Goal: Task Accomplishment & Management: Use online tool/utility

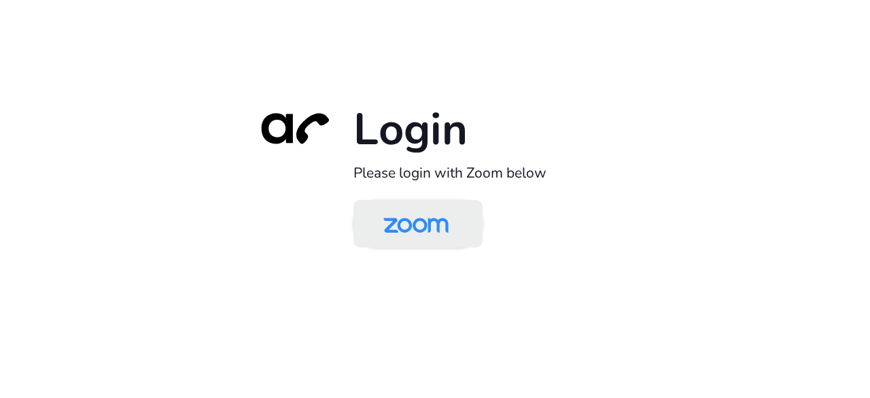
click at [439, 243] on img at bounding box center [416, 225] width 94 height 44
click at [454, 210] on img at bounding box center [416, 225] width 94 height 44
drag, startPoint x: 435, startPoint y: 256, endPoint x: 432, endPoint y: 246, distance: 11.4
click at [432, 246] on div "Login Please login with Zoom below" at bounding box center [435, 198] width 381 height 195
click at [432, 246] on img at bounding box center [416, 225] width 94 height 44
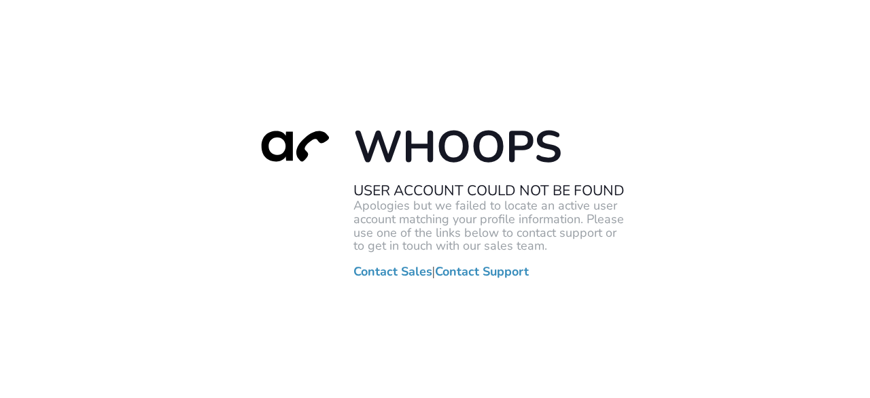
click at [396, 95] on div "Whoops User Account Could Not Be Found Apologies but we failed to locate an act…" at bounding box center [435, 199] width 870 height 398
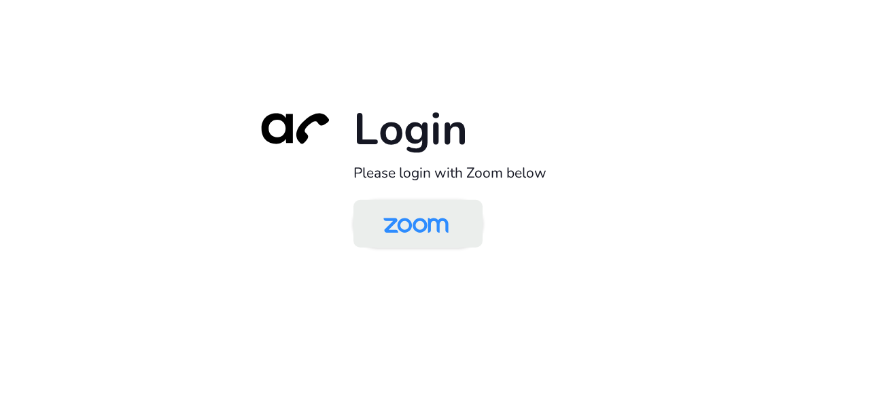
click at [418, 203] on img at bounding box center [416, 225] width 94 height 44
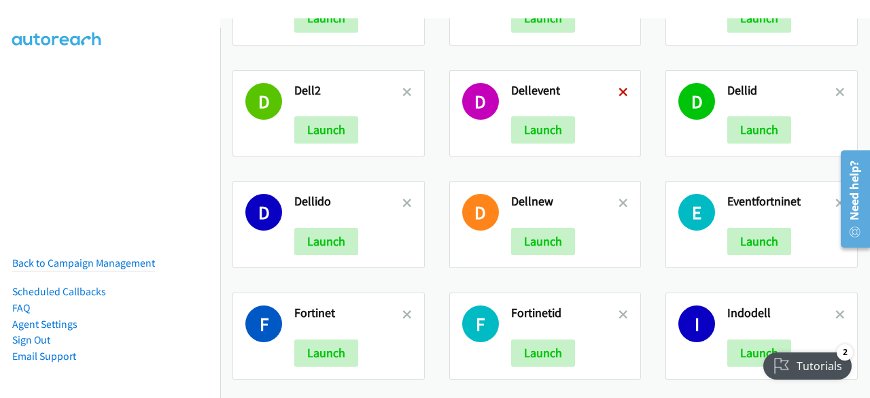
scroll to position [1017, 0]
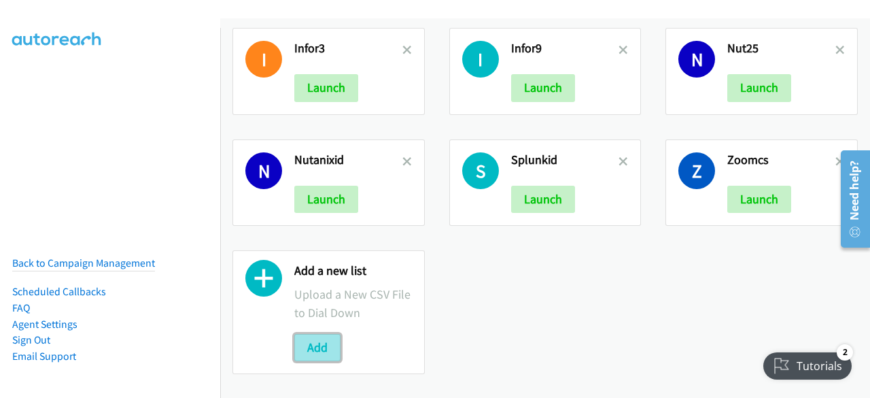
click at [317, 337] on button "Add" at bounding box center [317, 347] width 46 height 27
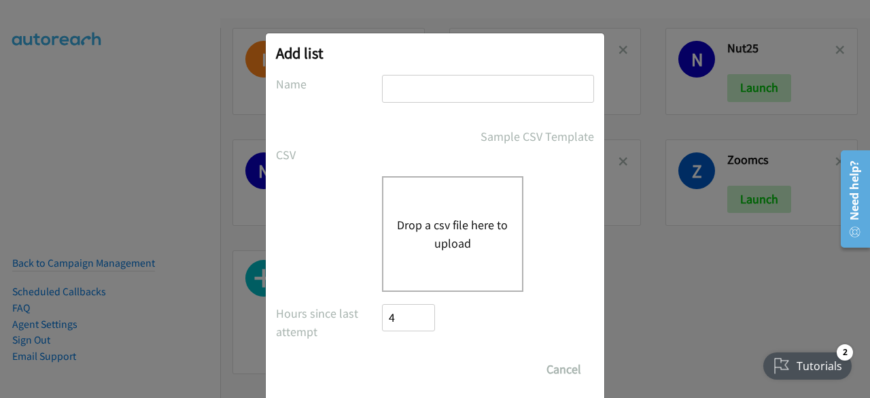
click at [404, 90] on input "text" at bounding box center [488, 89] width 212 height 28
type input "dell15/10"
click at [447, 224] on button "Drop a csv file here to upload" at bounding box center [453, 234] width 112 height 37
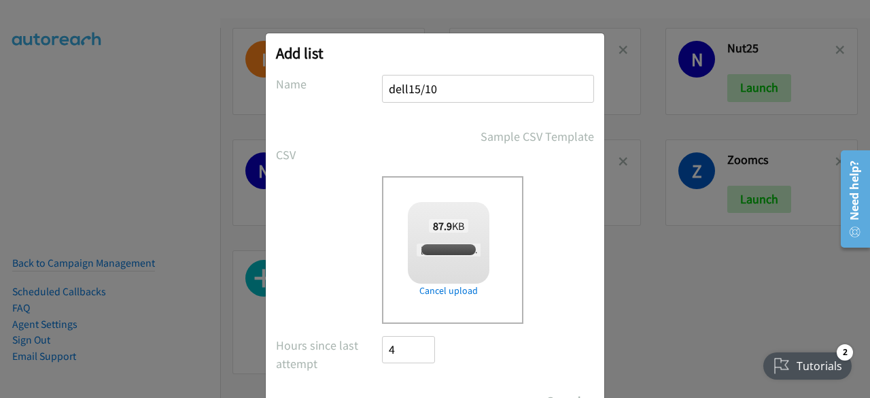
scroll to position [60, 0]
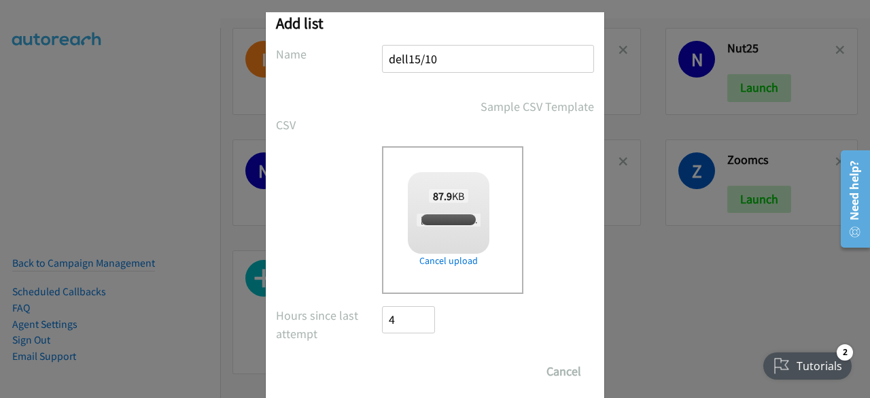
checkbox input "true"
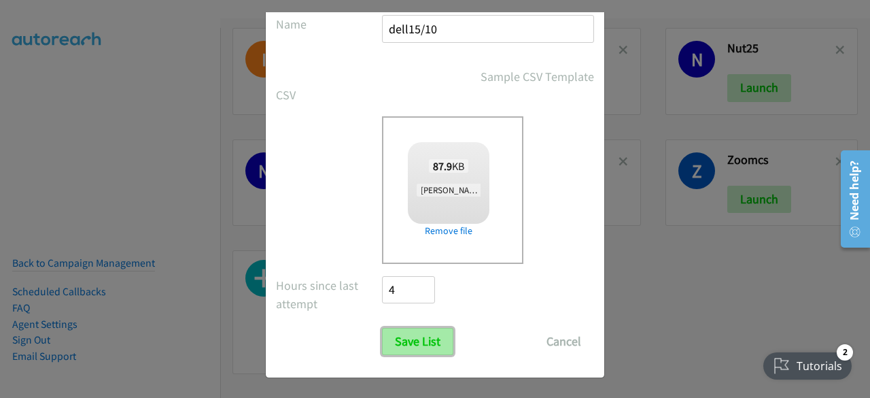
click at [408, 335] on input "Save List" at bounding box center [417, 341] width 71 height 27
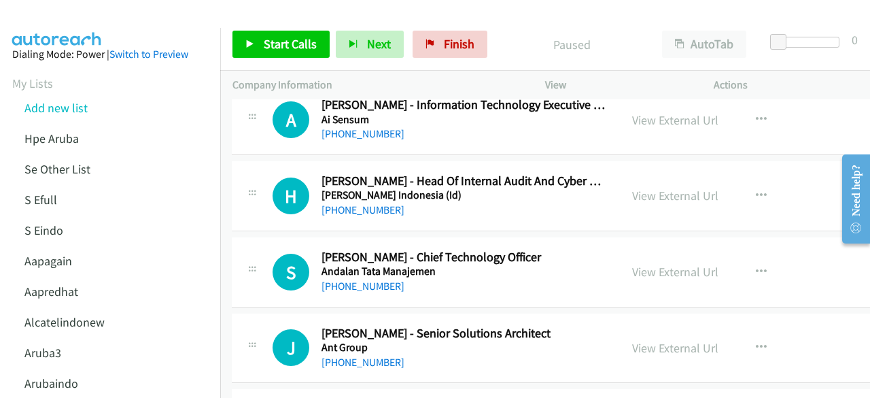
scroll to position [0, 1]
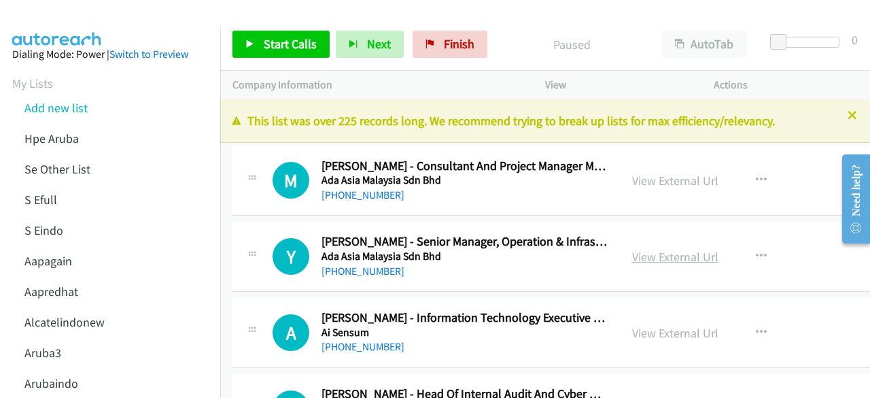
click at [672, 254] on link "View External Url" at bounding box center [675, 257] width 86 height 16
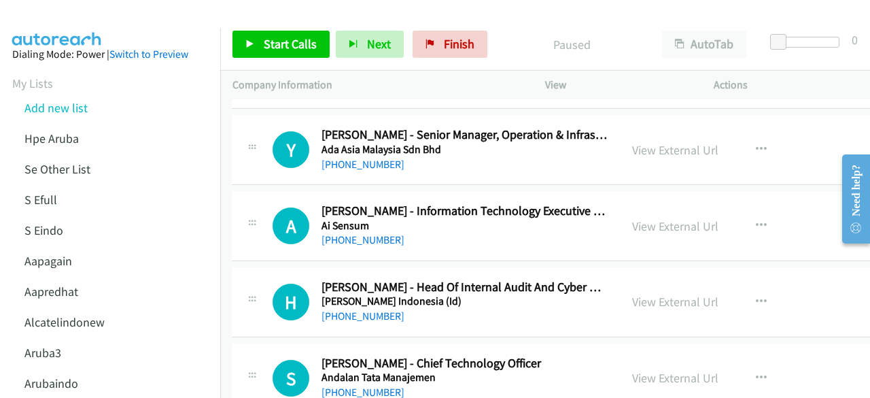
scroll to position [110, 1]
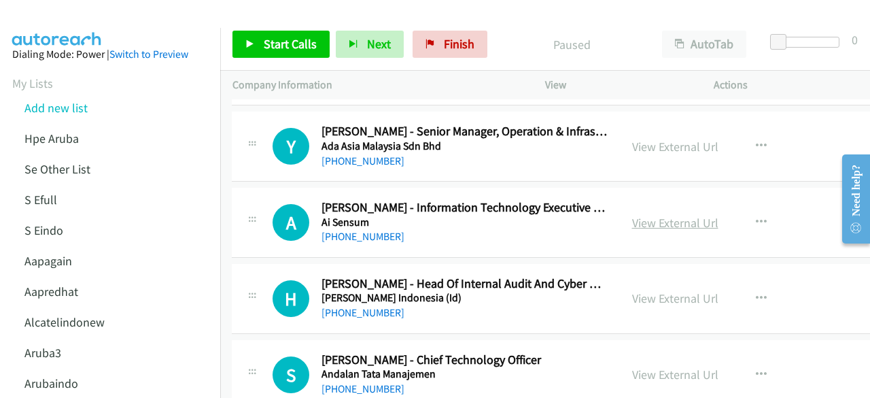
click at [657, 216] on link "View External Url" at bounding box center [675, 223] width 86 height 16
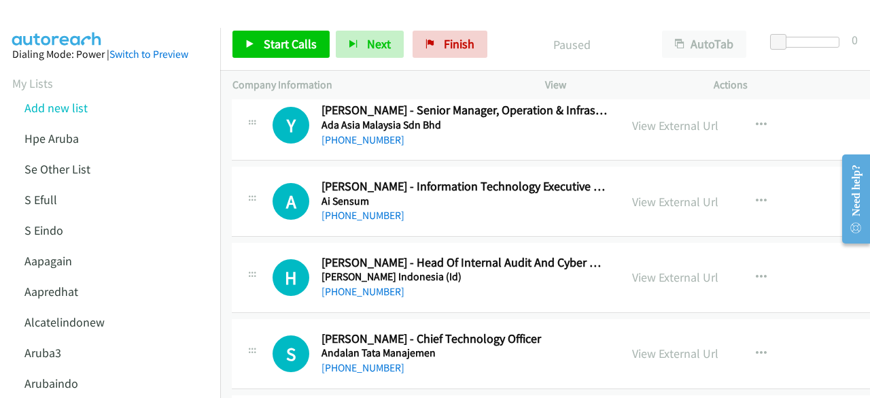
scroll to position [174, 1]
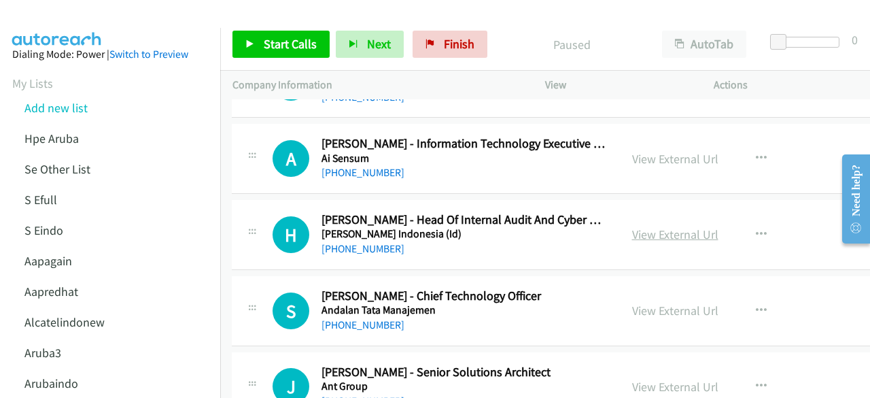
click at [657, 239] on link "View External Url" at bounding box center [675, 234] width 86 height 16
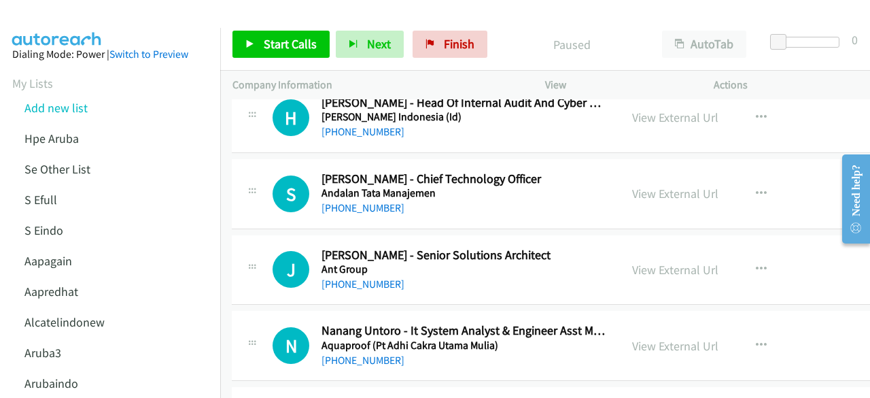
scroll to position [305, 1]
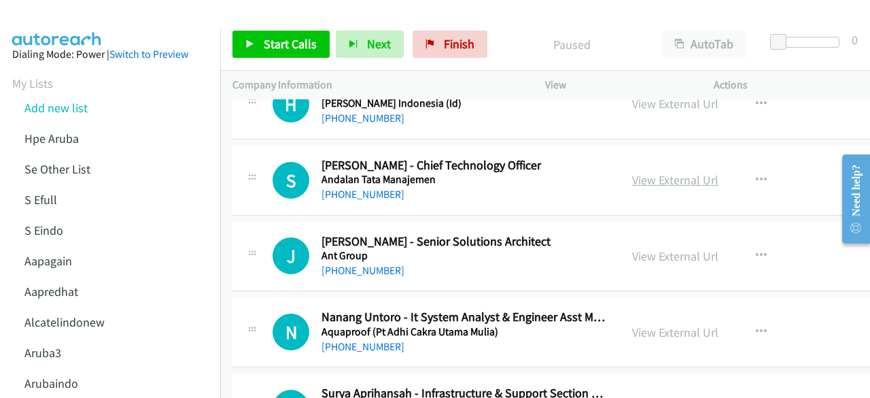
click at [633, 180] on link "View External Url" at bounding box center [675, 180] width 86 height 16
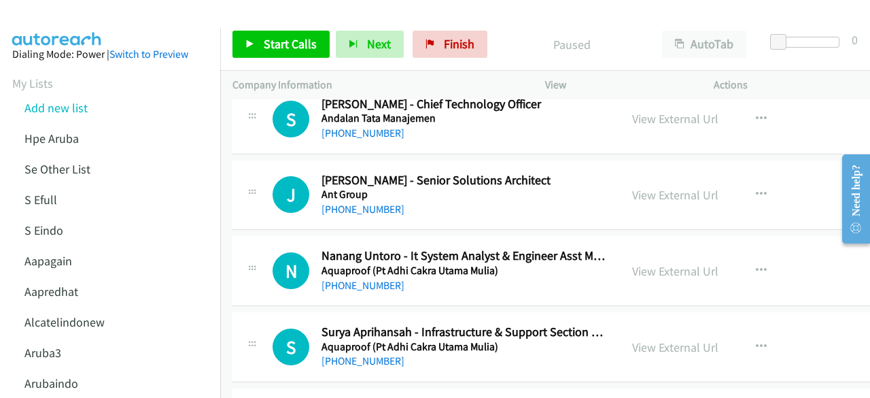
scroll to position [369, 1]
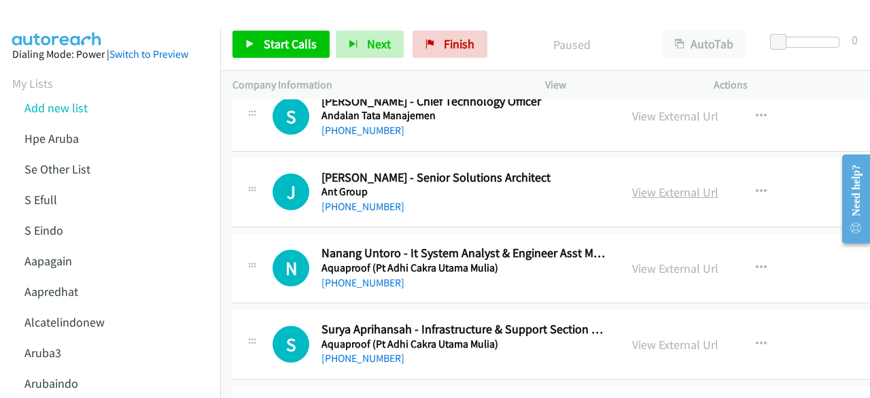
click at [632, 193] on link "View External Url" at bounding box center [675, 192] width 86 height 16
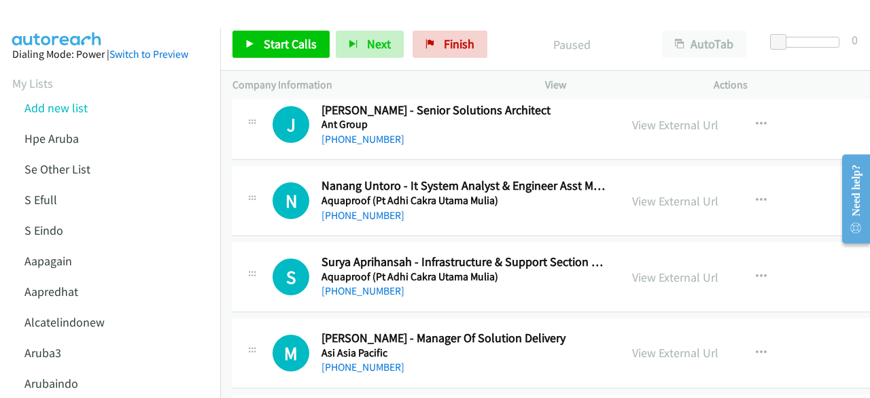
scroll to position [437, 1]
click at [650, 202] on link "View External Url" at bounding box center [675, 200] width 86 height 16
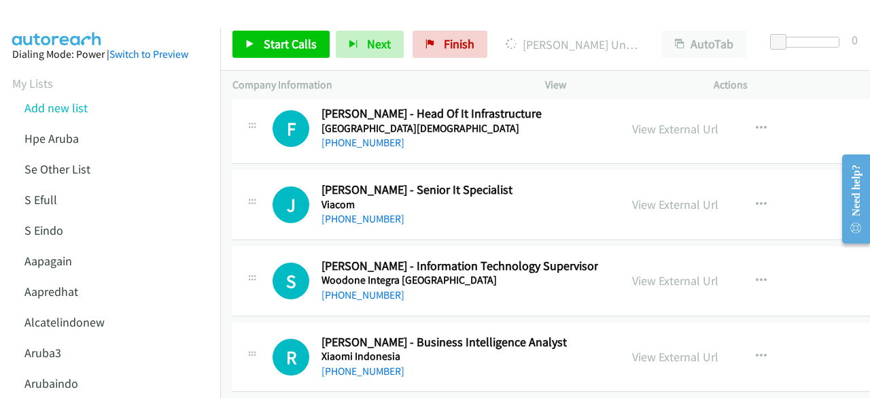
click at [656, 349] on link "View External Url" at bounding box center [675, 357] width 86 height 16
click at [620, 258] on div "View External Url View External Url Schedule/Manage Callback Start Calls Here R…" at bounding box center [723, 280] width 206 height 45
click at [632, 273] on link "View External Url" at bounding box center [675, 281] width 86 height 16
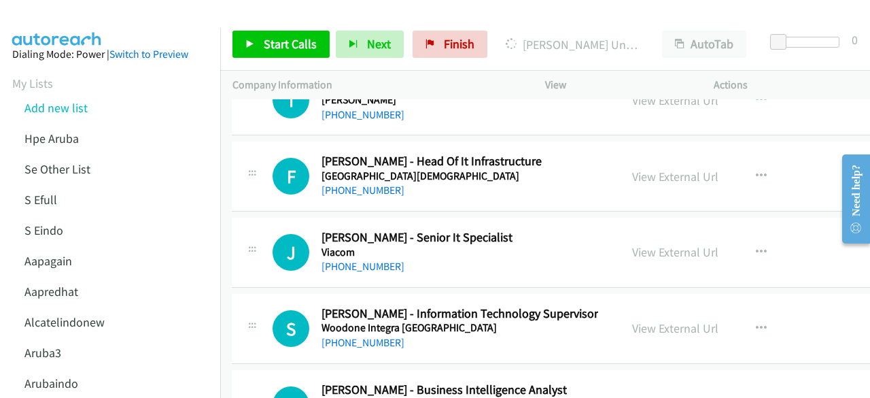
scroll to position [29730, 1]
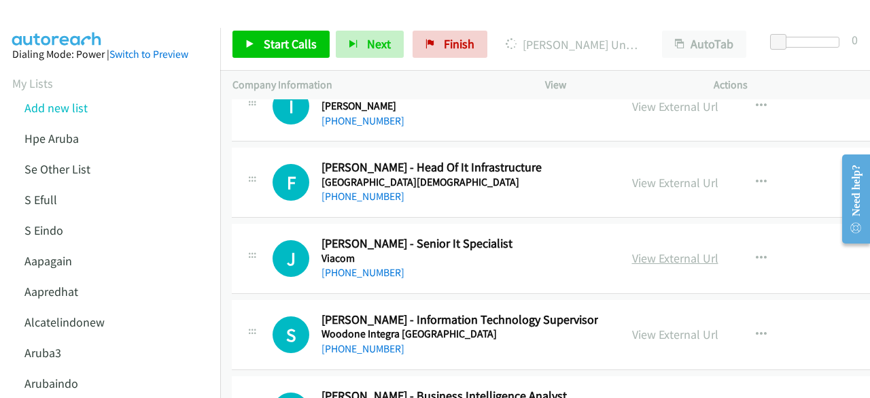
click at [671, 250] on link "View External Url" at bounding box center [675, 258] width 86 height 16
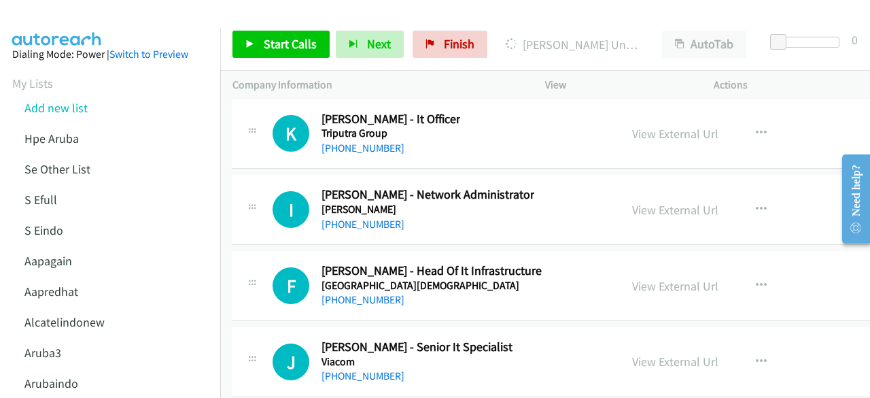
scroll to position [29609, 1]
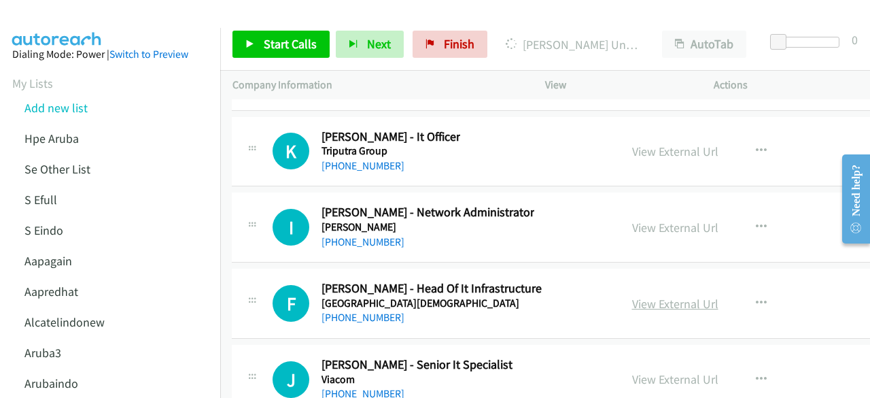
click at [637, 296] on link "View External Url" at bounding box center [675, 304] width 86 height 16
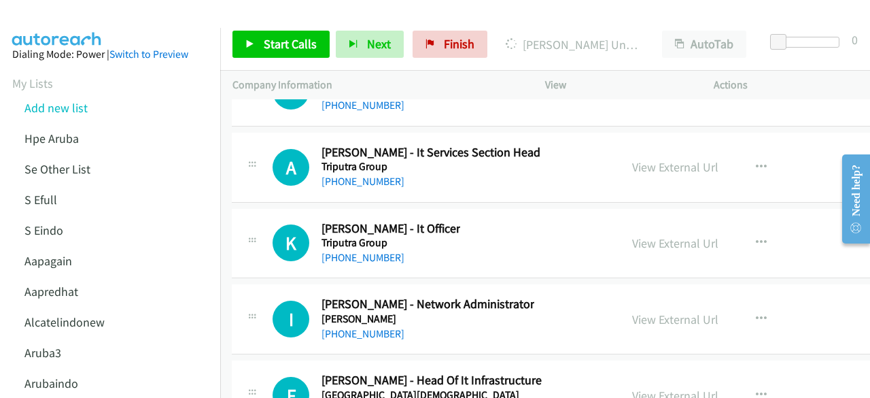
scroll to position [29514, 1]
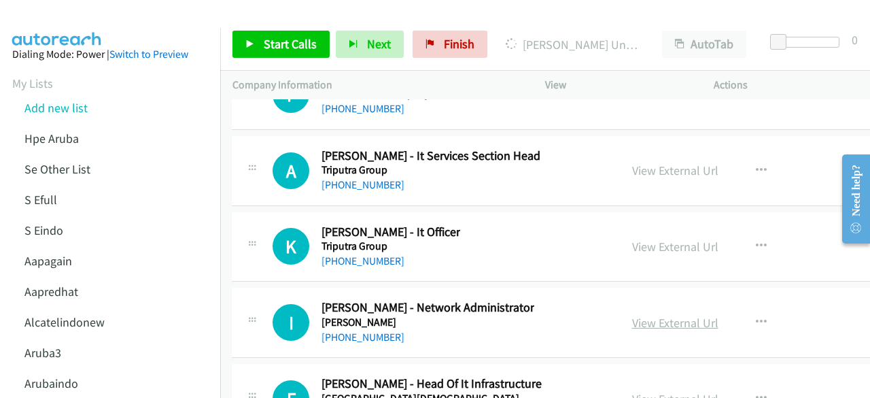
click at [632, 315] on link "View External Url" at bounding box center [675, 323] width 86 height 16
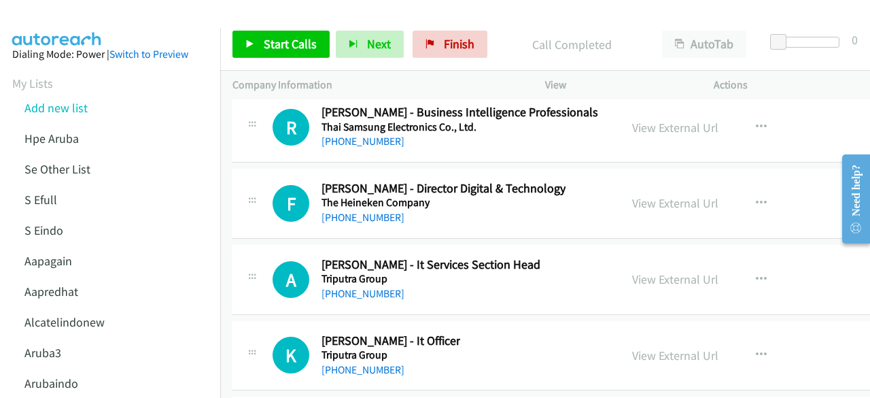
scroll to position [29404, 1]
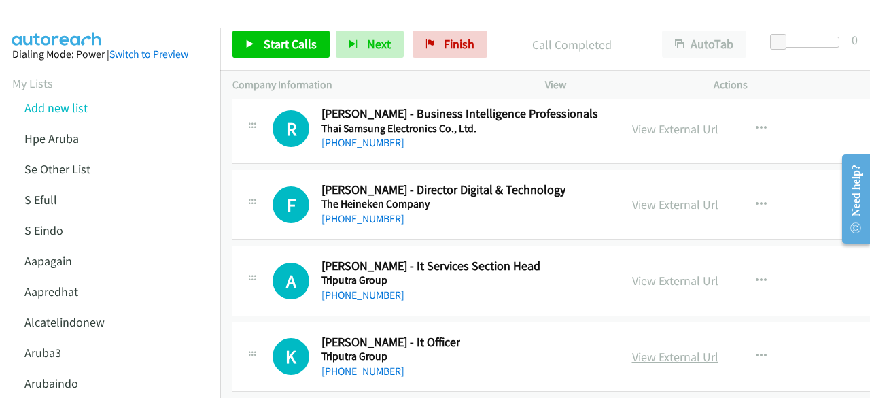
click at [632, 349] on link "View External Url" at bounding box center [675, 357] width 86 height 16
click at [656, 273] on link "View External Url" at bounding box center [675, 281] width 86 height 16
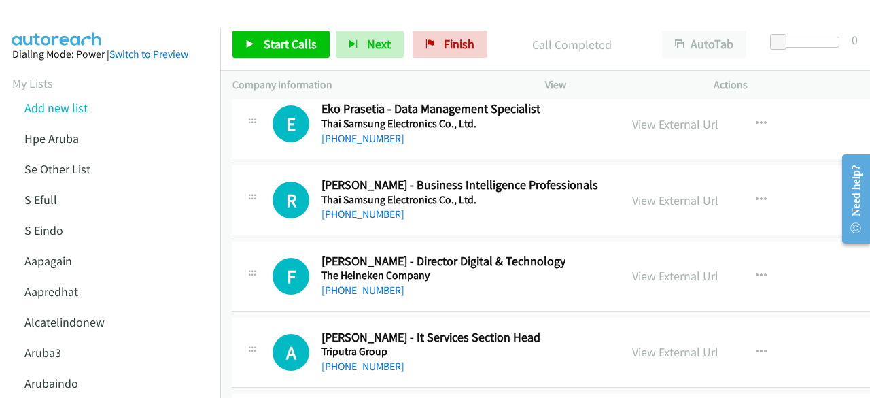
scroll to position [29309, 1]
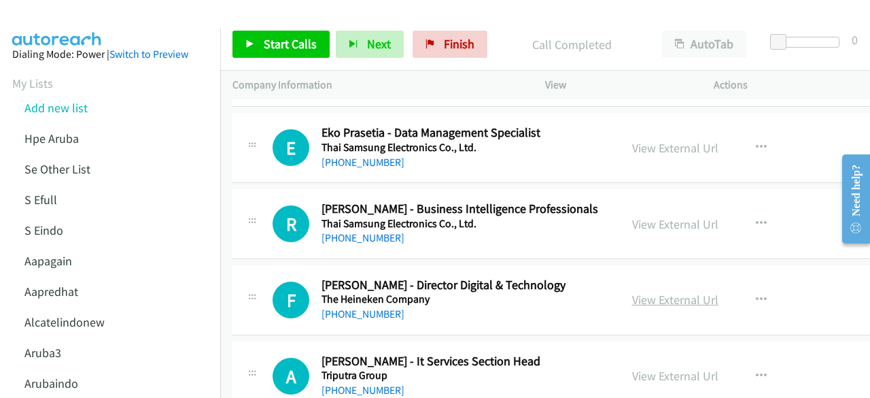
click at [632, 292] on link "View External Url" at bounding box center [675, 300] width 86 height 16
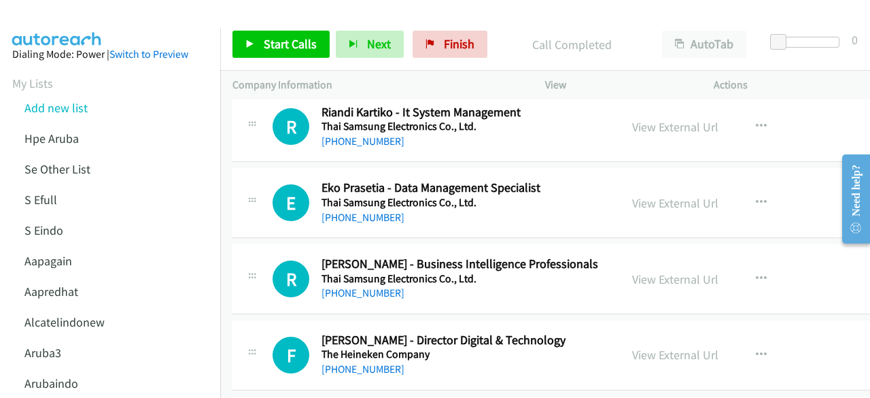
scroll to position [29252, 1]
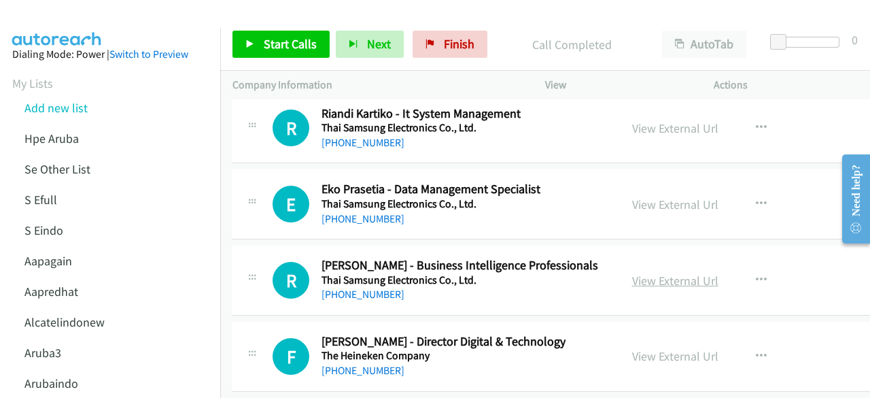
click at [642, 273] on link "View External Url" at bounding box center [675, 281] width 86 height 16
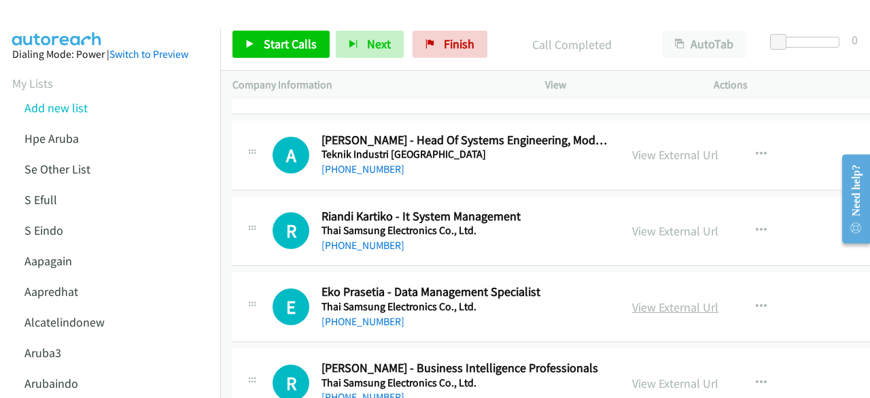
scroll to position [29149, 1]
click at [661, 300] on link "View External Url" at bounding box center [675, 308] width 86 height 16
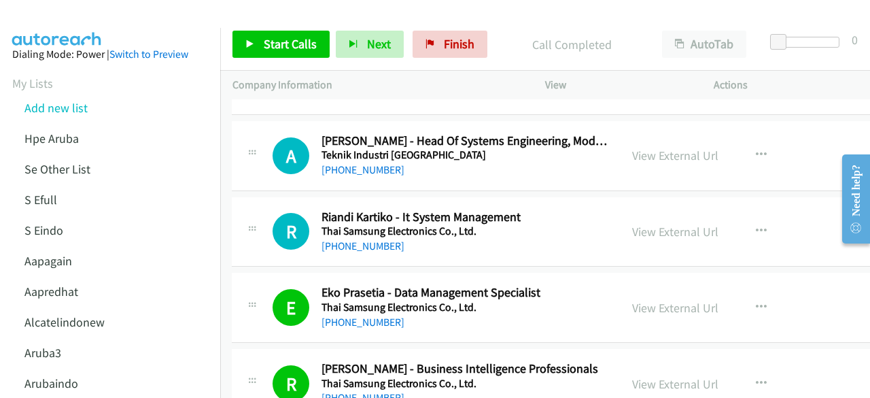
scroll to position [29055, 1]
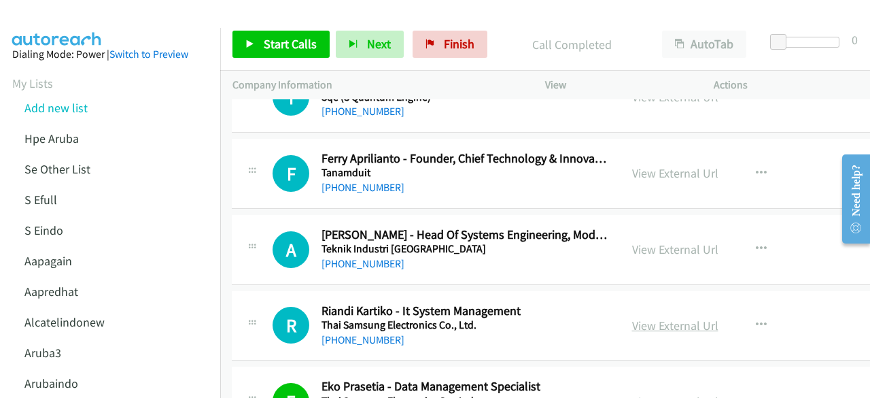
click at [647, 318] on link "View External Url" at bounding box center [675, 326] width 86 height 16
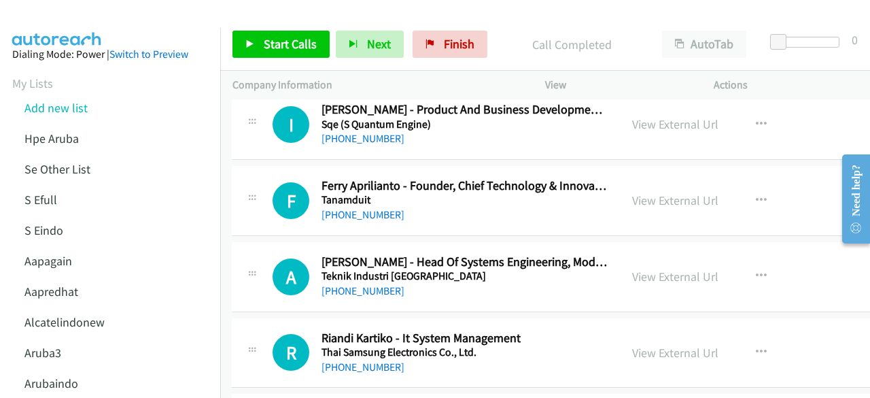
scroll to position [28989, 1]
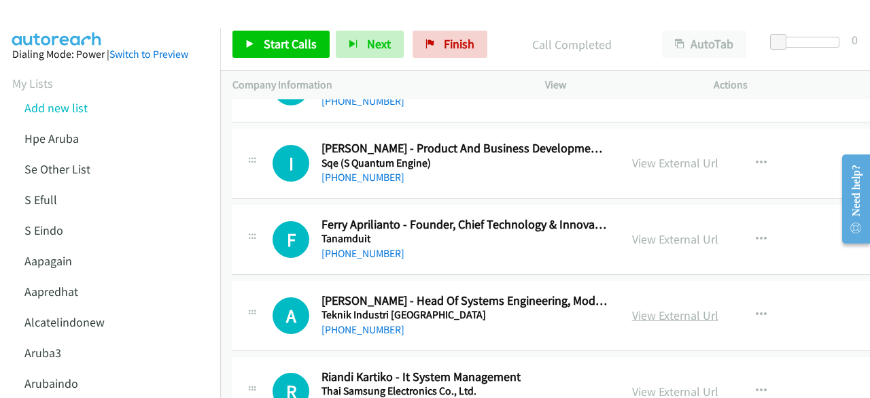
click at [641, 307] on link "View External Url" at bounding box center [675, 315] width 86 height 16
click at [632, 231] on link "View External Url" at bounding box center [675, 239] width 86 height 16
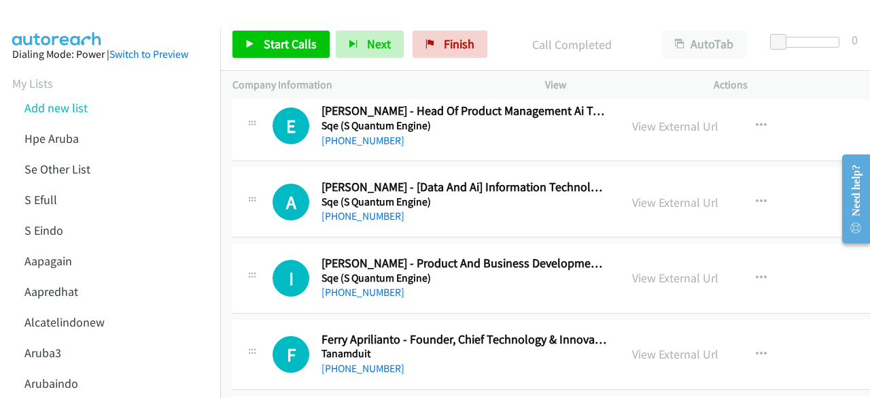
scroll to position [28869, 1]
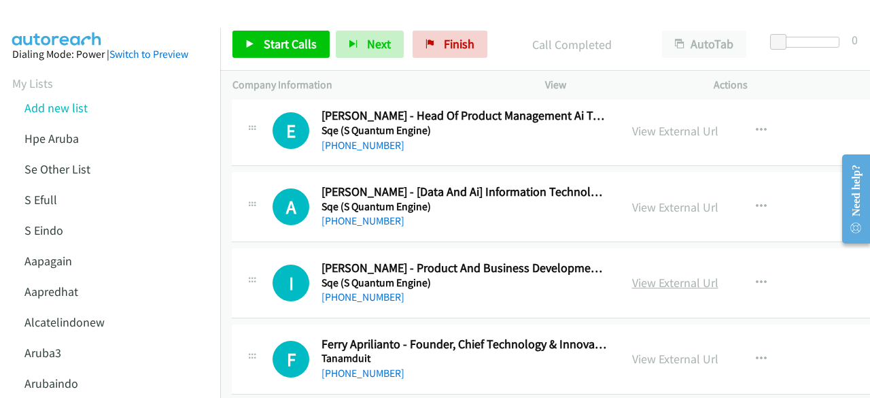
click at [637, 275] on link "View External Url" at bounding box center [675, 283] width 86 height 16
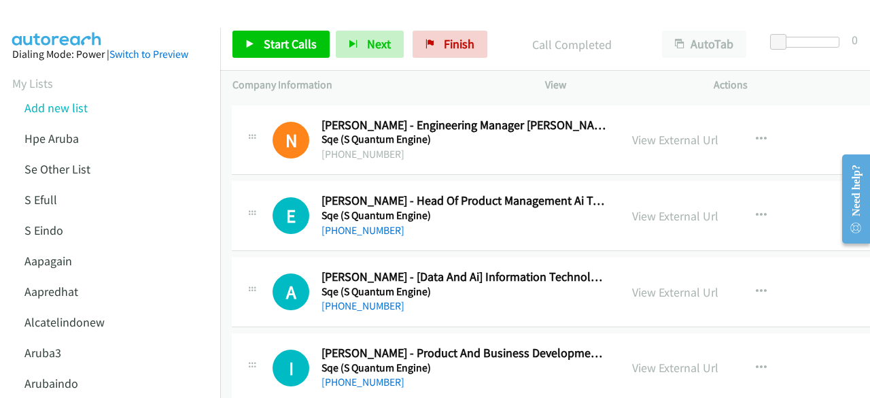
scroll to position [28779, 1]
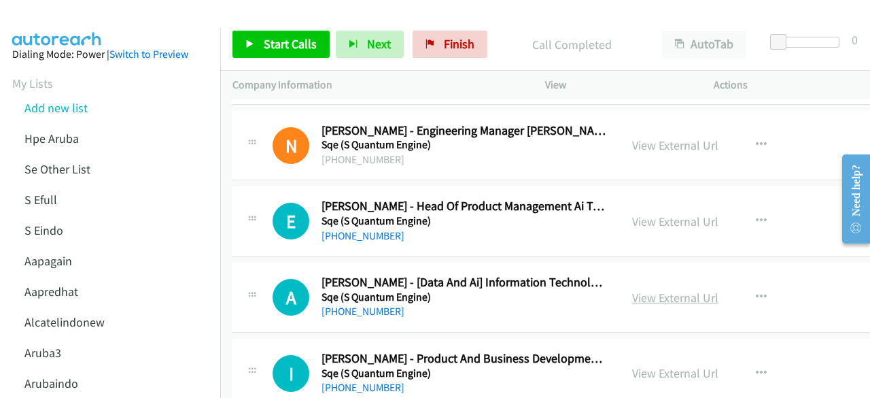
click at [649, 290] on link "View External Url" at bounding box center [675, 298] width 86 height 16
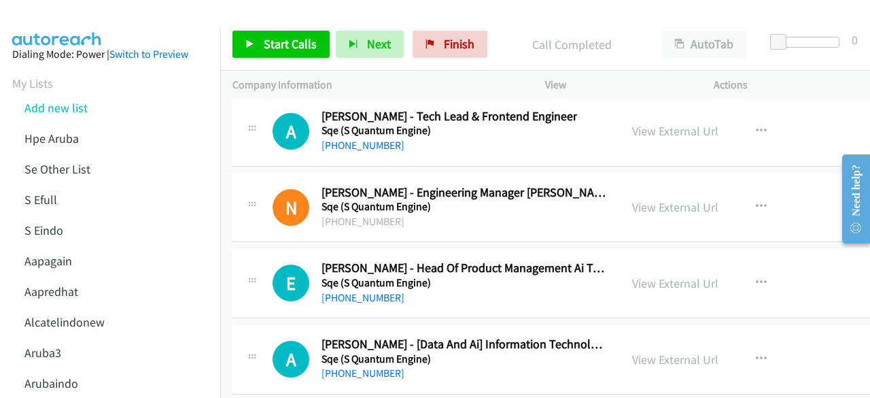
scroll to position [28701, 1]
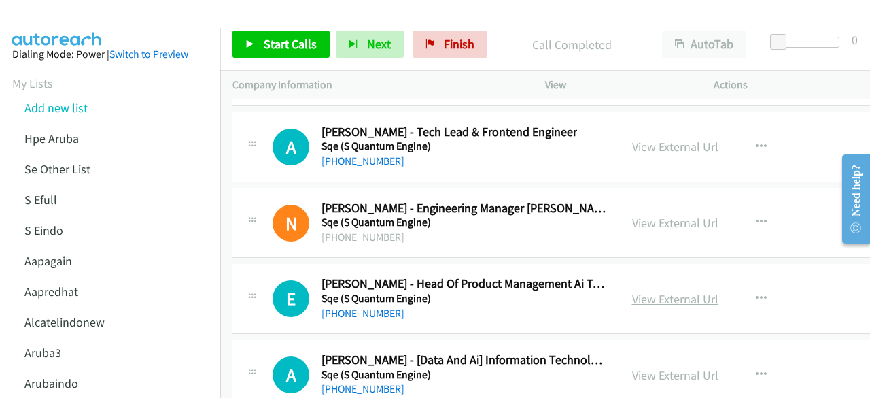
click at [654, 291] on link "View External Url" at bounding box center [675, 299] width 86 height 16
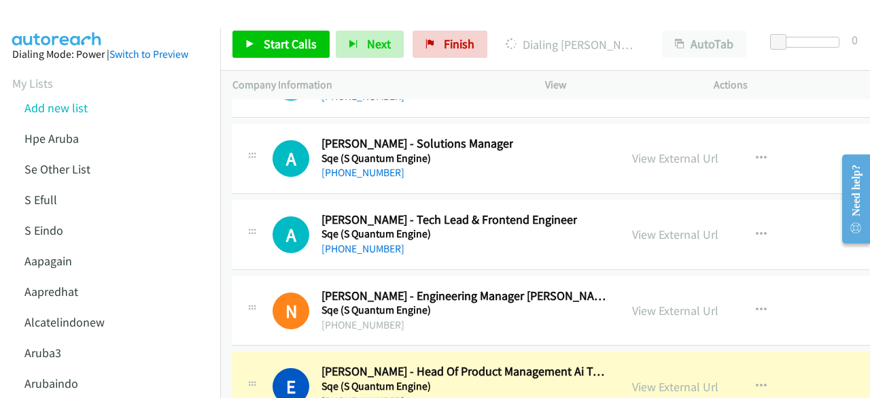
scroll to position [28613, 1]
click at [640, 303] on link "View External Url" at bounding box center [675, 311] width 86 height 16
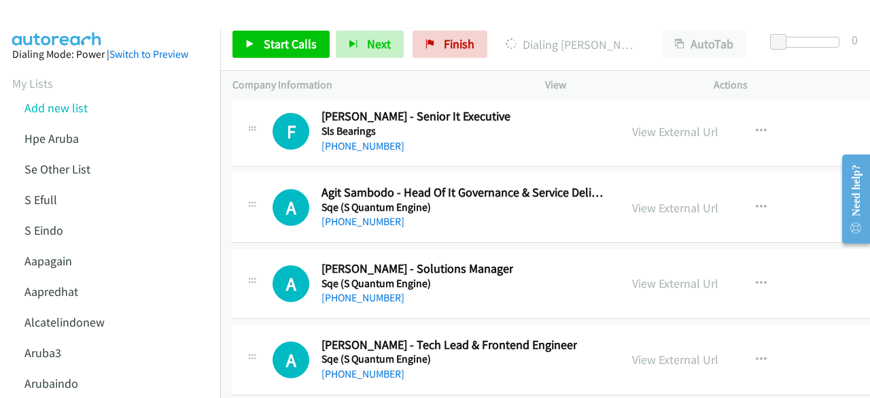
scroll to position [28487, 1]
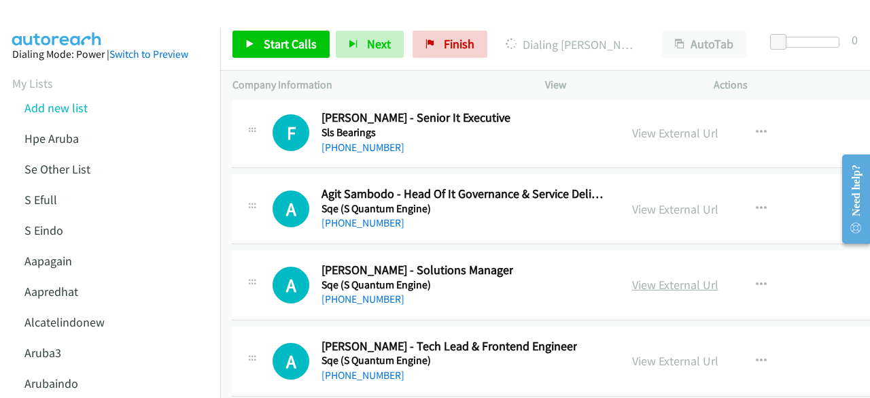
click at [635, 277] on link "View External Url" at bounding box center [675, 285] width 86 height 16
click at [632, 353] on link "View External Url" at bounding box center [675, 361] width 86 height 16
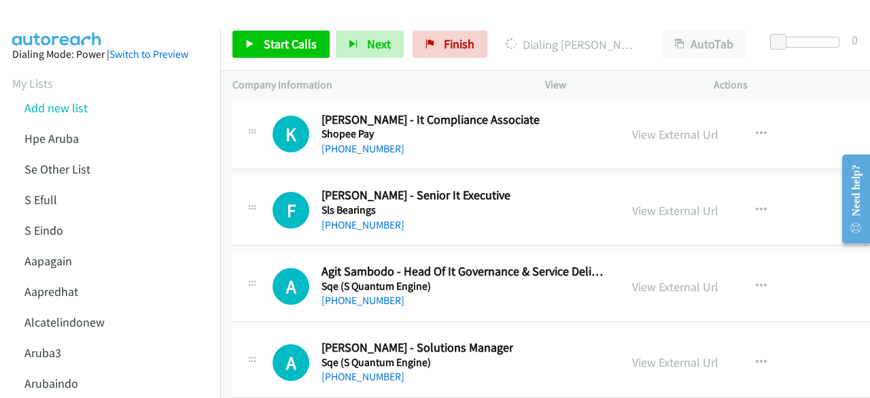
scroll to position [28404, 1]
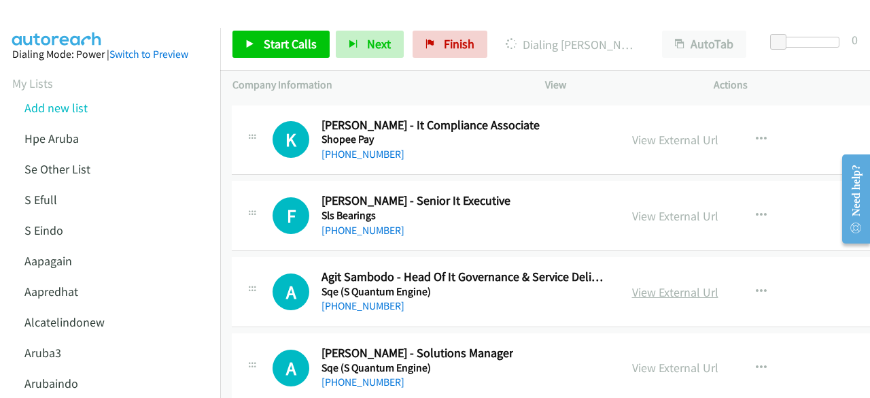
click at [645, 284] on link "View External Url" at bounding box center [675, 292] width 86 height 16
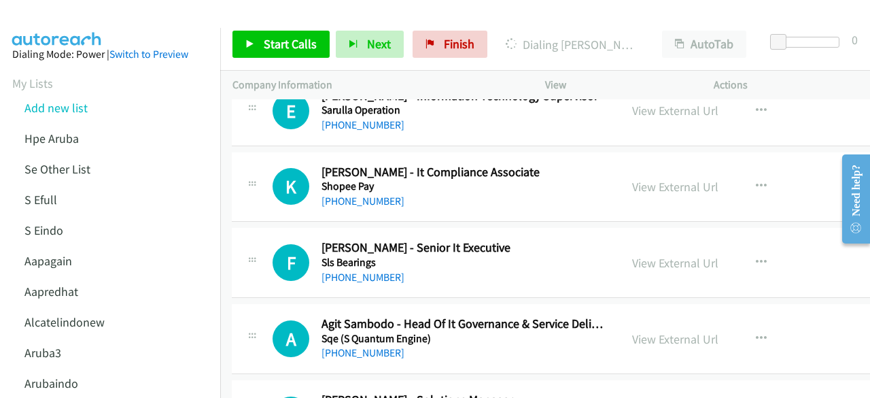
scroll to position [28356, 1]
click at [632, 256] on link "View External Url" at bounding box center [675, 264] width 86 height 16
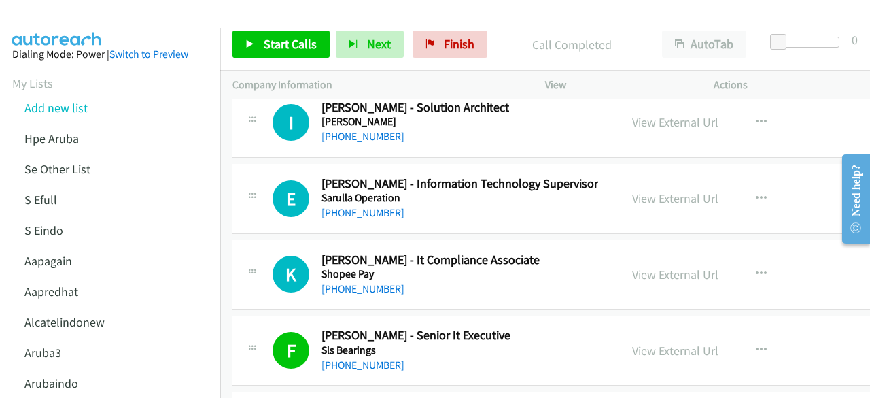
scroll to position [28261, 1]
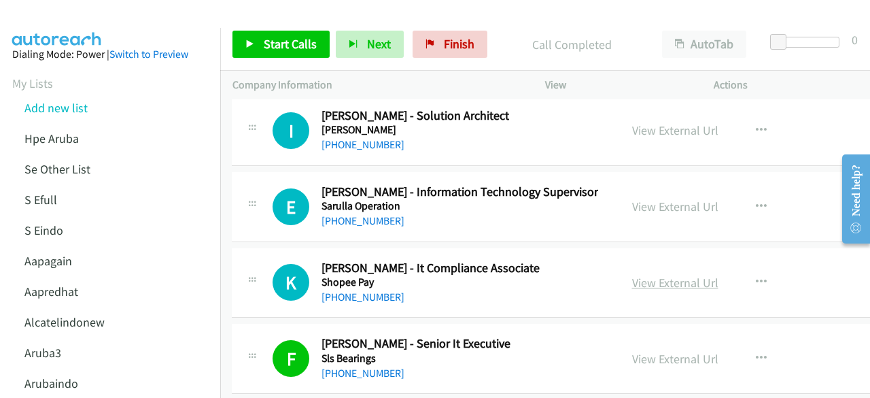
click at [652, 275] on link "View External Url" at bounding box center [675, 283] width 86 height 16
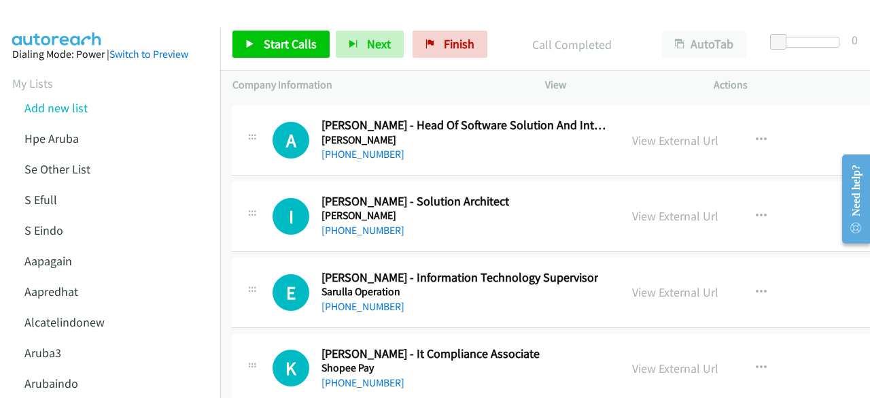
scroll to position [28175, 1]
click at [650, 285] on link "View External Url" at bounding box center [675, 293] width 86 height 16
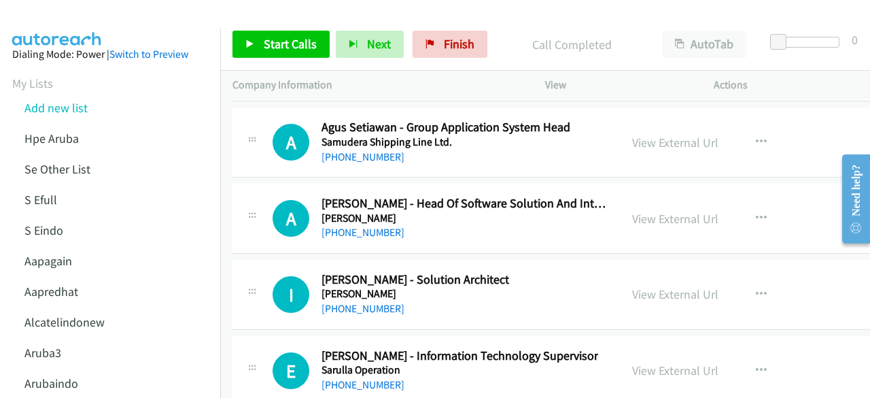
scroll to position [28088, 1]
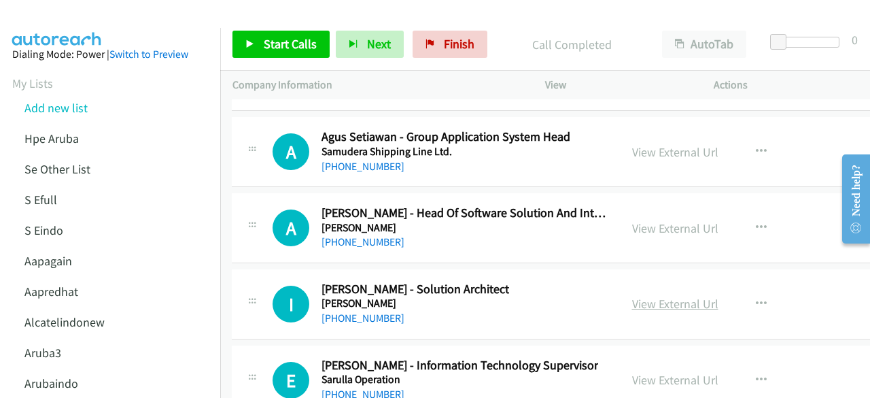
click at [649, 296] on link "View External Url" at bounding box center [675, 304] width 86 height 16
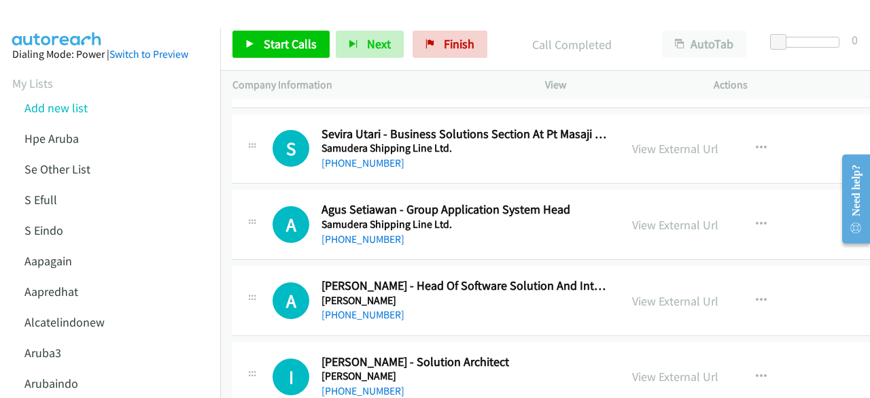
scroll to position [27997, 1]
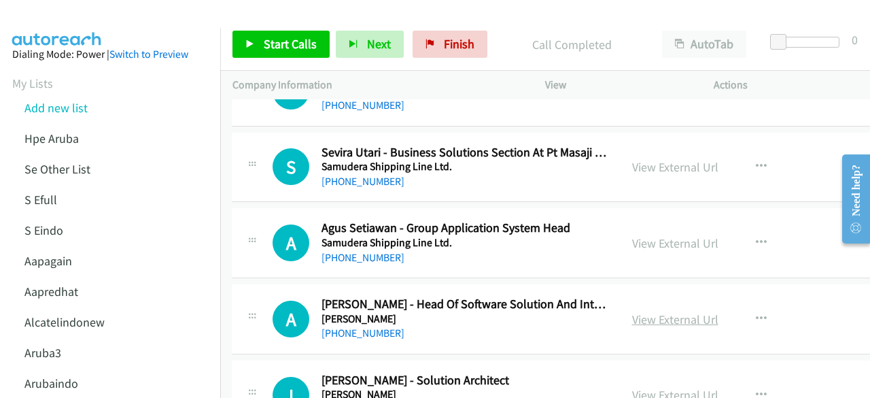
click at [632, 311] on link "View External Url" at bounding box center [675, 319] width 86 height 16
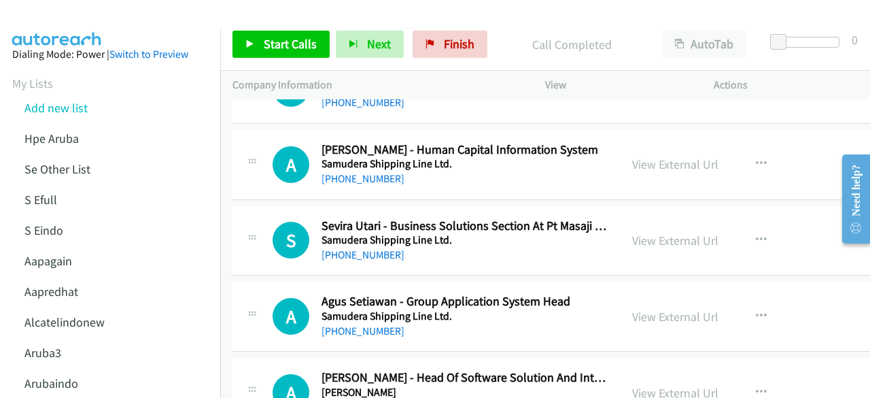
scroll to position [27923, 1]
click at [637, 309] on link "View External Url" at bounding box center [675, 317] width 86 height 16
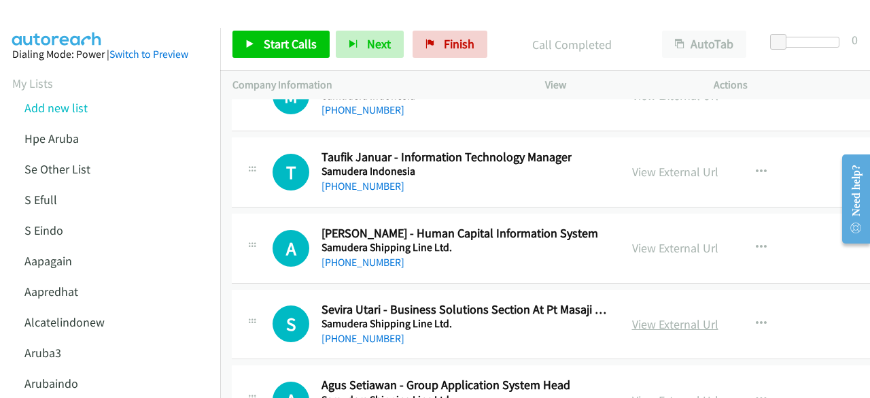
click at [632, 316] on link "View External Url" at bounding box center [675, 324] width 86 height 16
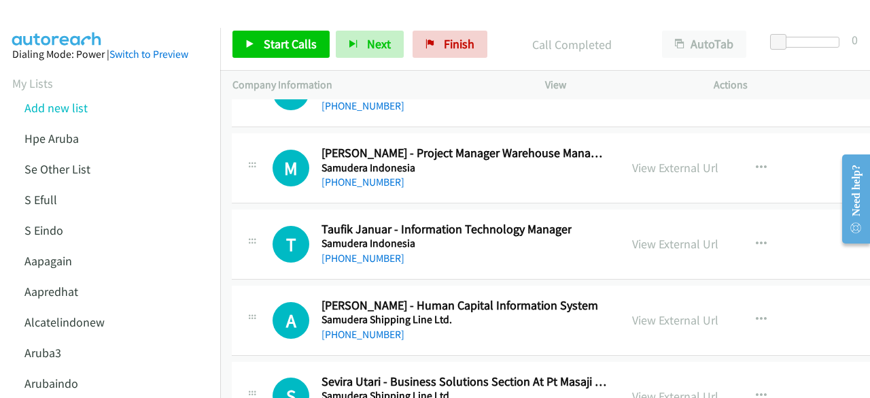
scroll to position [27768, 1]
click at [649, 311] on link "View External Url" at bounding box center [675, 319] width 86 height 16
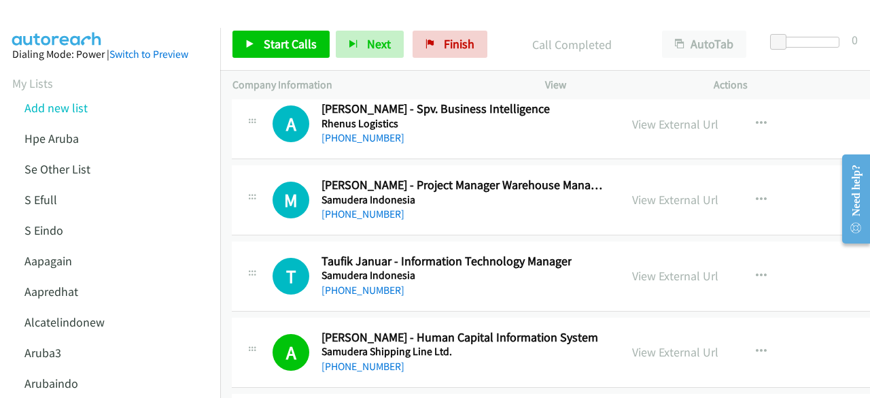
scroll to position [27667, 1]
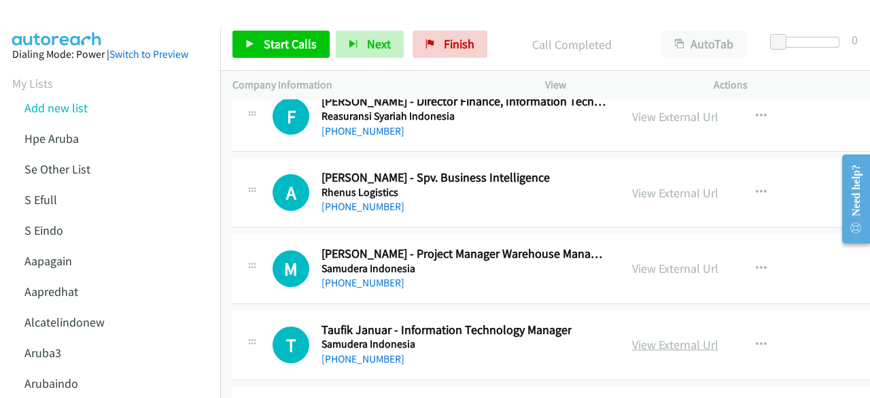
click at [652, 337] on link "View External Url" at bounding box center [675, 345] width 86 height 16
click at [677, 260] on link "View External Url" at bounding box center [675, 268] width 86 height 16
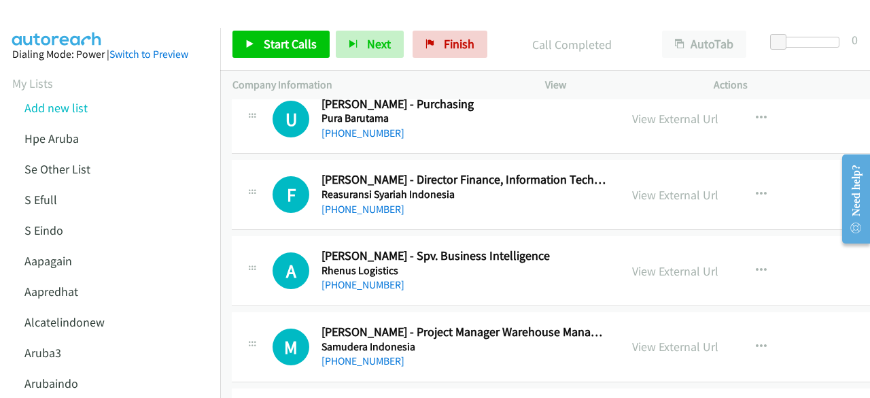
scroll to position [27588, 1]
click at [662, 264] on link "View External Url" at bounding box center [675, 272] width 86 height 16
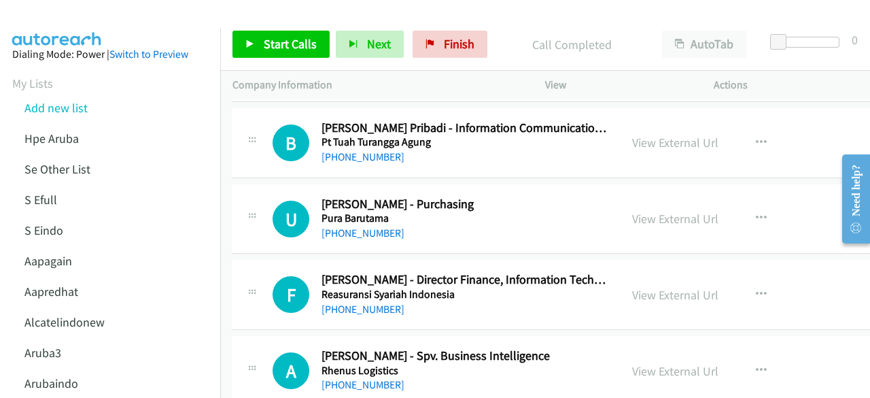
scroll to position [27481, 1]
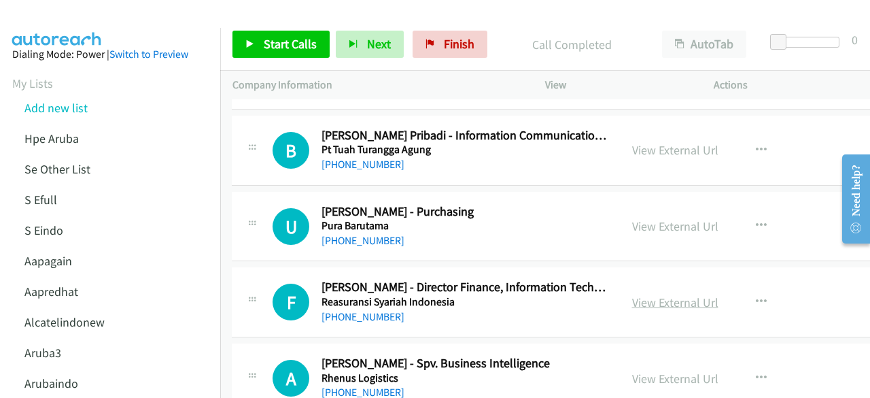
click at [686, 294] on link "View External Url" at bounding box center [675, 302] width 86 height 16
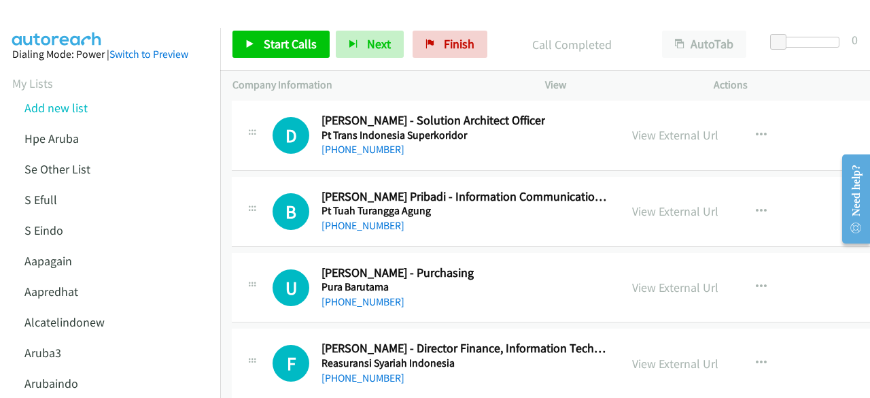
scroll to position [27405, 1]
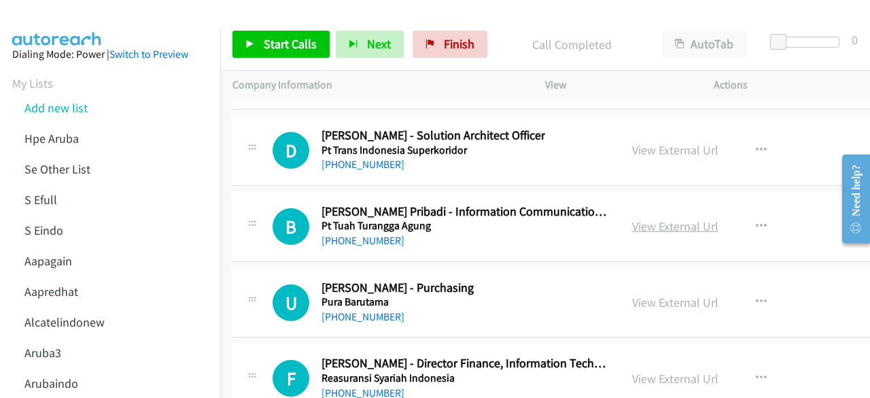
click at [636, 218] on link "View External Url" at bounding box center [675, 226] width 86 height 16
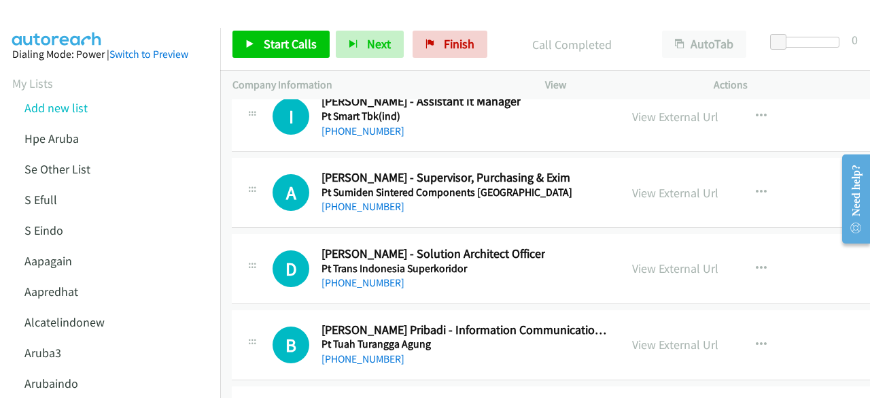
scroll to position [27284, 1]
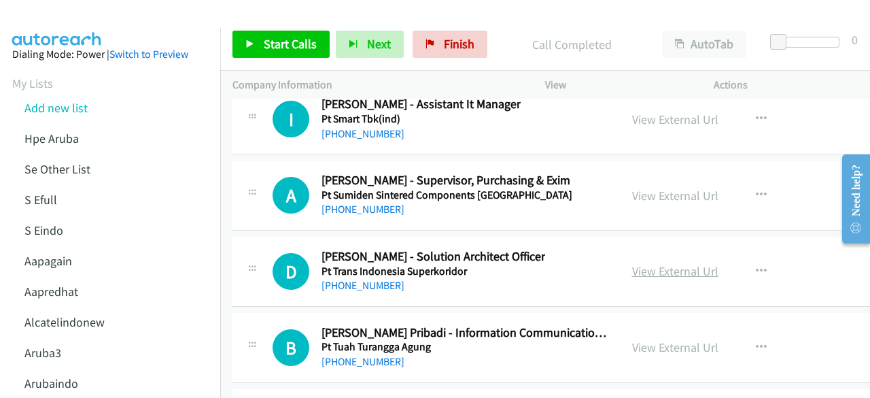
click at [634, 263] on link "View External Url" at bounding box center [675, 271] width 86 height 16
click at [361, 309] on td "B Callback Scheduled Budhi Karyadi Pribadi - Information Communication Technolo…" at bounding box center [595, 347] width 751 height 76
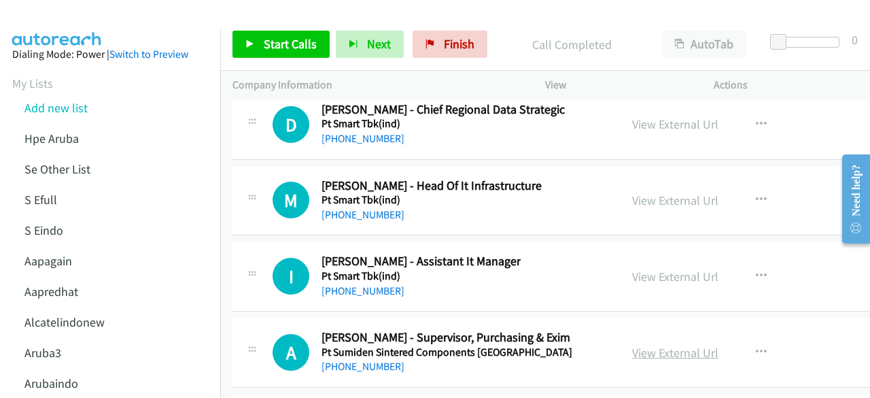
scroll to position [27117, 1]
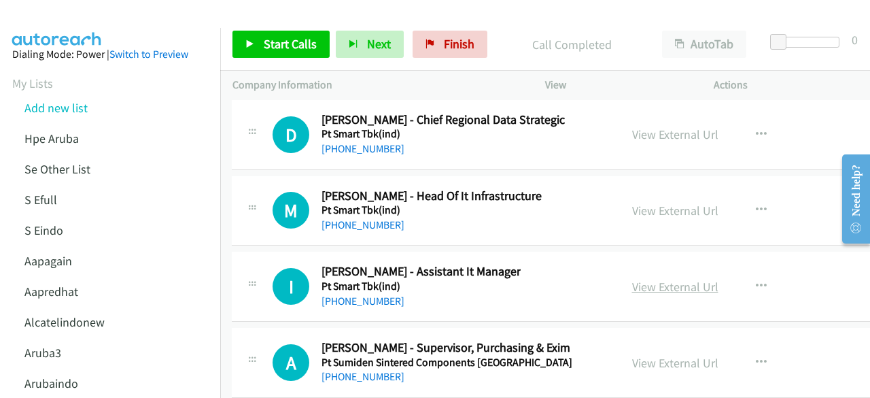
click at [635, 279] on link "View External Url" at bounding box center [675, 287] width 86 height 16
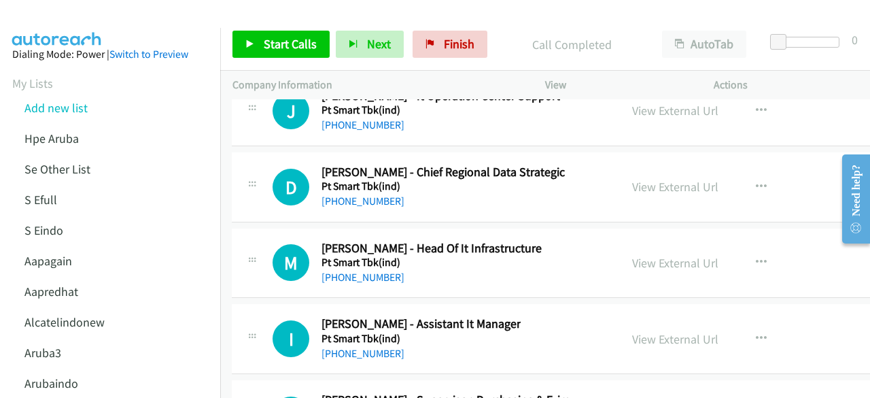
scroll to position [27042, 1]
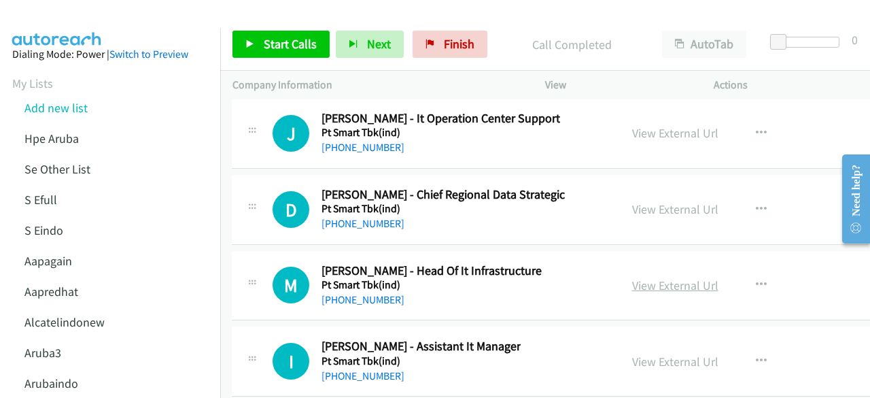
click at [652, 277] on link "View External Url" at bounding box center [675, 285] width 86 height 16
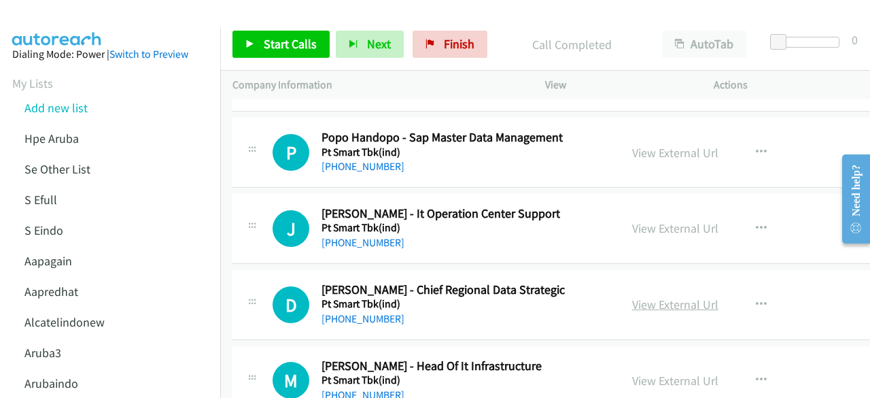
click at [641, 297] on link "View External Url" at bounding box center [675, 305] width 86 height 16
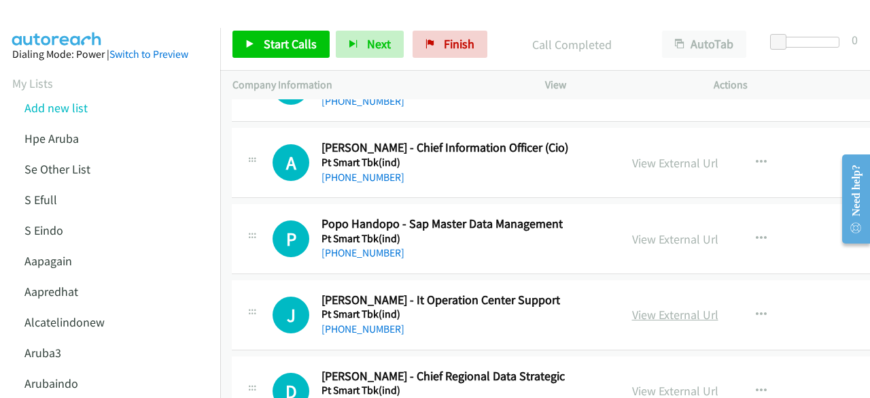
click at [645, 307] on link "View External Url" at bounding box center [675, 315] width 86 height 16
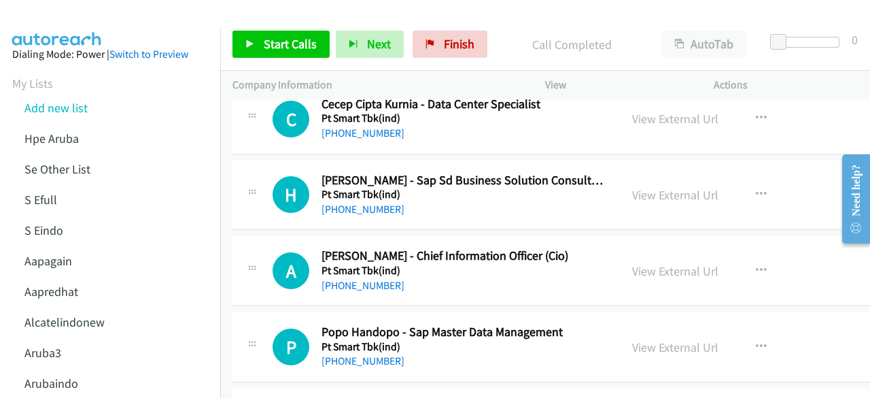
scroll to position [26752, 1]
click at [632, 340] on link "View External Url" at bounding box center [675, 348] width 86 height 16
click at [387, 237] on div "A Callback Scheduled Agung Purwadi - Chief Information Officer (Cio) Pt Smart T…" at bounding box center [595, 272] width 727 height 70
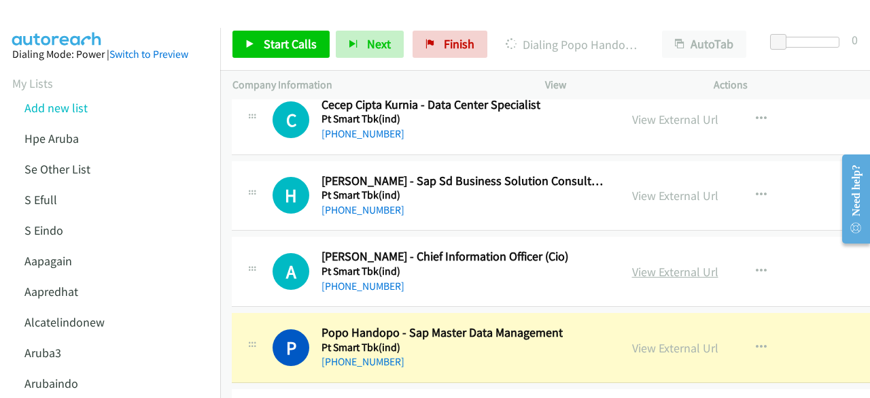
click at [632, 264] on link "View External Url" at bounding box center [675, 272] width 86 height 16
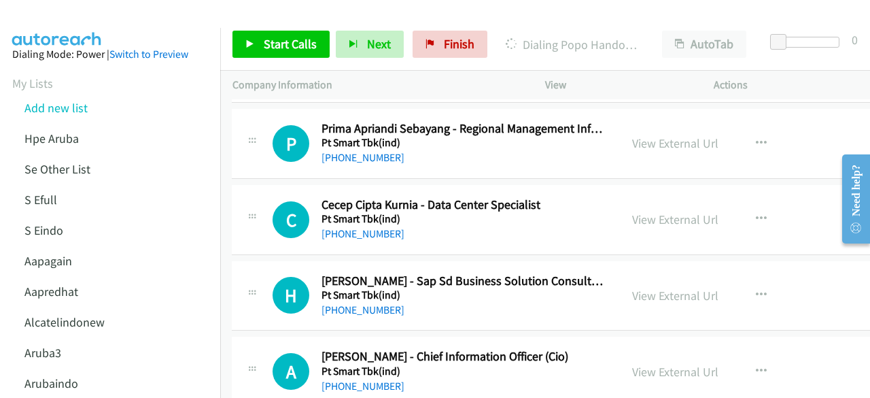
scroll to position [26651, 1]
click at [637, 288] on link "View External Url" at bounding box center [675, 296] width 86 height 16
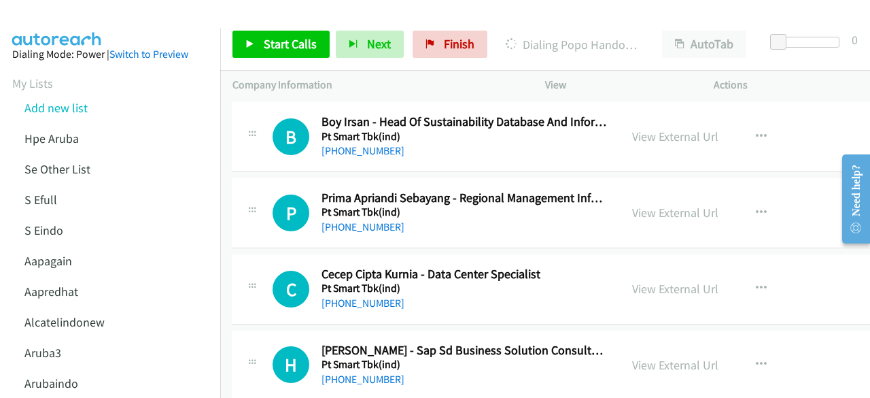
scroll to position [26580, 1]
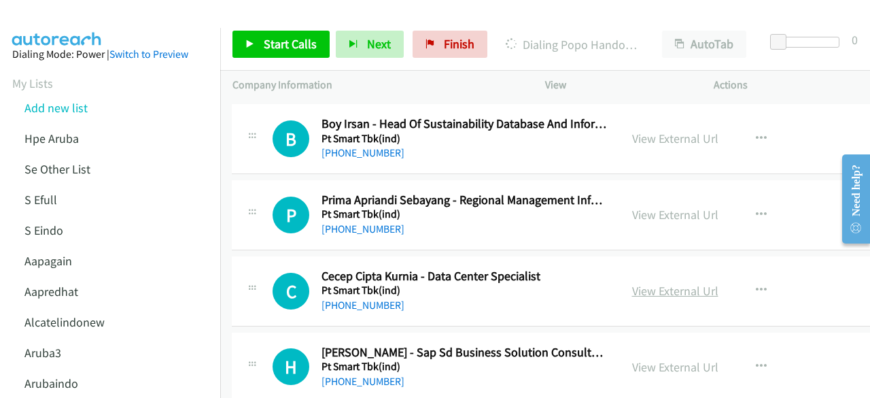
click at [652, 283] on link "View External Url" at bounding box center [675, 291] width 86 height 16
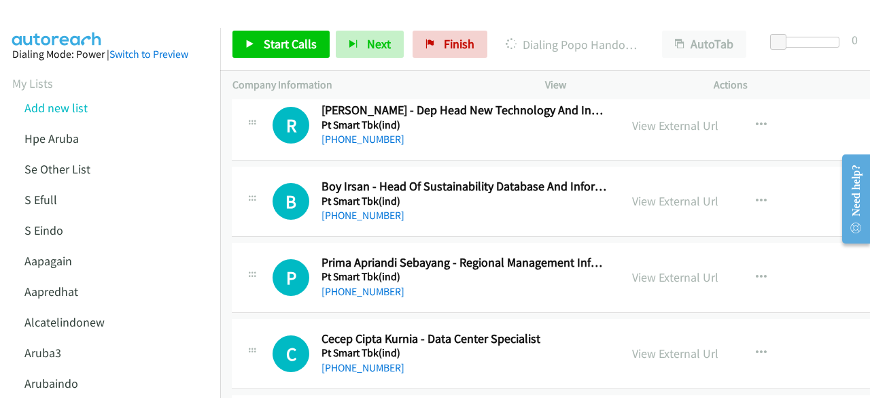
click at [638, 268] on div "View External Url" at bounding box center [675, 277] width 86 height 18
click at [641, 269] on link "View External Url" at bounding box center [675, 277] width 86 height 16
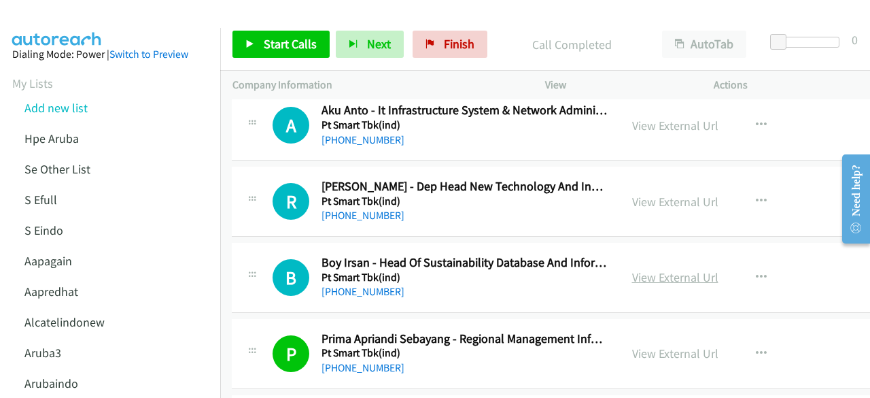
click at [632, 269] on link "View External Url" at bounding box center [675, 277] width 86 height 16
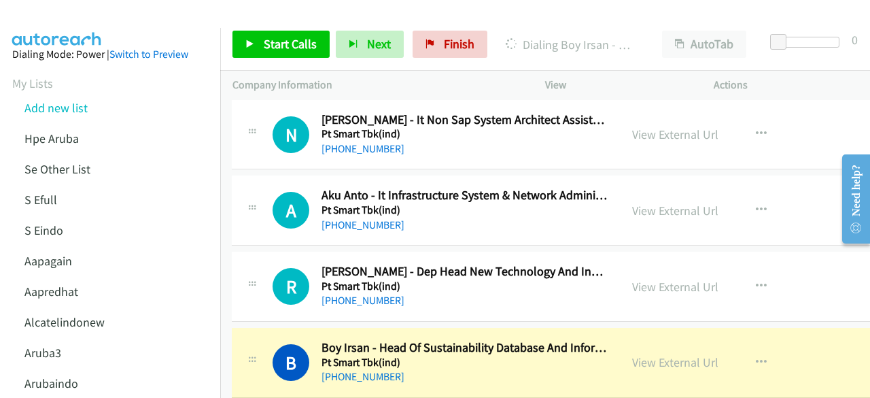
scroll to position [26356, 1]
click at [681, 280] on link "View External Url" at bounding box center [675, 288] width 86 height 16
click at [632, 203] on link "View External Url" at bounding box center [675, 211] width 86 height 16
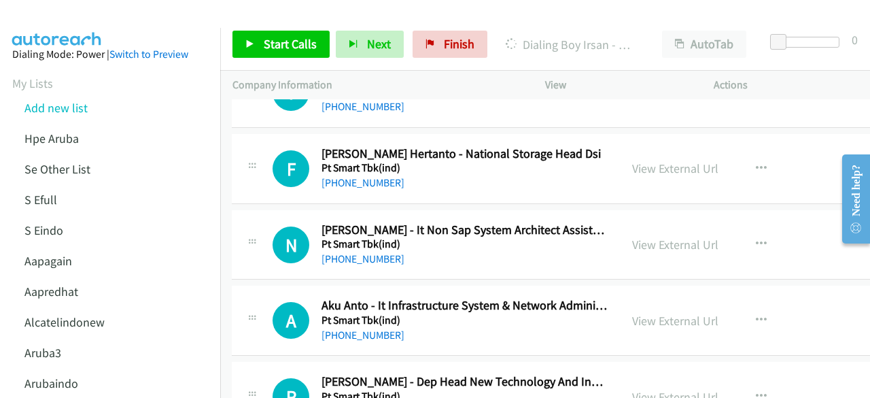
scroll to position [26246, 1]
click at [632, 237] on link "View External Url" at bounding box center [675, 245] width 86 height 16
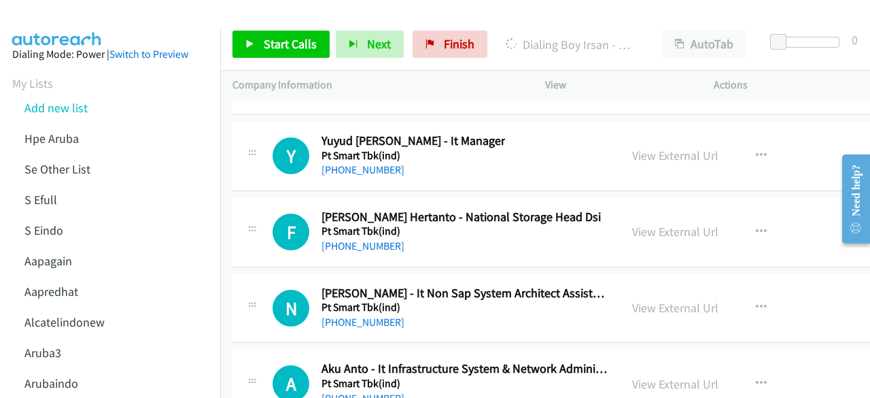
scroll to position [26182, 1]
click at [643, 224] on link "View External Url" at bounding box center [675, 232] width 86 height 16
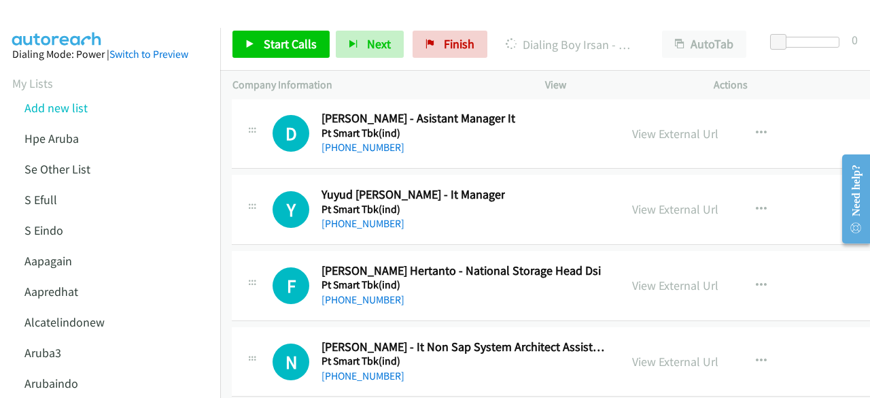
scroll to position [26129, 1]
click at [644, 202] on link "View External Url" at bounding box center [675, 210] width 86 height 16
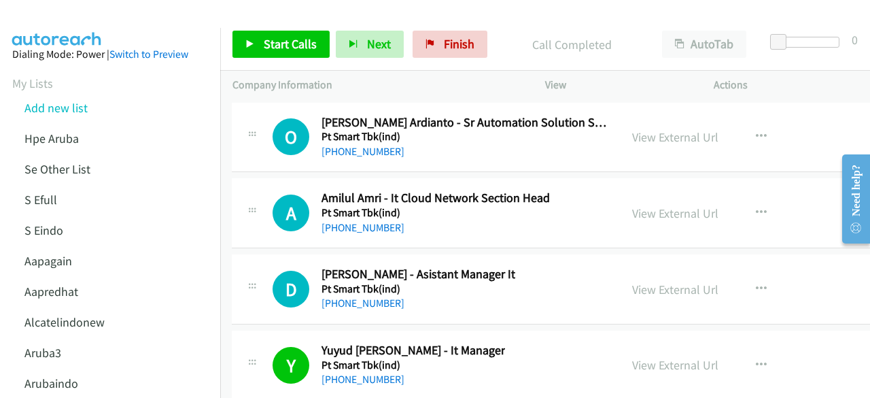
scroll to position [25973, 1]
click at [647, 282] on link "View External Url" at bounding box center [675, 290] width 86 height 16
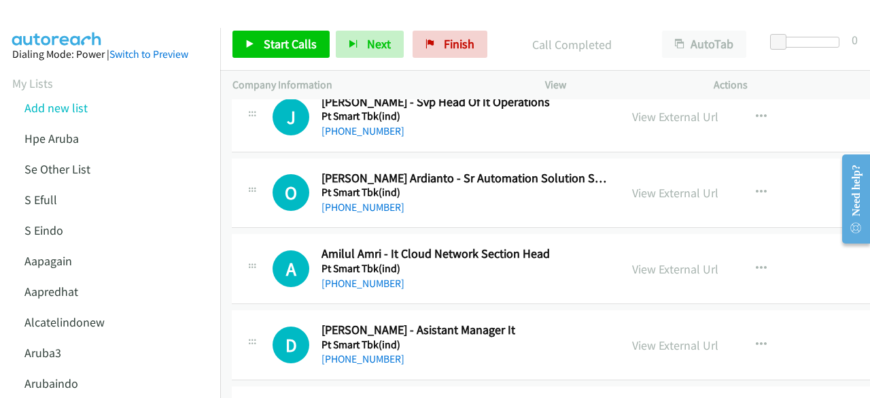
scroll to position [25917, 1]
click at [637, 262] on link "View External Url" at bounding box center [675, 270] width 86 height 16
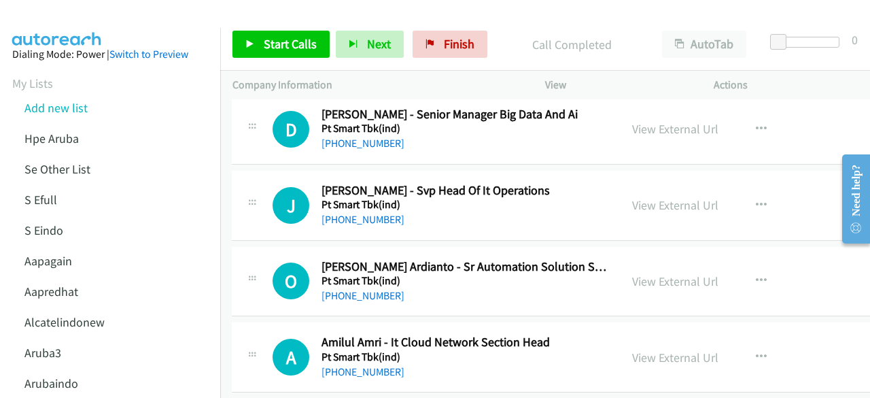
scroll to position [25826, 1]
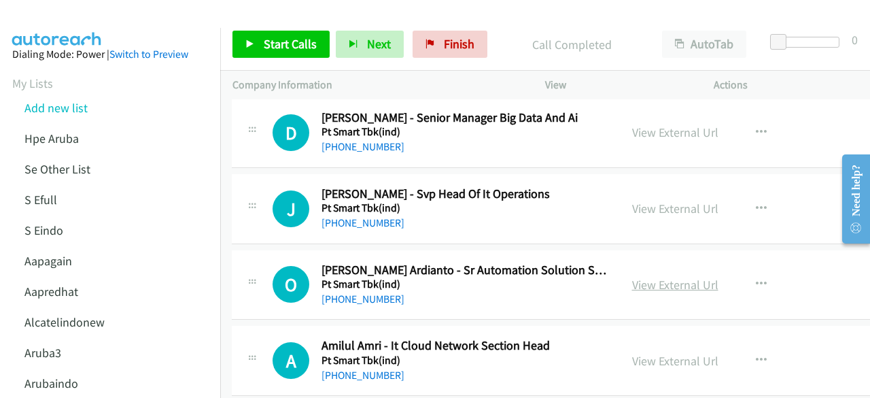
click at [645, 277] on link "View External Url" at bounding box center [675, 285] width 86 height 16
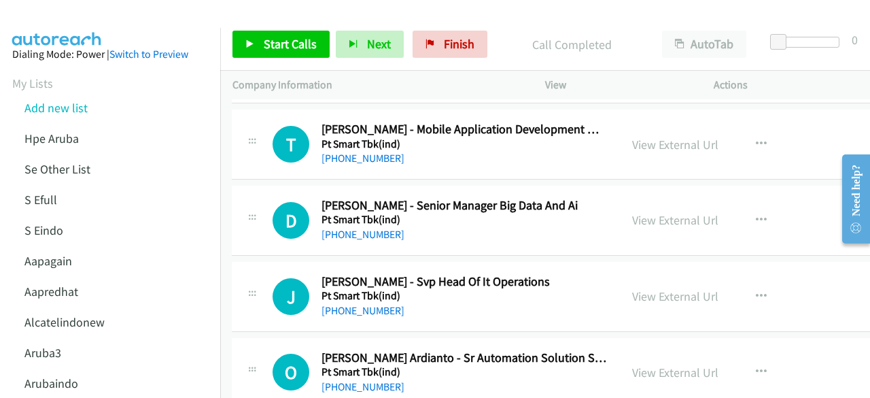
scroll to position [25738, 1]
click at [650, 289] on link "View External Url" at bounding box center [675, 297] width 86 height 16
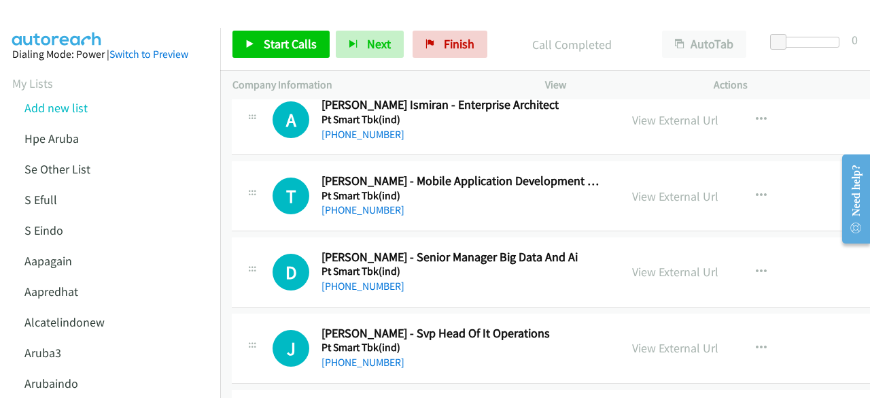
scroll to position [25686, 1]
click at [641, 265] on link "View External Url" at bounding box center [675, 273] width 86 height 16
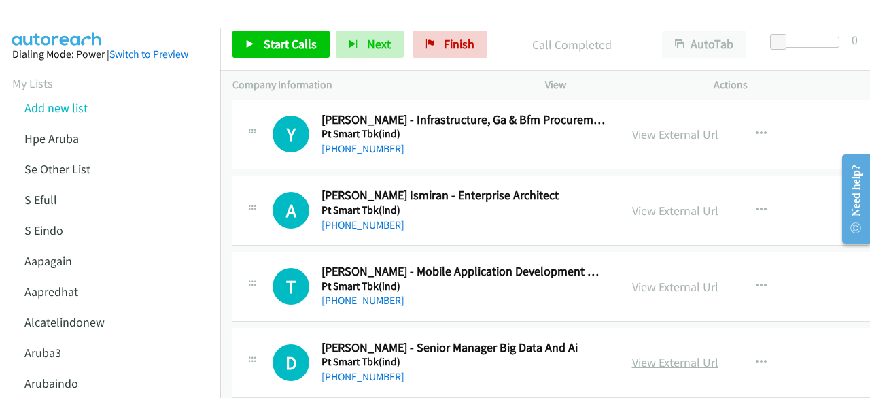
scroll to position [25587, 1]
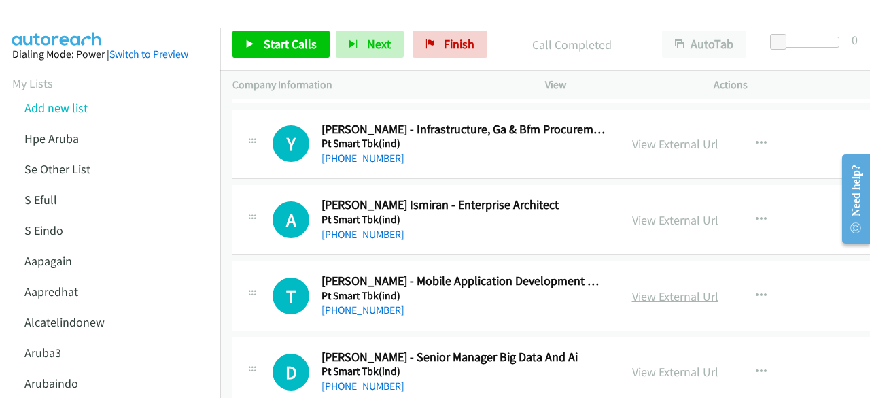
click at [643, 288] on link "View External Url" at bounding box center [675, 296] width 86 height 16
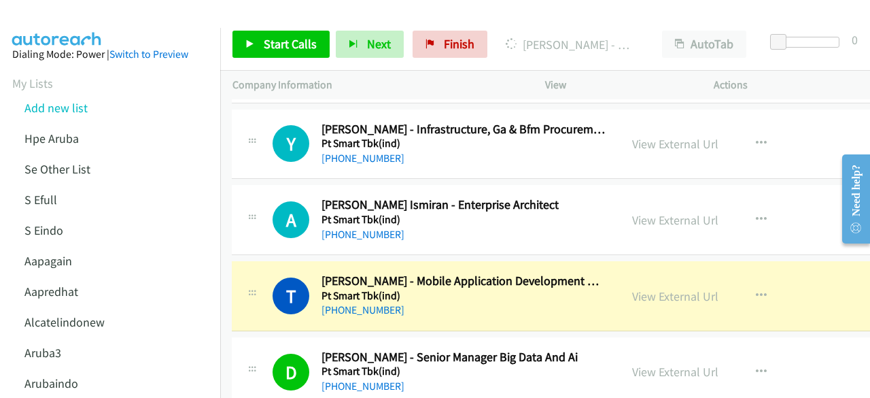
scroll to position [25536, 1]
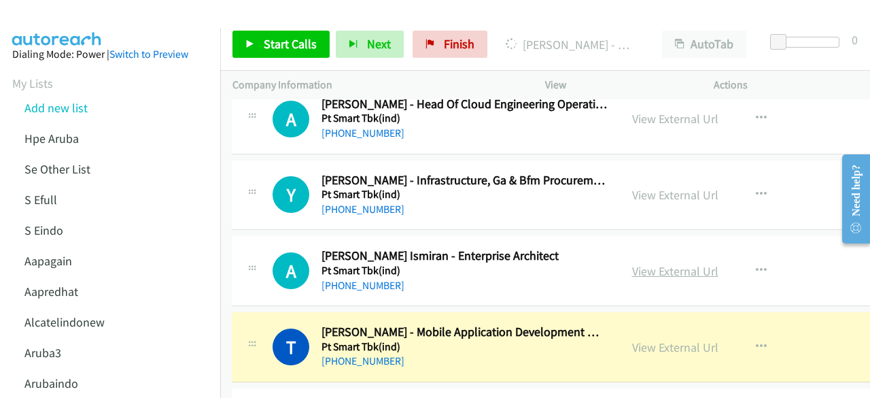
click at [635, 263] on link "View External Url" at bounding box center [675, 271] width 86 height 16
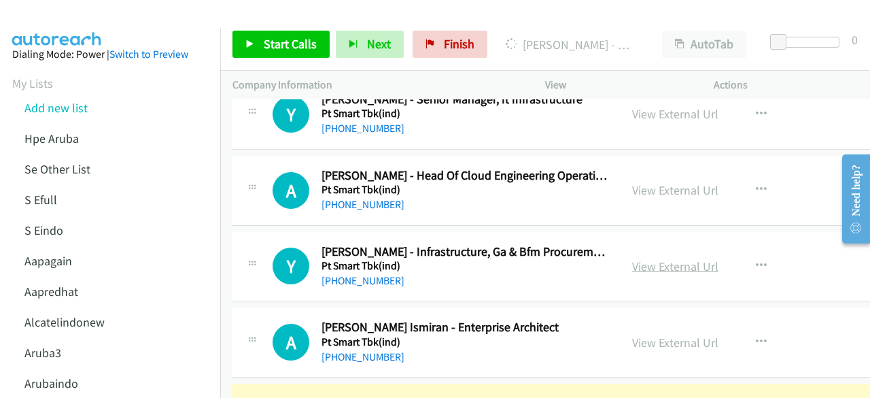
click at [635, 258] on link "View External Url" at bounding box center [675, 266] width 86 height 16
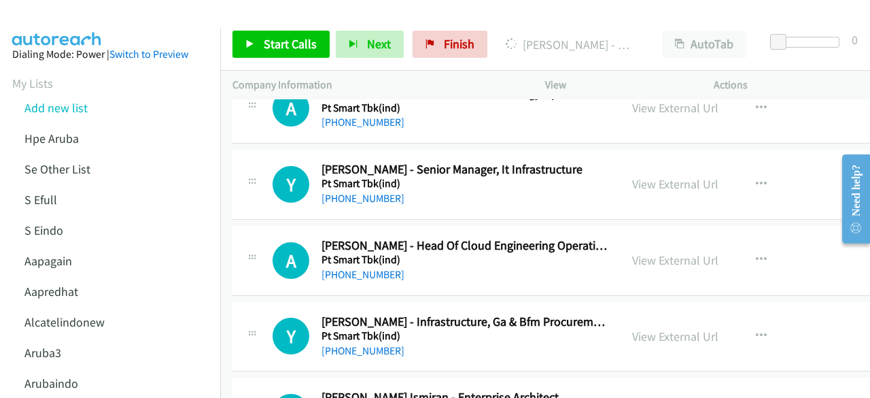
click at [652, 238] on div "View External Url View External Url Schedule/Manage Callback Start Calls Here R…" at bounding box center [723, 260] width 206 height 45
click at [652, 252] on link "View External Url" at bounding box center [675, 260] width 86 height 16
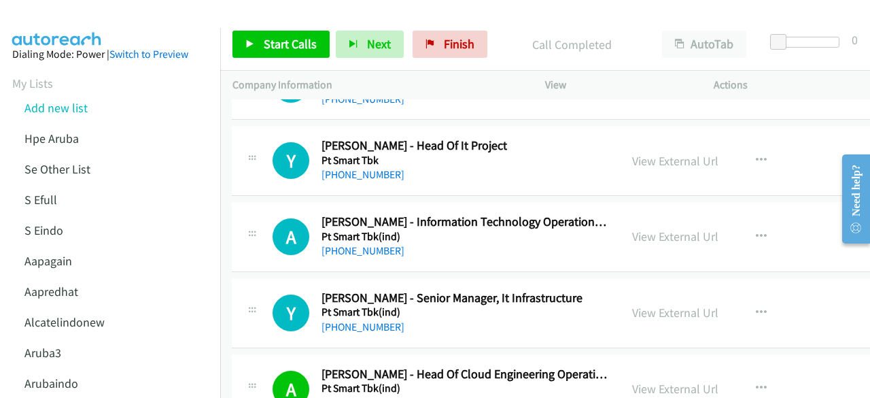
scroll to position [25265, 1]
click at [656, 305] on link "View External Url" at bounding box center [675, 313] width 86 height 16
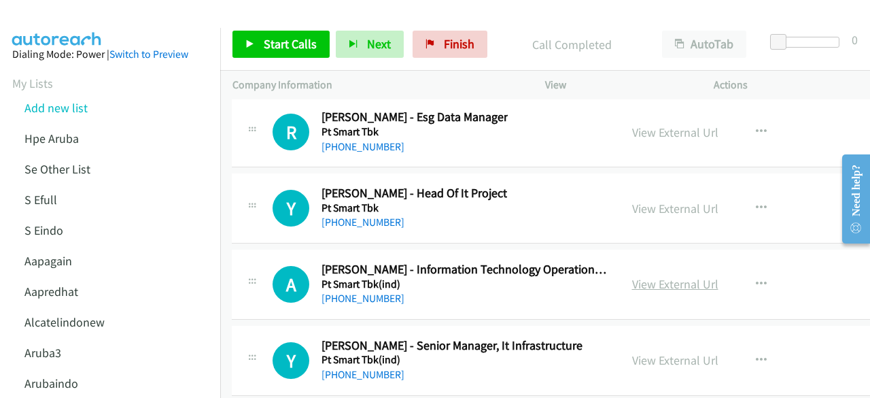
click at [646, 276] on link "View External Url" at bounding box center [675, 284] width 86 height 16
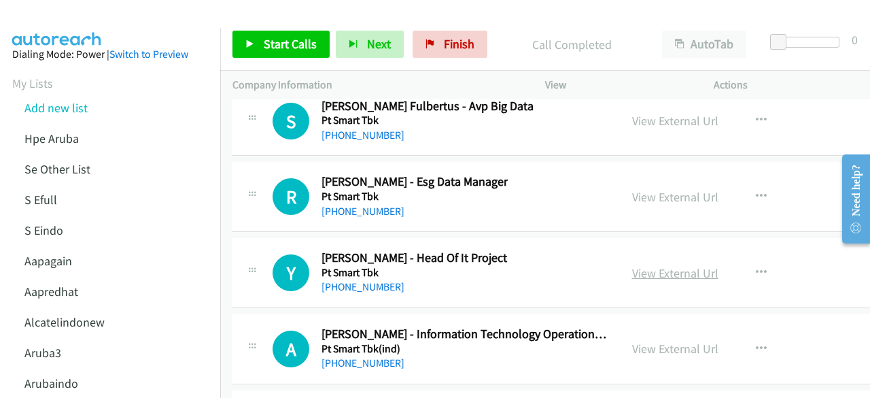
scroll to position [25153, 1]
click at [635, 266] on link "View External Url" at bounding box center [675, 274] width 86 height 16
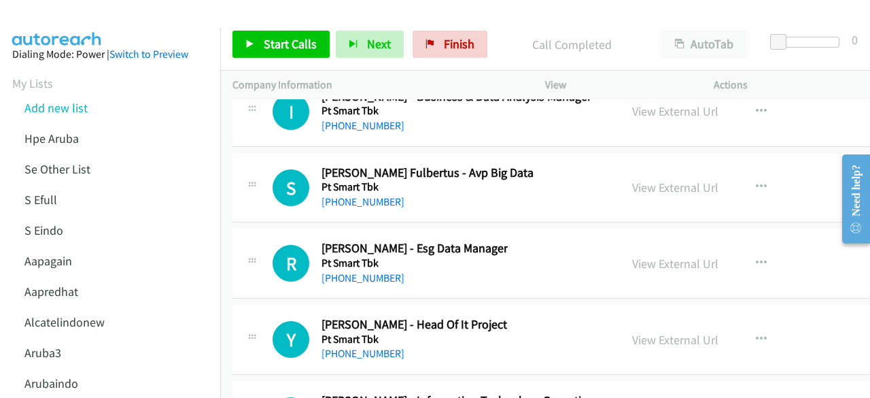
scroll to position [25084, 1]
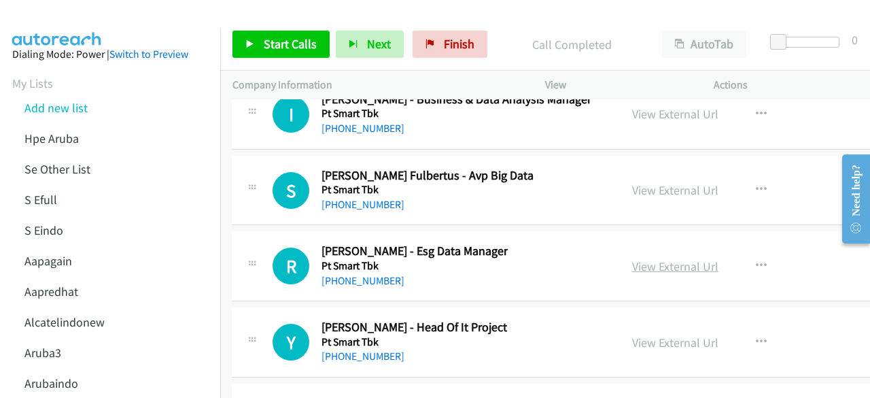
click at [645, 258] on link "View External Url" at bounding box center [675, 266] width 86 height 16
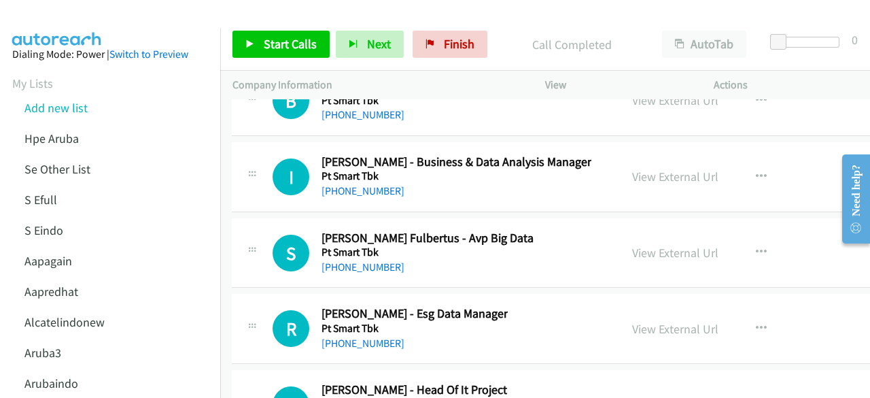
scroll to position [25019, 1]
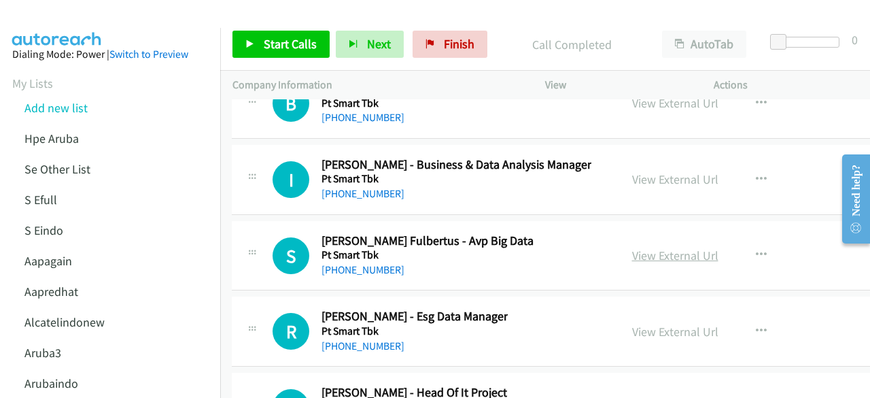
click at [641, 248] on link "View External Url" at bounding box center [675, 256] width 86 height 16
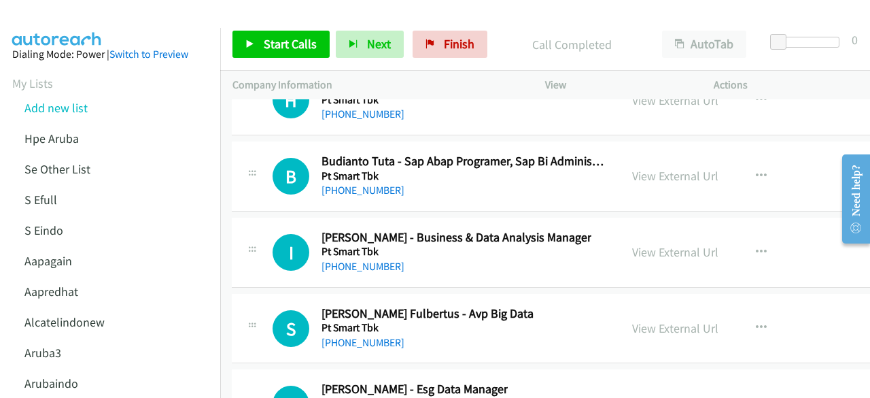
scroll to position [24944, 1]
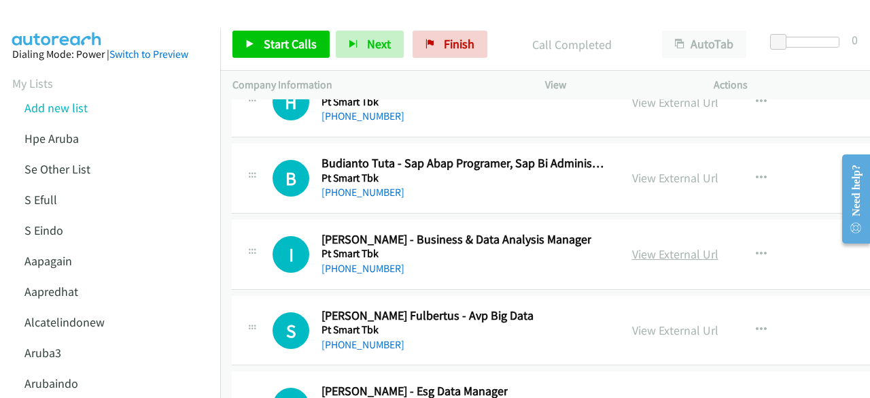
click at [632, 246] on link "View External Url" at bounding box center [675, 254] width 86 height 16
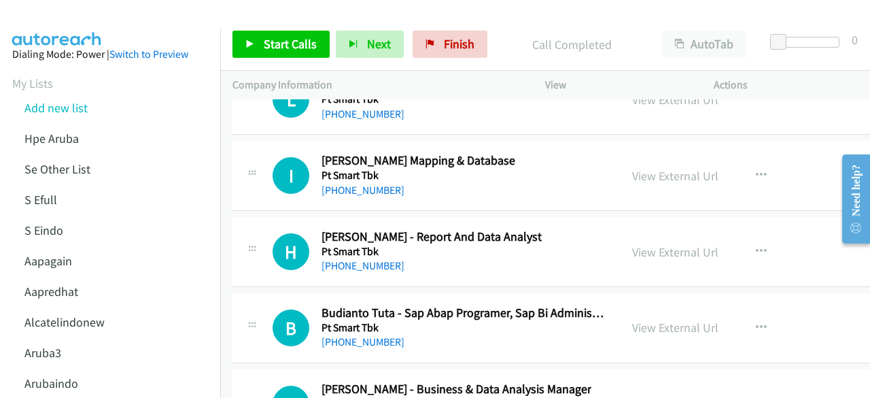
scroll to position [24789, 1]
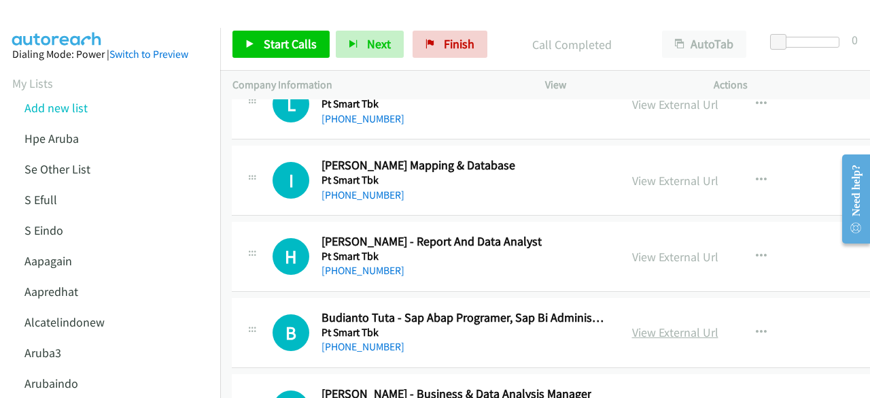
click at [649, 324] on link "View External Url" at bounding box center [675, 332] width 86 height 16
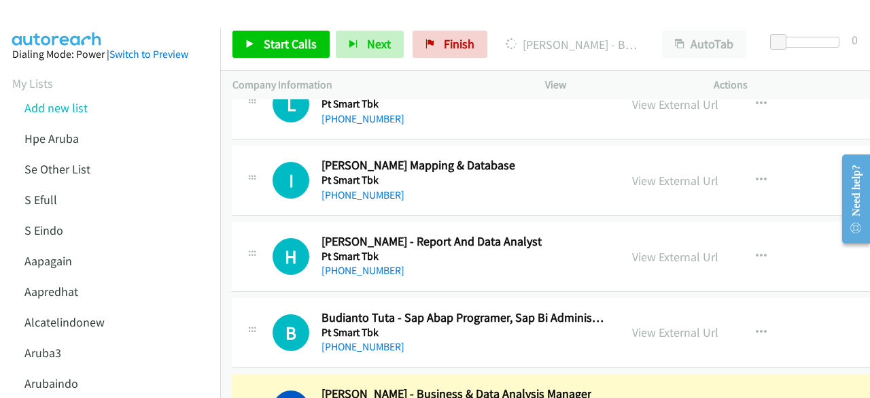
click at [276, 222] on div "H Callback Scheduled Hendra Pribadi - Report And Data Analyst Pt Smart Tbk Asia…" at bounding box center [595, 257] width 727 height 70
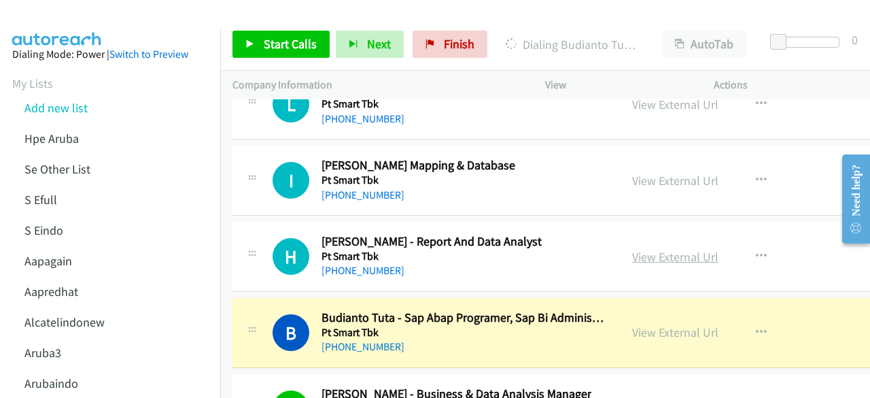
click at [642, 249] on link "View External Url" at bounding box center [675, 257] width 86 height 16
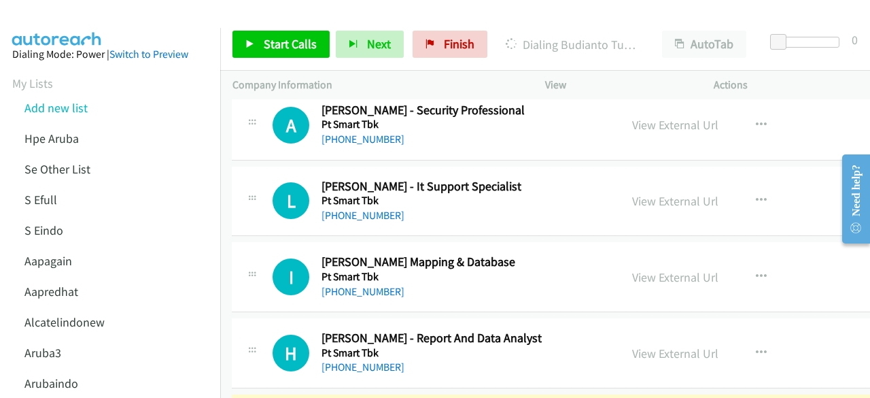
scroll to position [24679, 1]
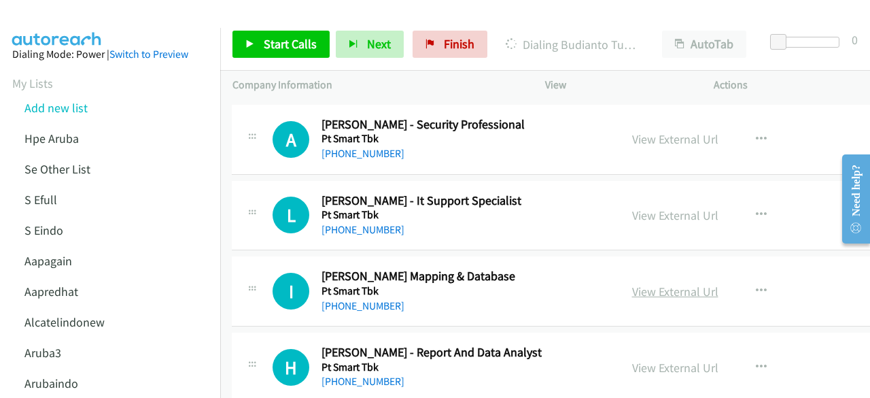
click at [637, 284] on link "View External Url" at bounding box center [675, 292] width 86 height 16
click at [632, 207] on link "View External Url" at bounding box center [675, 215] width 86 height 16
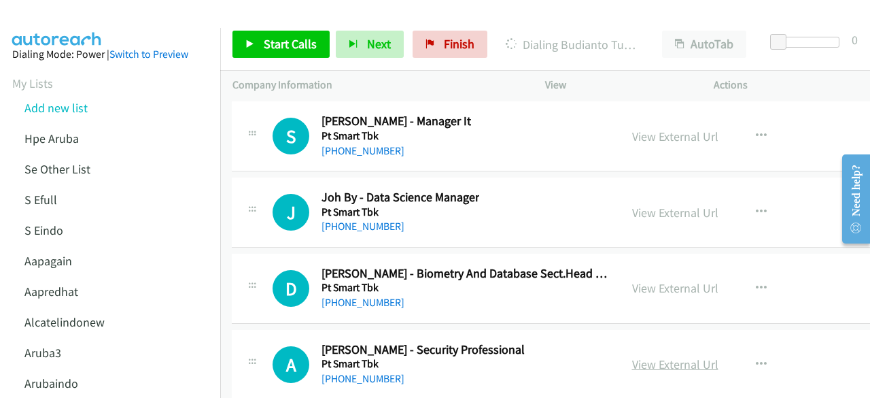
scroll to position [24453, 1]
click at [656, 281] on link "View External Url" at bounding box center [675, 289] width 86 height 16
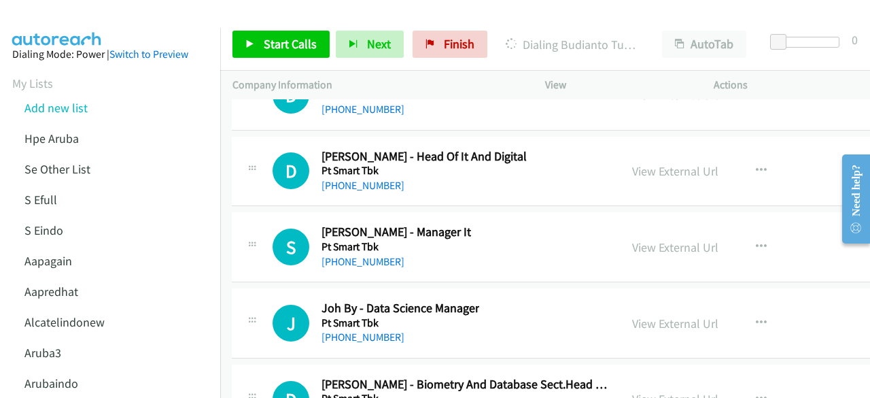
scroll to position [24341, 1]
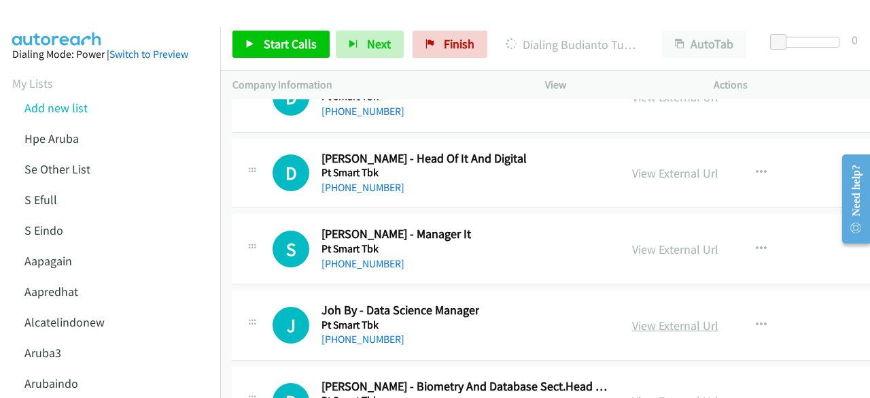
click at [666, 318] on link "View External Url" at bounding box center [675, 326] width 86 height 16
click at [665, 241] on link "View External Url" at bounding box center [675, 249] width 86 height 16
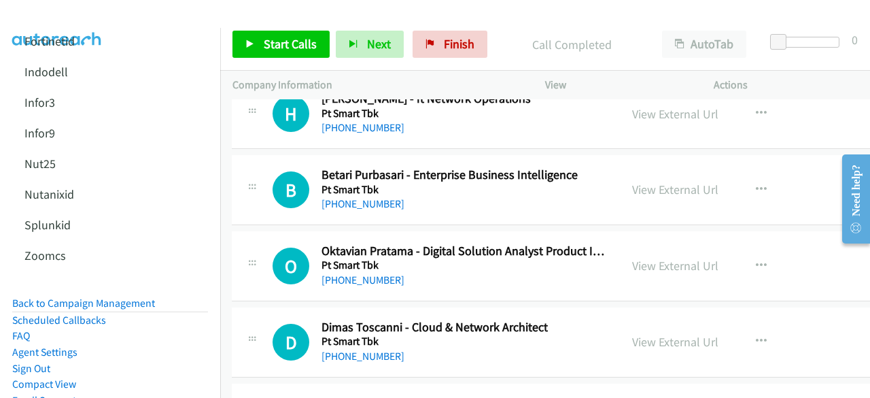
scroll to position [947, 0]
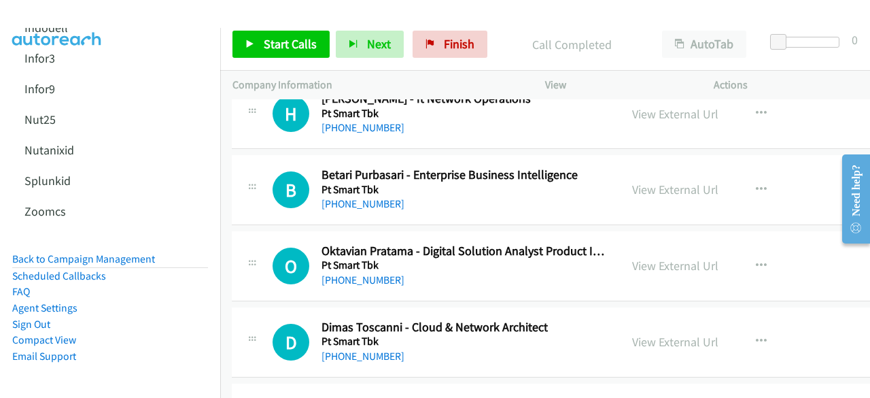
click at [90, 251] on li "Back to Campaign Management" at bounding box center [110, 259] width 196 height 17
click at [92, 252] on link "Back to Campaign Management" at bounding box center [83, 258] width 143 height 13
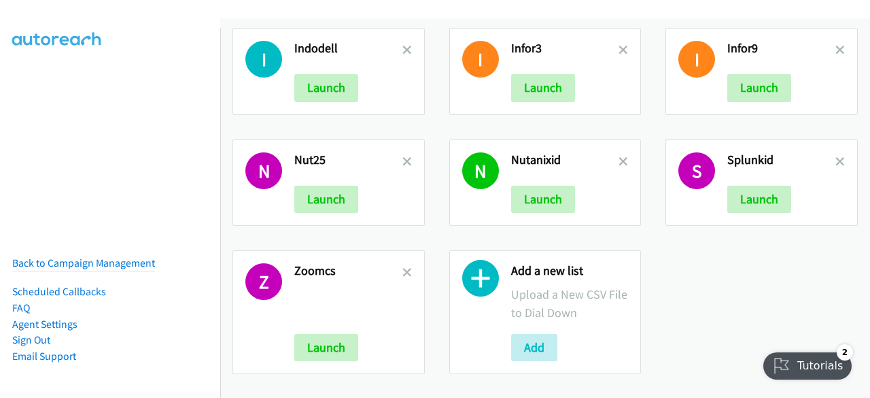
click at [561, 314] on div "Add a new list Upload a New CSV File to Dial Down Add" at bounding box center [570, 312] width 118 height 98
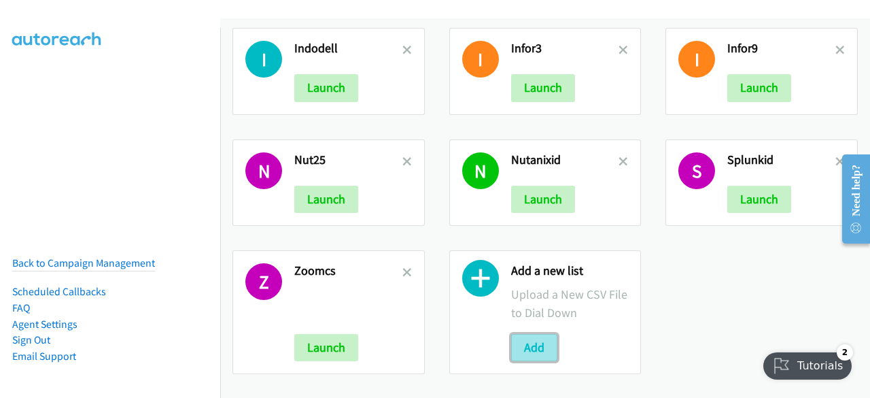
click at [545, 334] on button "Add" at bounding box center [534, 347] width 46 height 27
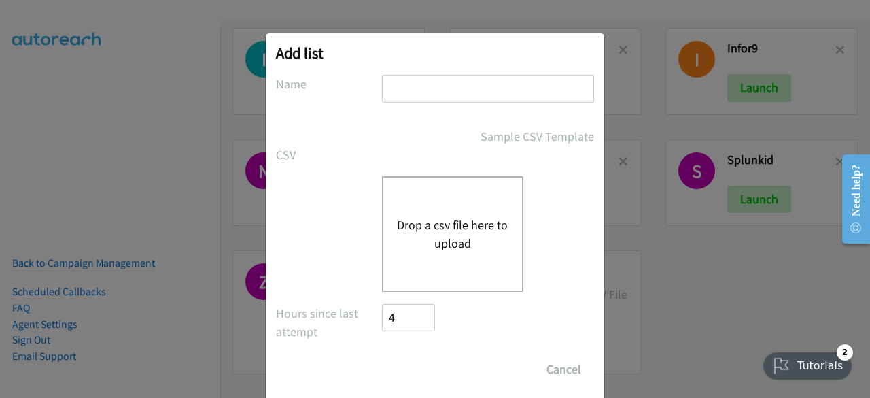
click at [409, 91] on input "text" at bounding box center [488, 89] width 212 height 28
type input "dellsplit"
click at [421, 255] on div "Drop a csv file here to upload" at bounding box center [452, 234] width 141 height 116
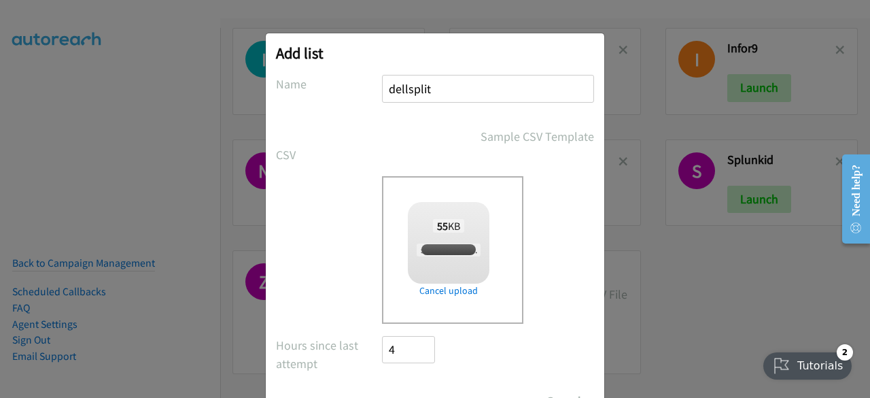
checkbox input "true"
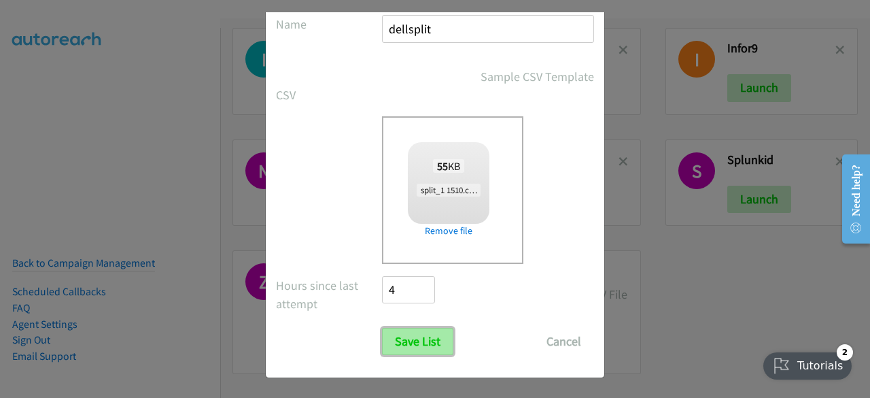
click at [401, 343] on input "Save List" at bounding box center [417, 341] width 71 height 27
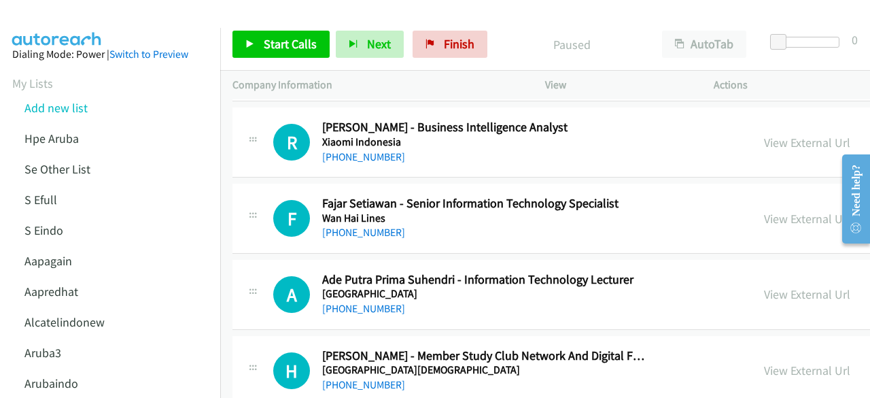
scroll to position [126, 0]
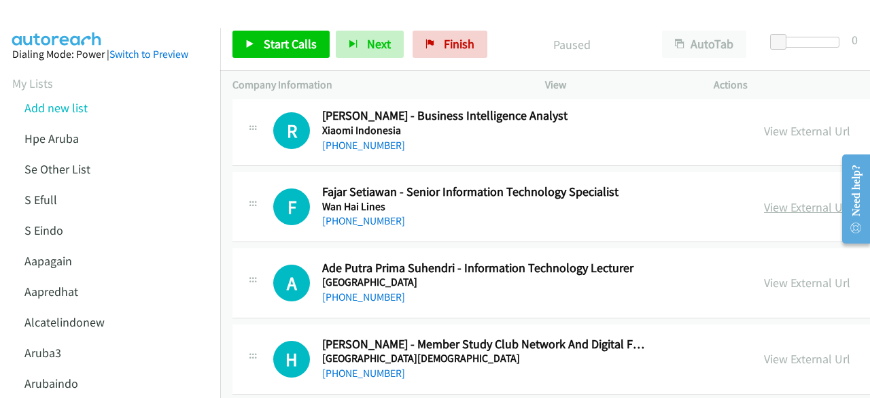
click at [764, 200] on link "View External Url" at bounding box center [807, 207] width 86 height 16
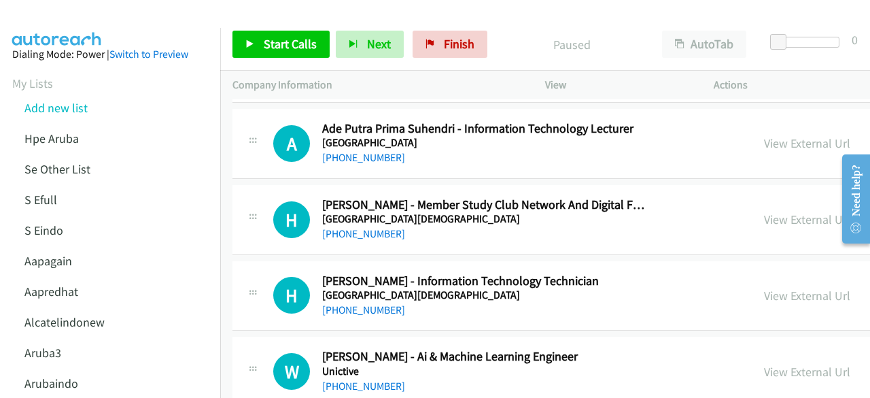
scroll to position [275, 0]
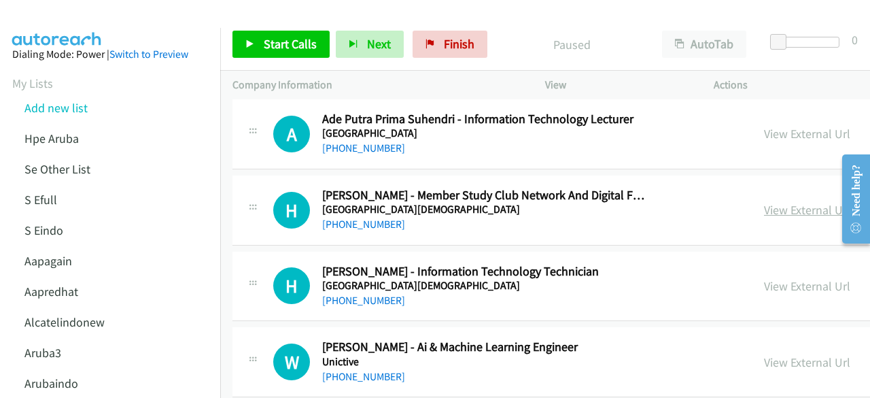
click at [764, 203] on link "View External Url" at bounding box center [807, 210] width 86 height 16
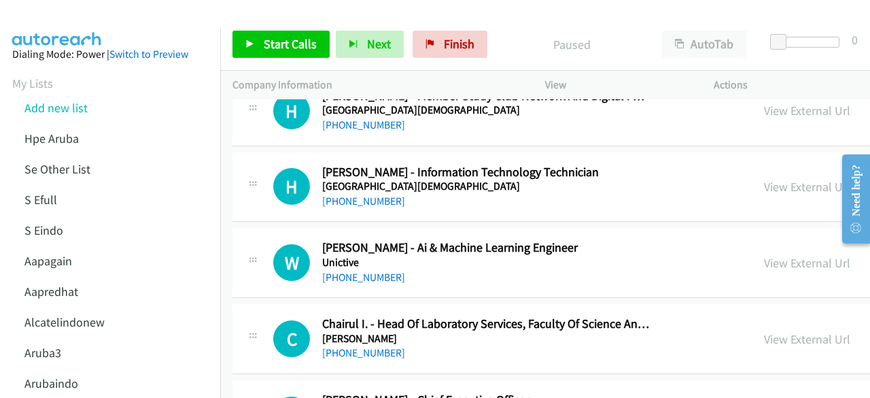
scroll to position [378, 0]
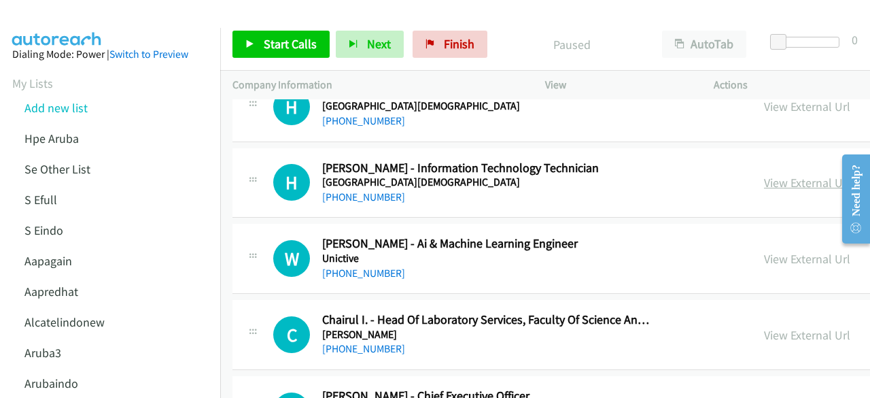
click at [764, 181] on link "View External Url" at bounding box center [807, 183] width 86 height 16
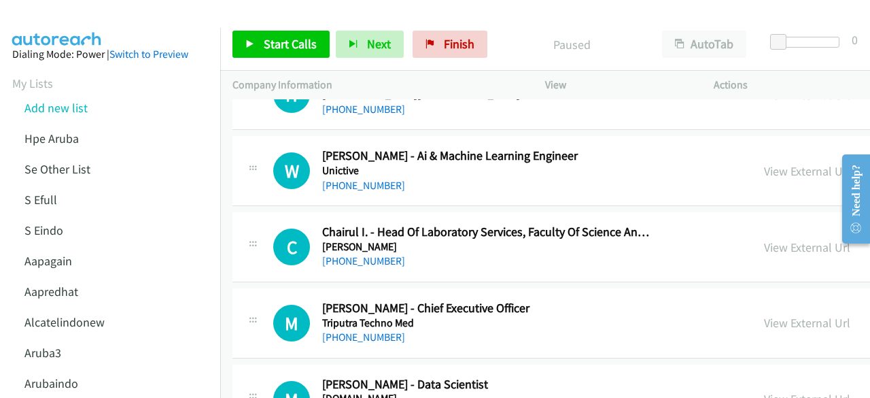
scroll to position [469, 0]
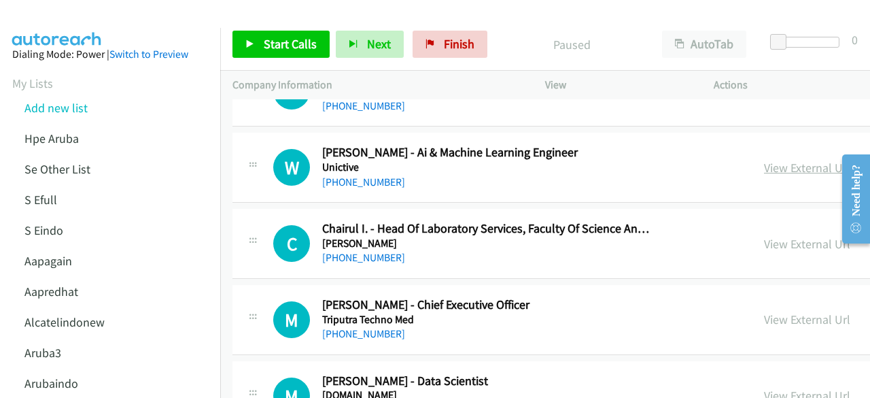
click at [766, 167] on link "View External Url" at bounding box center [807, 168] width 86 height 16
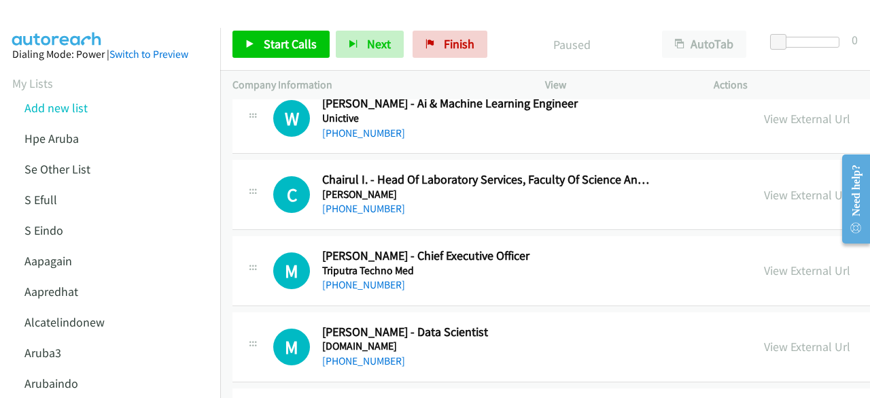
scroll to position [533, 0]
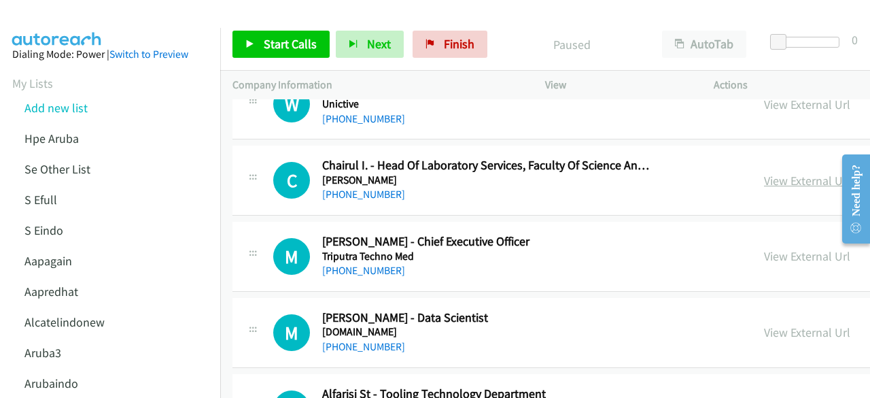
click at [764, 178] on link "View External Url" at bounding box center [807, 181] width 86 height 16
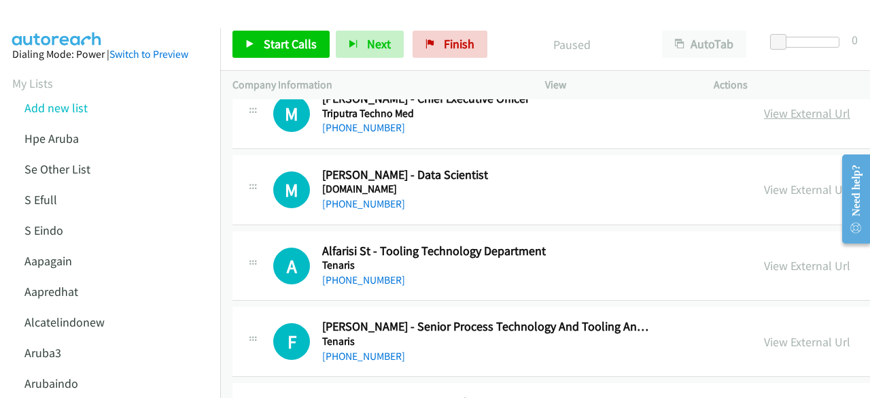
scroll to position [676, 0]
click at [764, 181] on link "View External Url" at bounding box center [807, 189] width 86 height 16
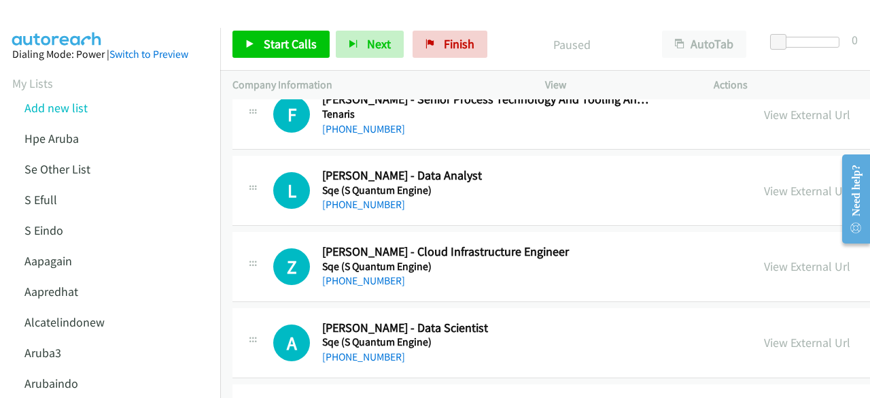
scroll to position [903, 0]
click at [764, 184] on link "View External Url" at bounding box center [807, 190] width 86 height 16
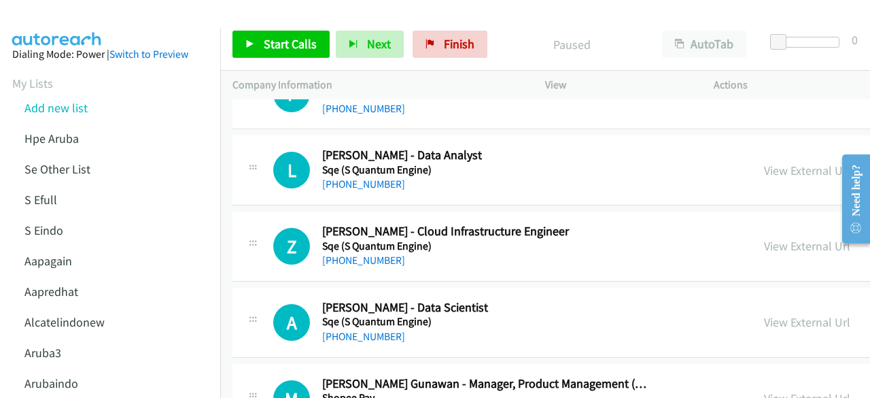
scroll to position [924, 0]
click at [764, 247] on link "View External Url" at bounding box center [807, 245] width 86 height 16
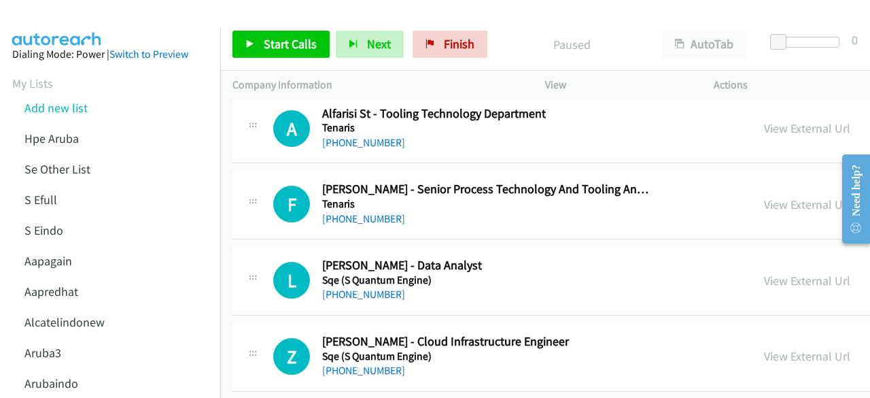
scroll to position [810, 0]
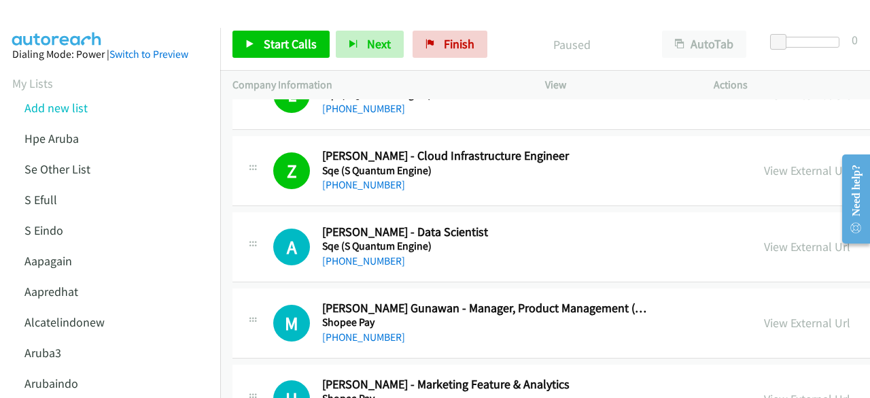
scroll to position [1060, 0]
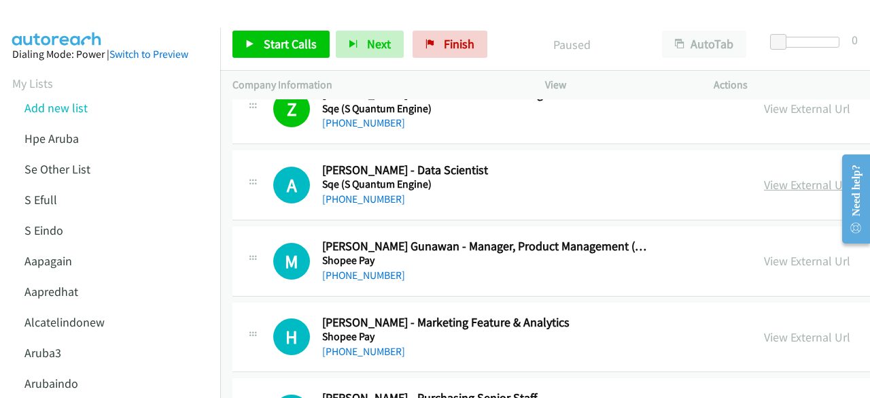
click at [764, 187] on link "View External Url" at bounding box center [807, 185] width 86 height 16
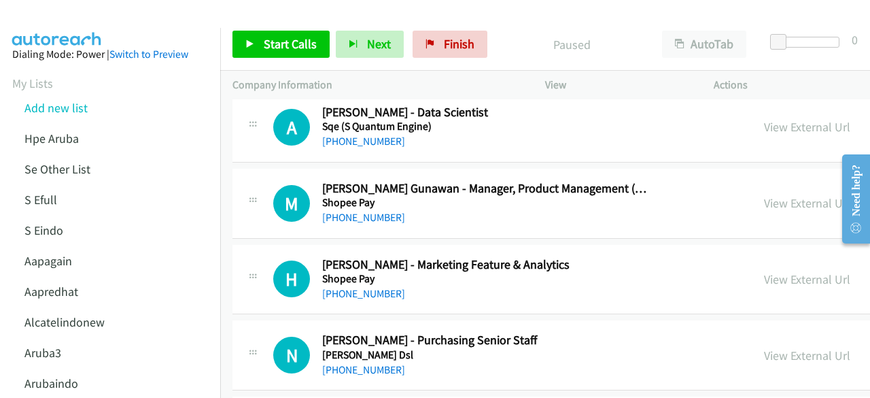
scroll to position [1121, 0]
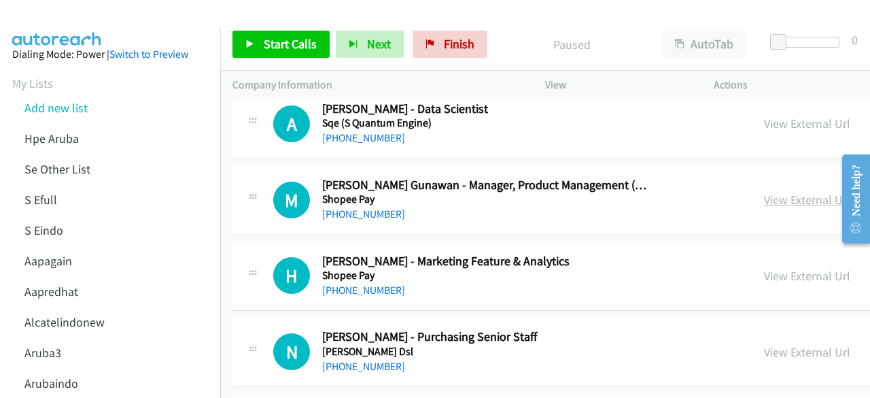
click at [764, 194] on link "View External Url" at bounding box center [807, 200] width 86 height 16
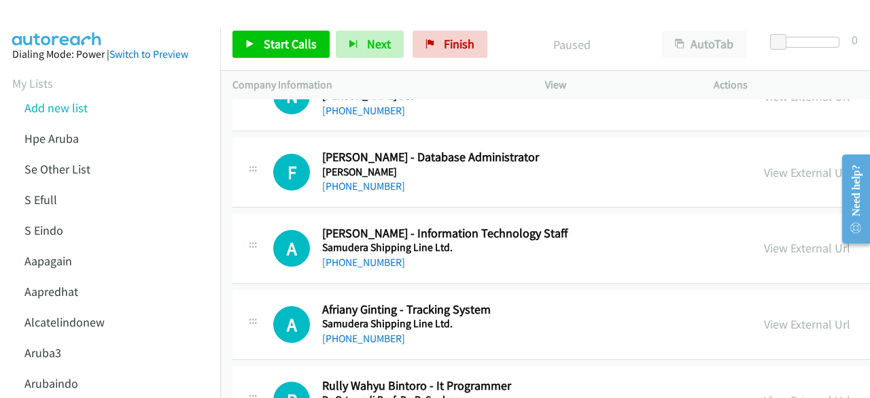
scroll to position [1379, 0]
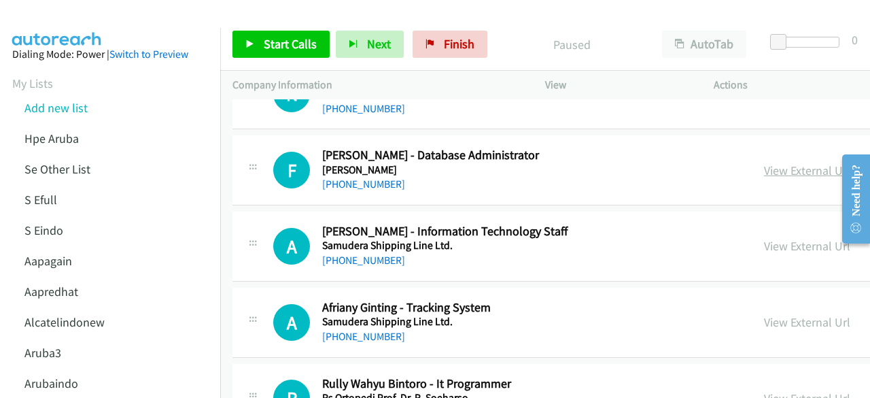
click at [766, 164] on link "View External Url" at bounding box center [807, 171] width 86 height 16
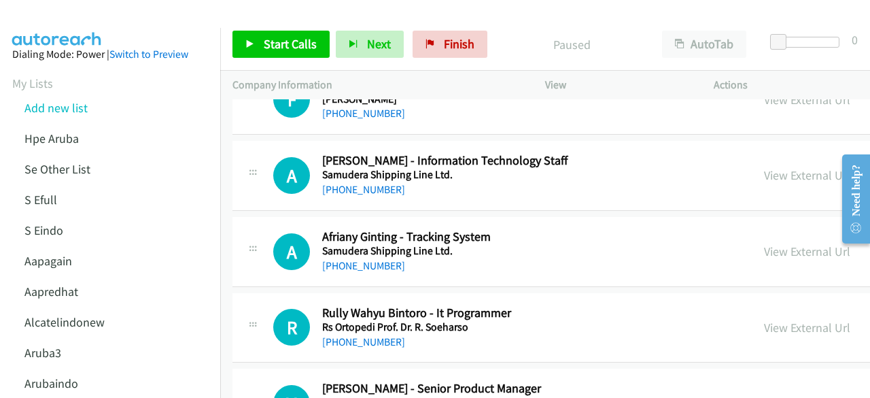
scroll to position [1451, 0]
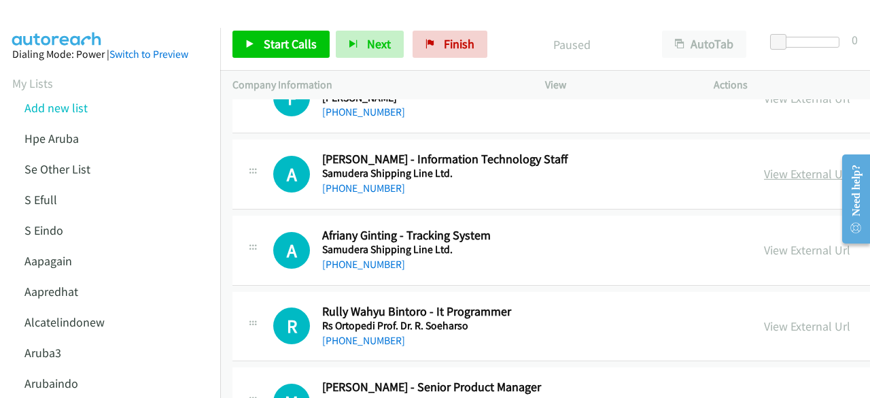
click at [764, 166] on link "View External Url" at bounding box center [807, 174] width 86 height 16
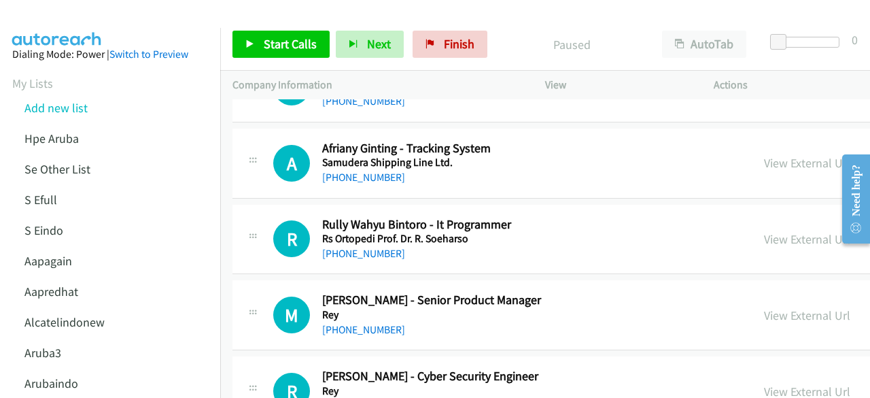
scroll to position [1540, 0]
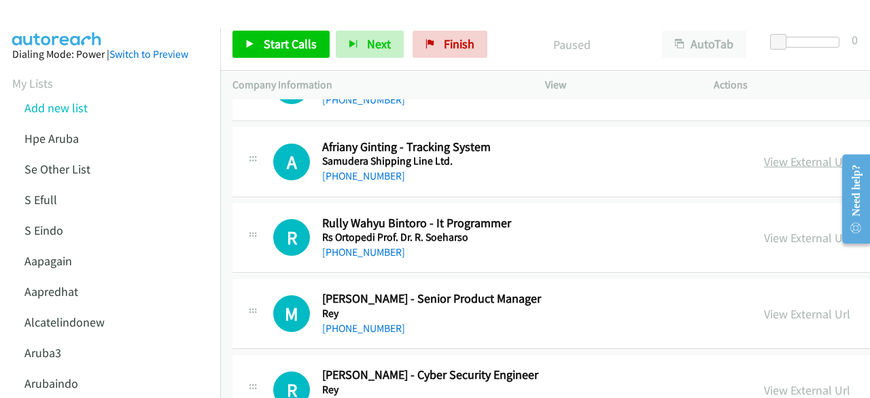
click at [764, 154] on link "View External Url" at bounding box center [807, 162] width 86 height 16
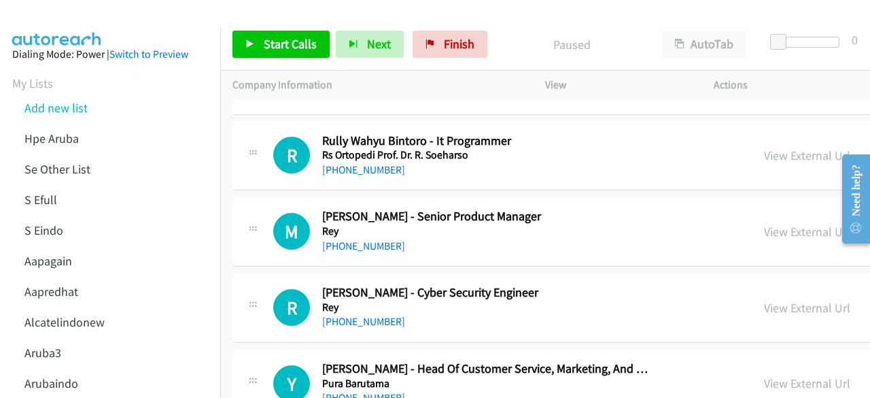
scroll to position [1623, 0]
click at [764, 152] on link "View External Url" at bounding box center [807, 155] width 86 height 16
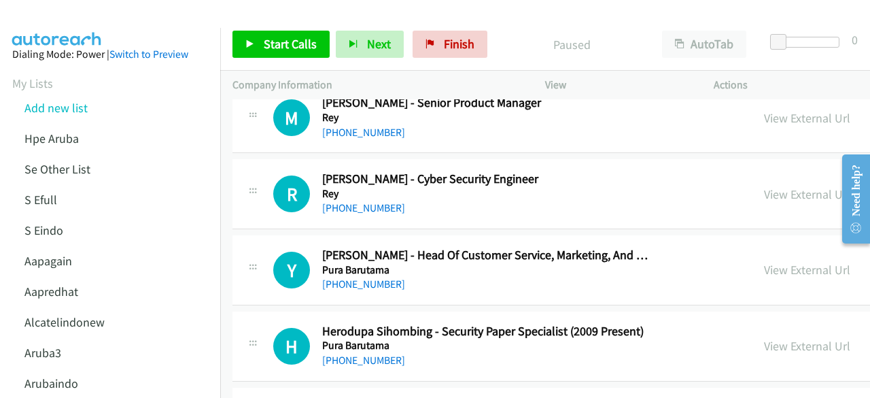
scroll to position [1736, 0]
click at [783, 194] on link "View External Url" at bounding box center [807, 194] width 86 height 16
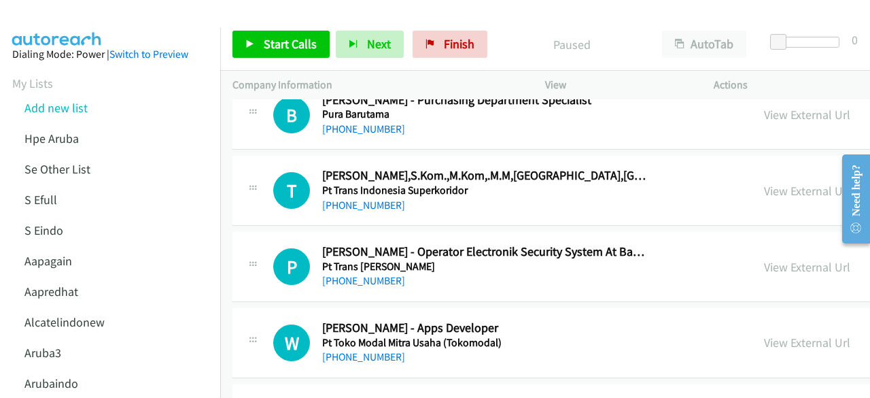
scroll to position [2042, 0]
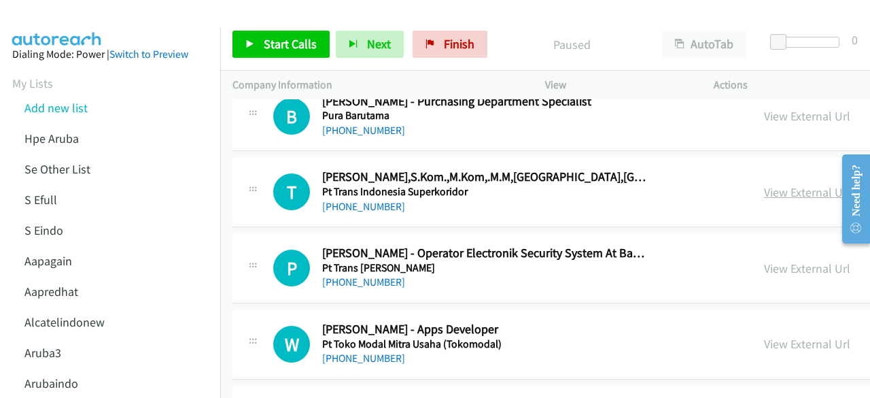
click at [764, 184] on link "View External Url" at bounding box center [807, 192] width 86 height 16
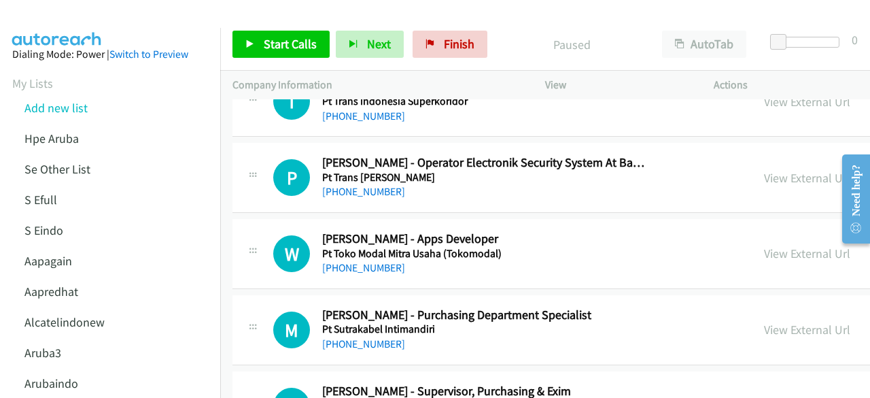
scroll to position [2135, 0]
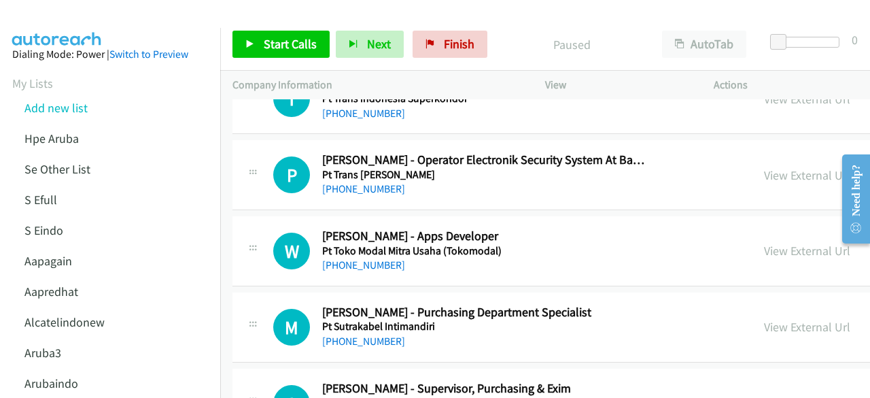
click at [667, 275] on div "W Callback Scheduled Wiliams Andrian - Apps Developer Pt Toko Modal Mitra Usaha…" at bounding box center [728, 251] width 990 height 70
click at [764, 244] on link "View External Url" at bounding box center [807, 251] width 86 height 16
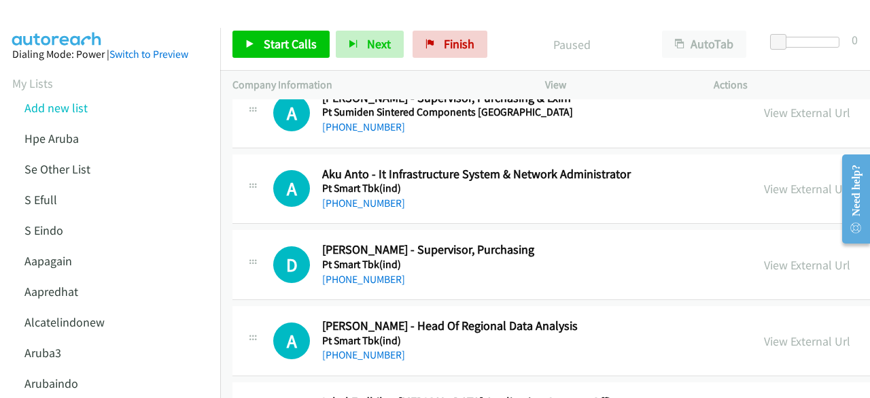
scroll to position [2427, 0]
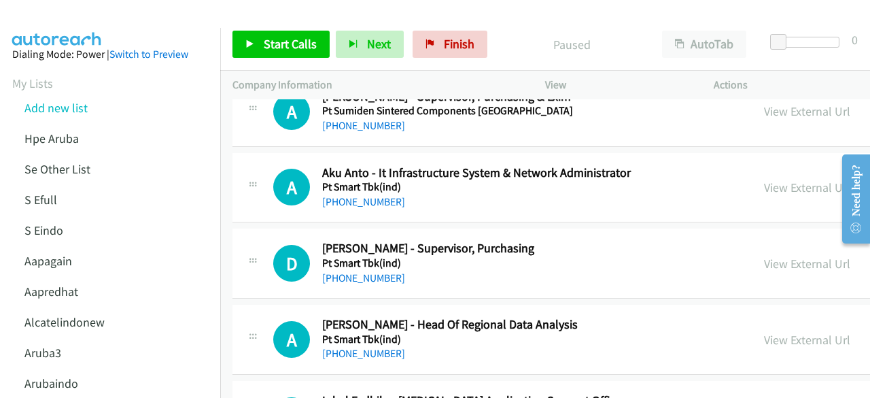
click at [764, 188] on div "View External Url" at bounding box center [807, 187] width 86 height 18
click at [764, 180] on link "View External Url" at bounding box center [807, 188] width 86 height 16
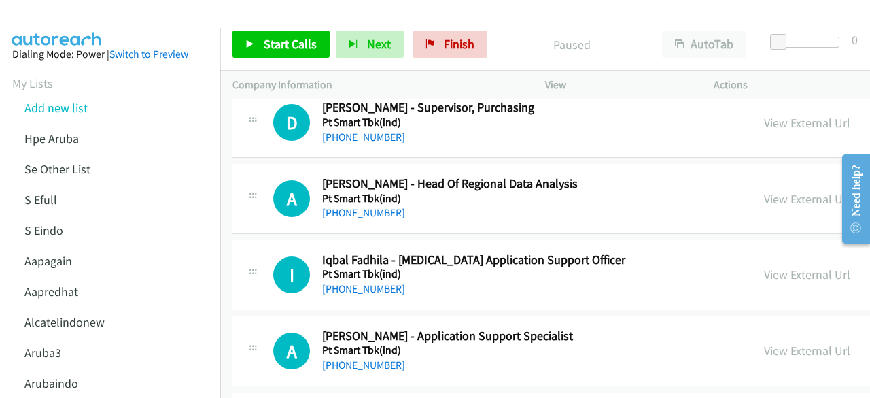
scroll to position [2575, 0]
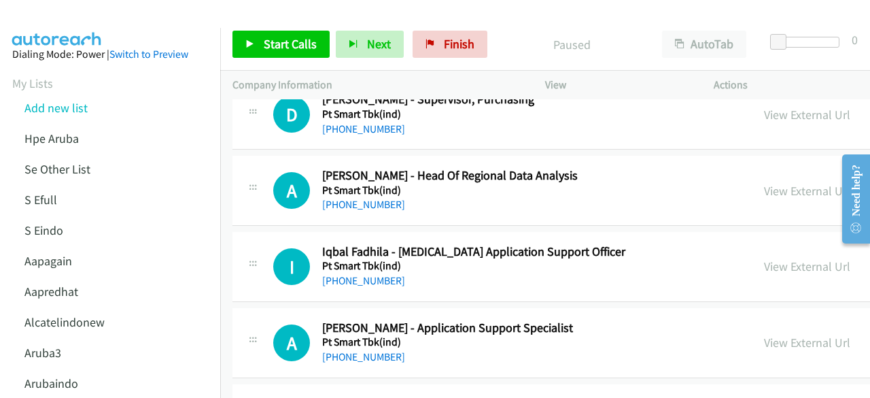
click at [630, 250] on h2 "Iqbal Fadhila - [MEDICAL_DATA] Application Support Officer" at bounding box center [486, 252] width 328 height 16
click at [764, 189] on link "View External Url" at bounding box center [807, 191] width 86 height 16
click at [348, 212] on div "A Callback Scheduled Ari Oktavianus - Head Of Regional Data Analysis Pt Smart T…" at bounding box center [728, 191] width 990 height 70
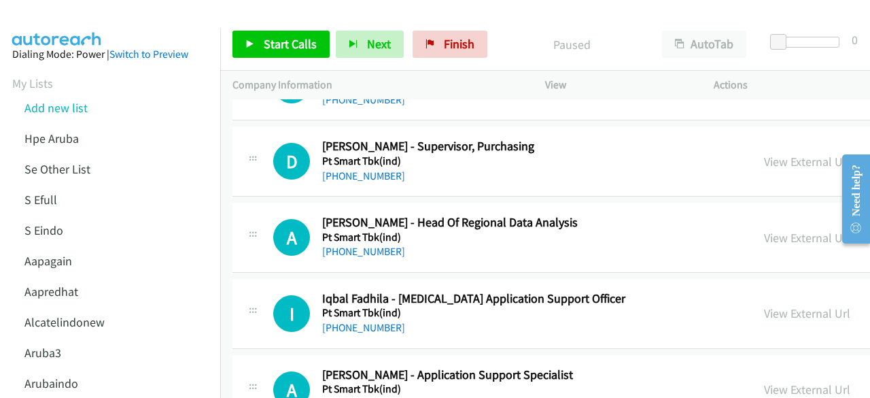
scroll to position [2507, 0]
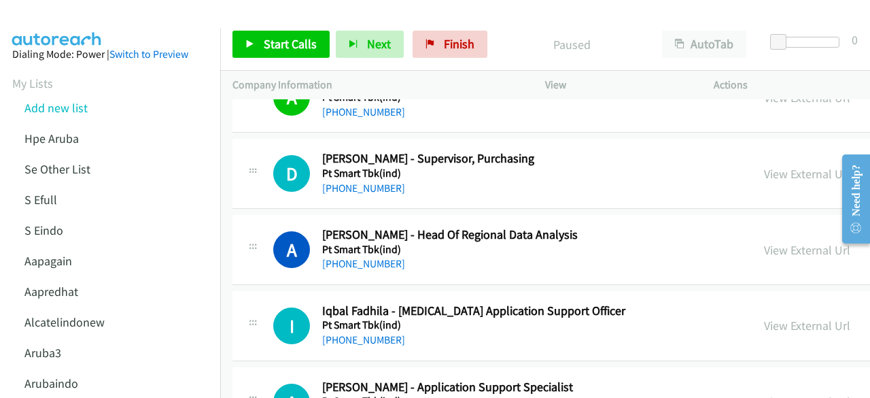
scroll to position [2584, 0]
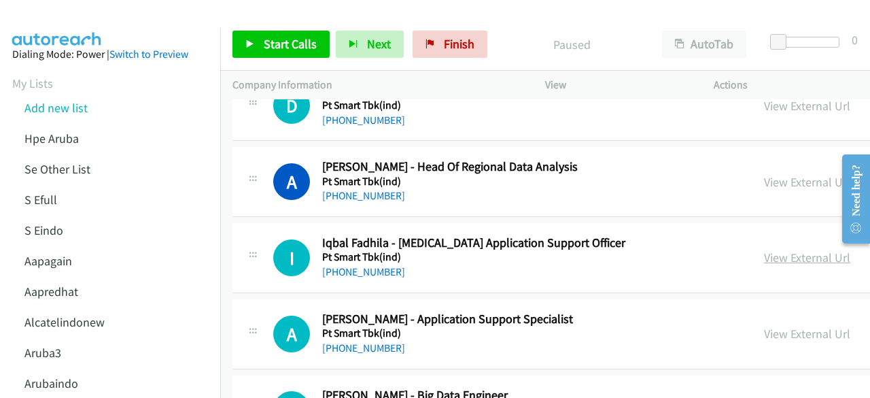
click at [775, 252] on link "View External Url" at bounding box center [807, 258] width 86 height 16
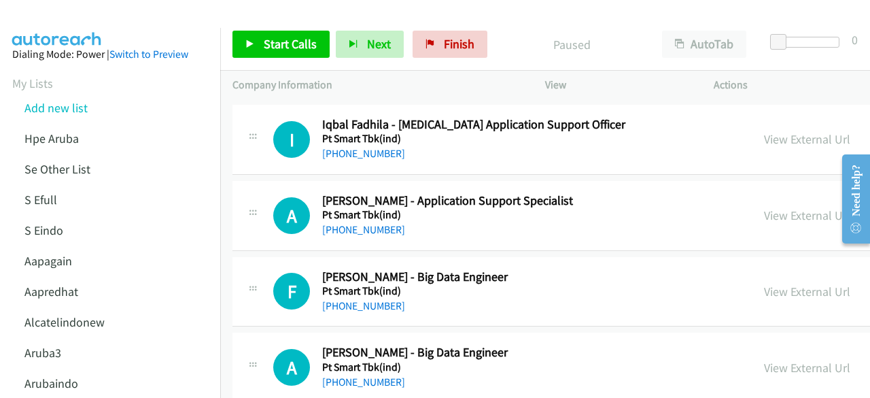
scroll to position [2720, 0]
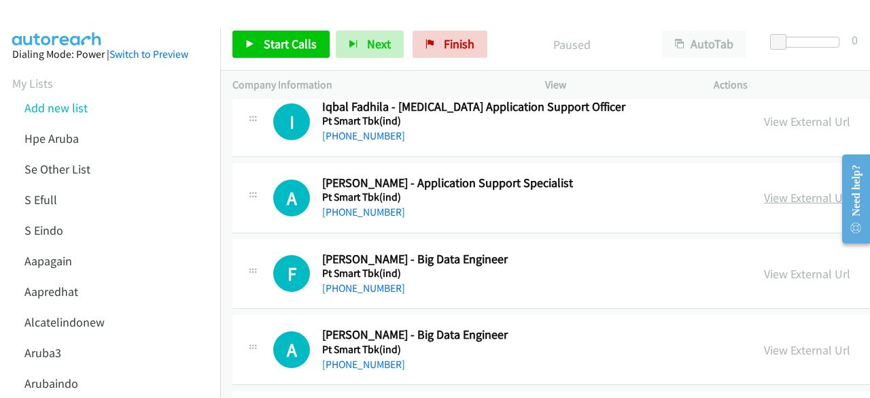
click at [764, 188] on div "View External Url" at bounding box center [807, 197] width 86 height 18
click at [764, 190] on link "View External Url" at bounding box center [807, 198] width 86 height 16
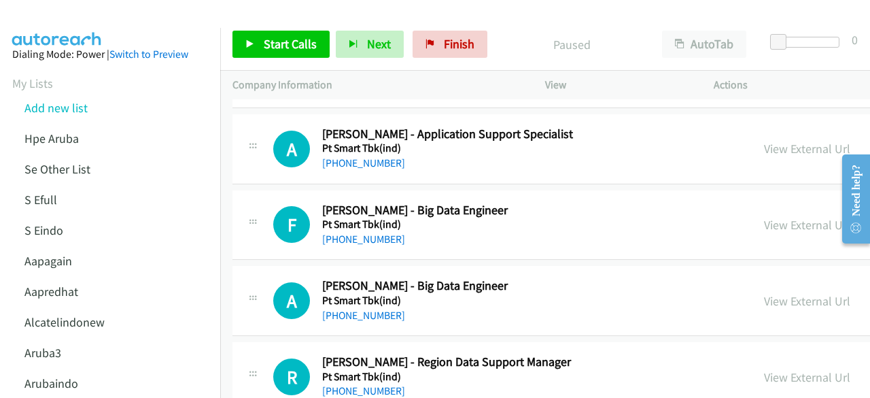
scroll to position [2788, 0]
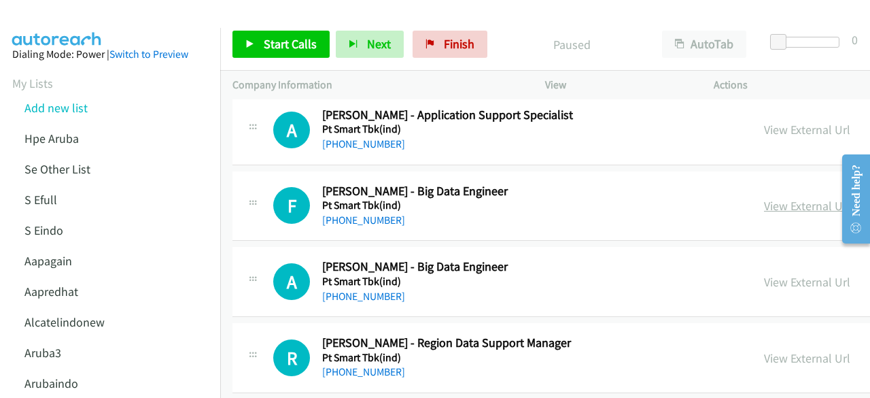
click at [764, 198] on link "View External Url" at bounding box center [807, 206] width 86 height 16
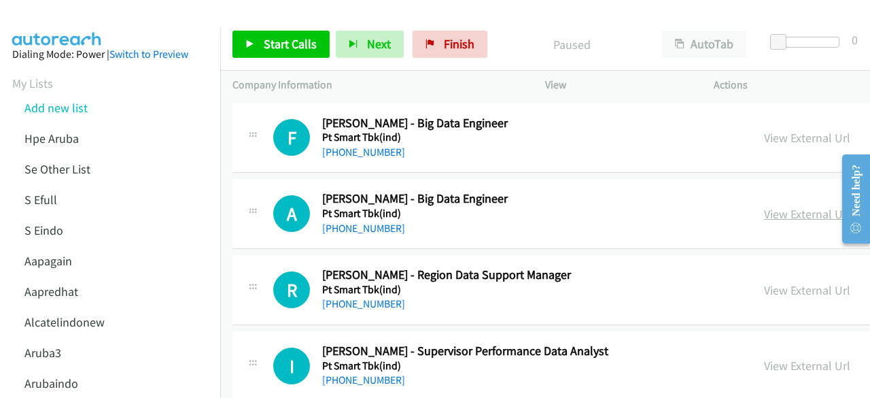
click at [764, 206] on link "View External Url" at bounding box center [807, 214] width 86 height 16
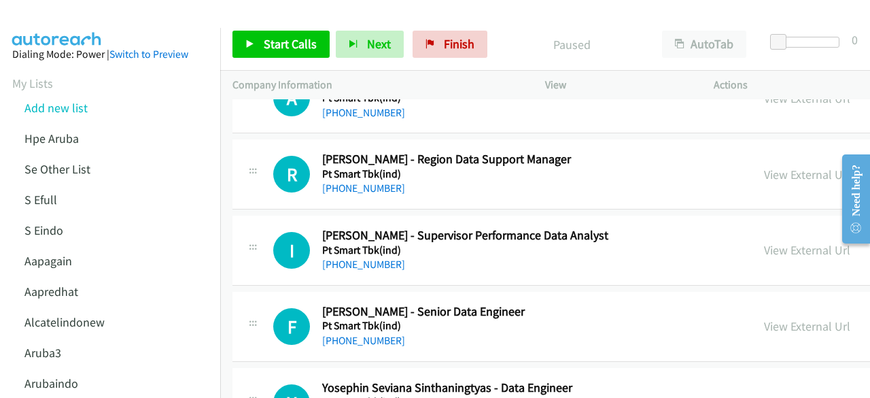
scroll to position [2992, 0]
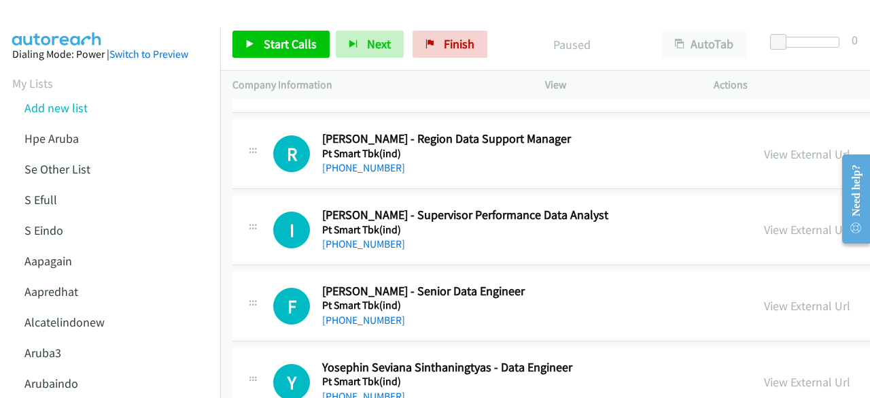
click at [764, 146] on link "View External Url" at bounding box center [807, 154] width 86 height 16
click at [777, 226] on link "View External Url" at bounding box center [807, 230] width 86 height 16
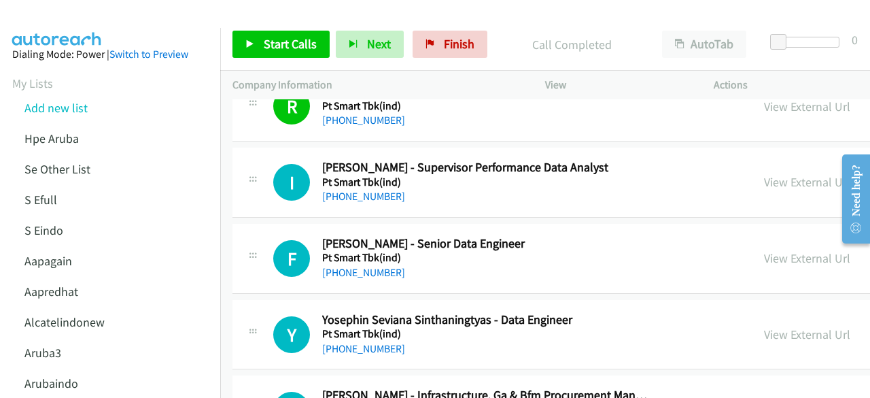
scroll to position [3060, 0]
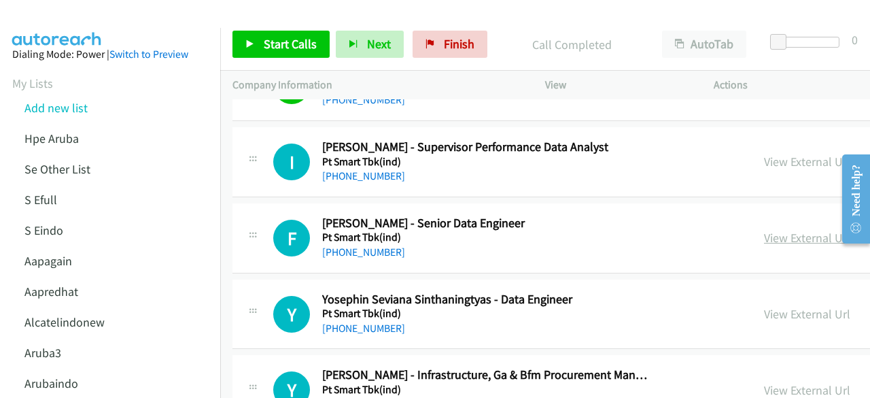
drag, startPoint x: 831, startPoint y: 229, endPoint x: 813, endPoint y: 230, distance: 17.7
click at [810, 230] on link "View External Url" at bounding box center [807, 238] width 86 height 16
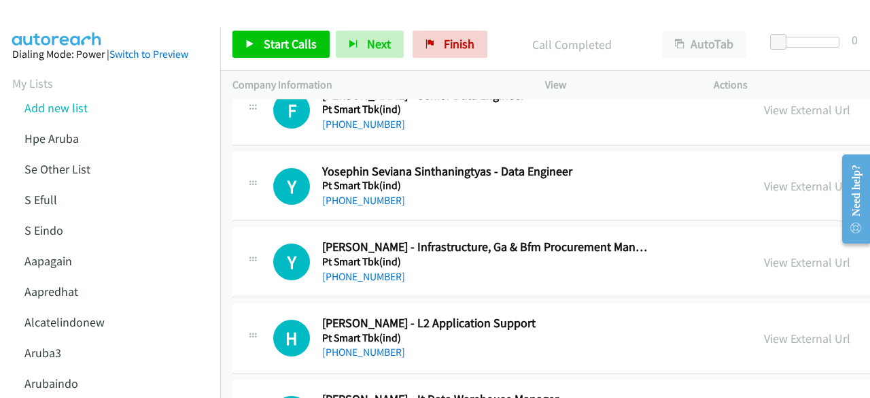
scroll to position [3196, 0]
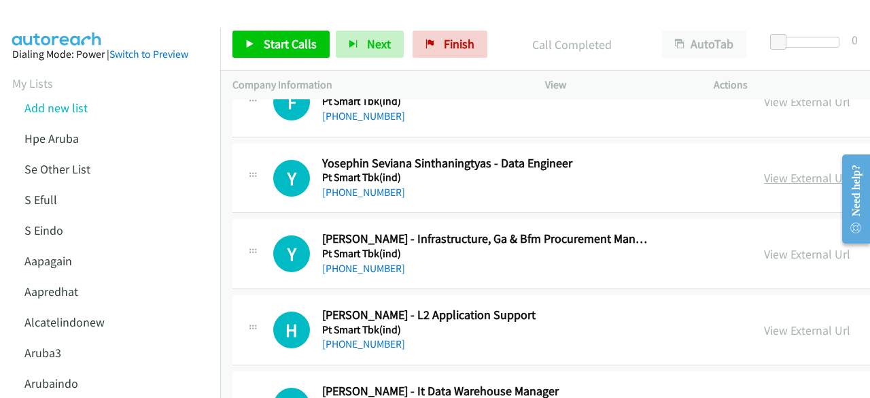
click at [764, 170] on link "View External Url" at bounding box center [807, 178] width 86 height 16
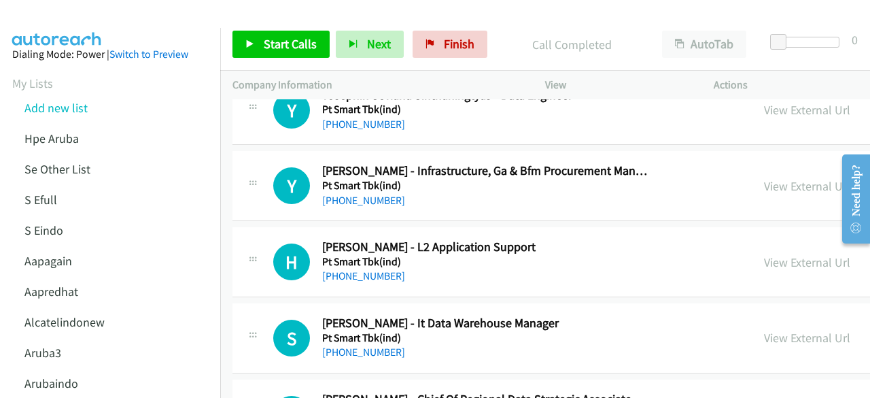
scroll to position [3332, 0]
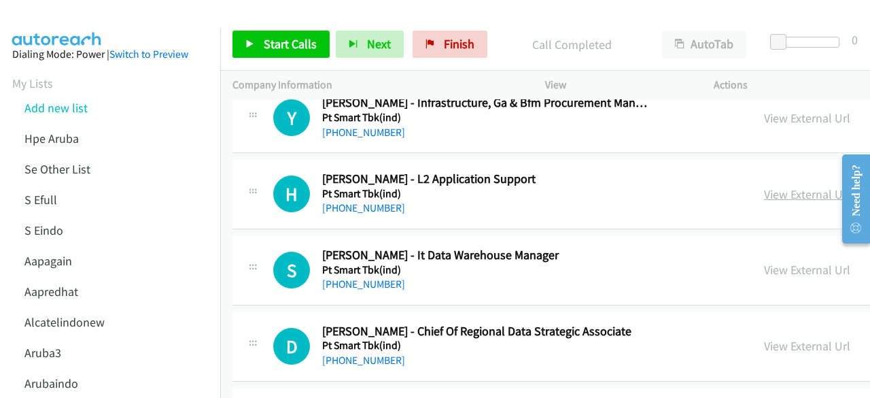
click at [764, 186] on link "View External Url" at bounding box center [807, 194] width 86 height 16
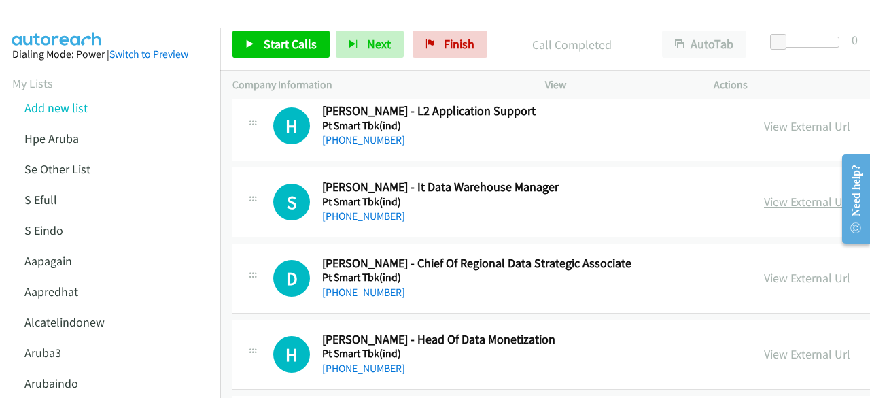
click at [783, 199] on link "View External Url" at bounding box center [807, 202] width 86 height 16
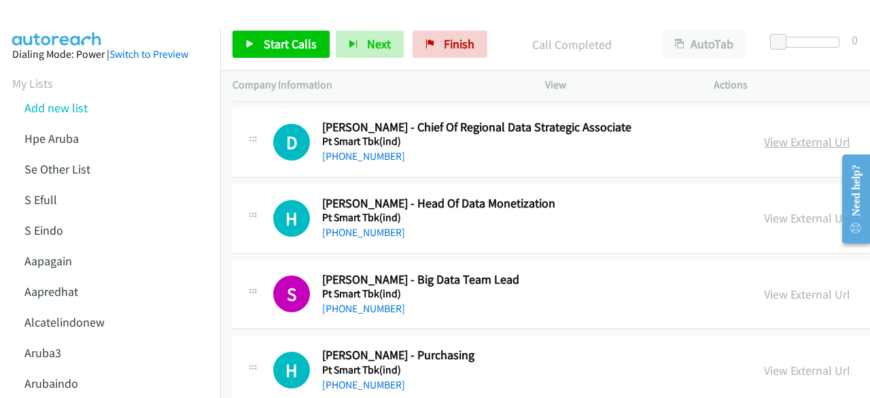
click at [770, 134] on link "View External Url" at bounding box center [807, 142] width 86 height 16
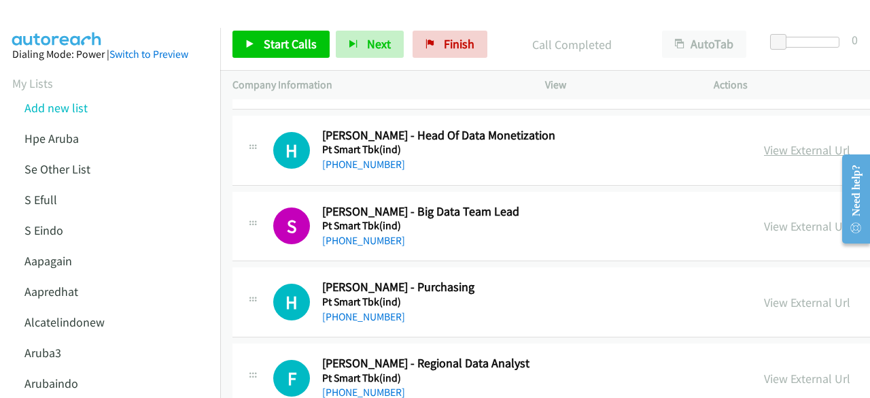
click at [773, 143] on link "View External Url" at bounding box center [807, 150] width 86 height 16
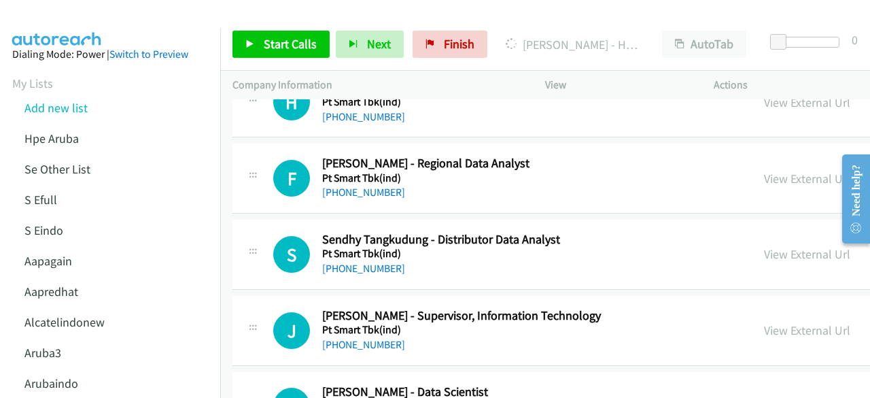
scroll to position [3806, 0]
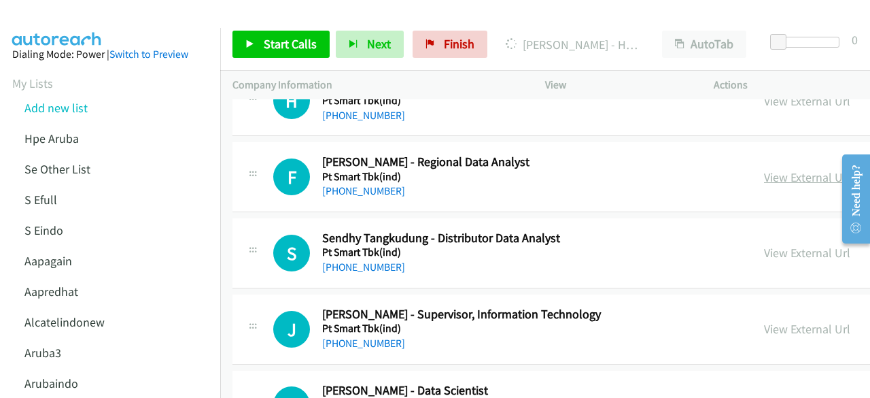
click at [764, 169] on link "View External Url" at bounding box center [807, 177] width 86 height 16
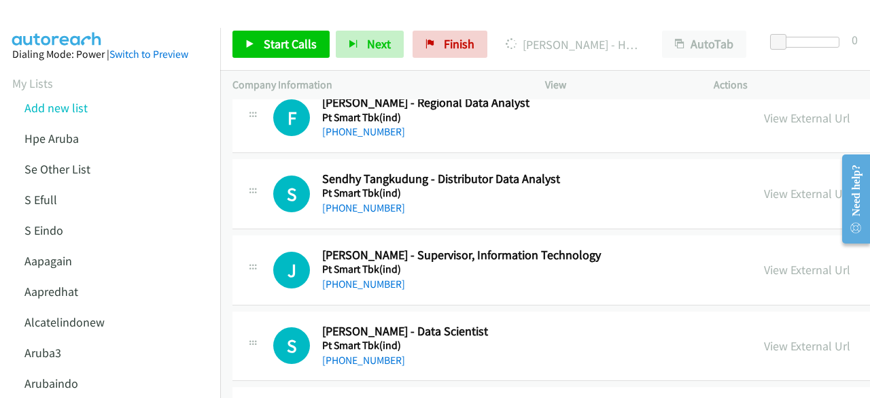
scroll to position [3866, 0]
click at [764, 185] on link "View External Url" at bounding box center [807, 193] width 86 height 16
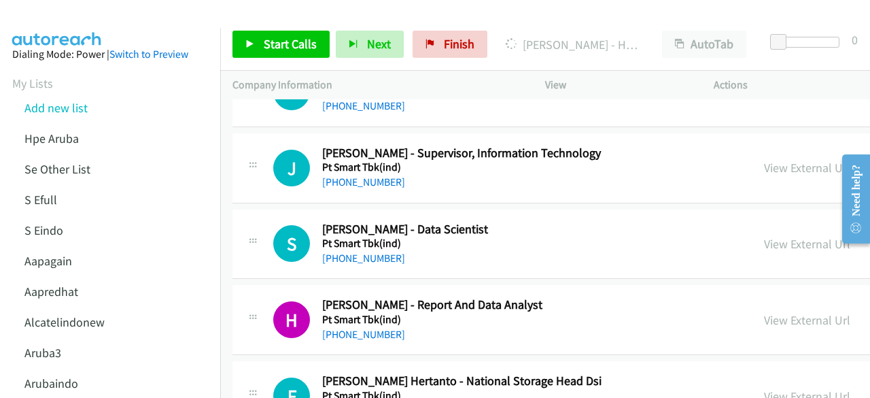
scroll to position [3968, 0]
click at [764, 163] on link "View External Url" at bounding box center [807, 167] width 86 height 16
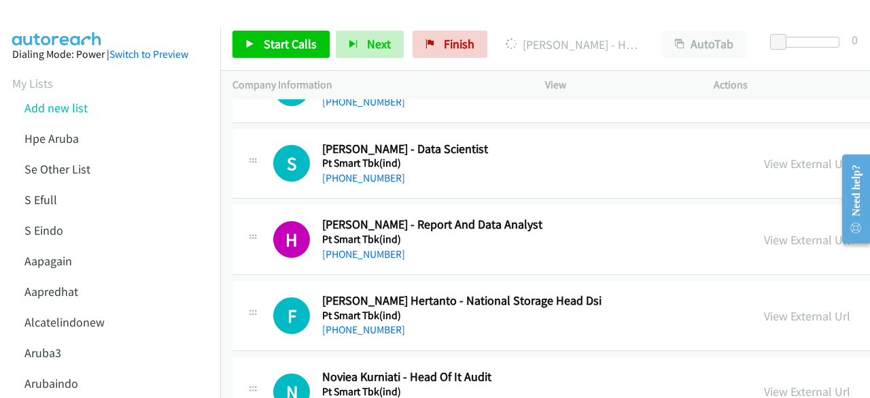
scroll to position [4048, 0]
click at [764, 155] on link "View External Url" at bounding box center [807, 163] width 86 height 16
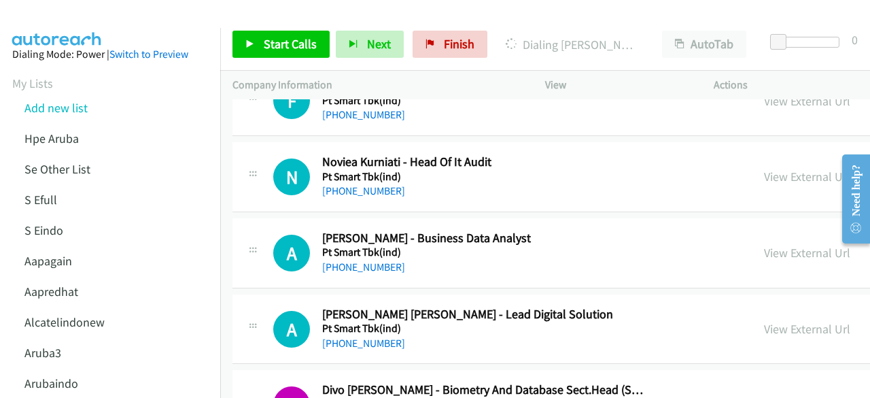
scroll to position [4263, 0]
click at [764, 168] on link "View External Url" at bounding box center [807, 176] width 86 height 16
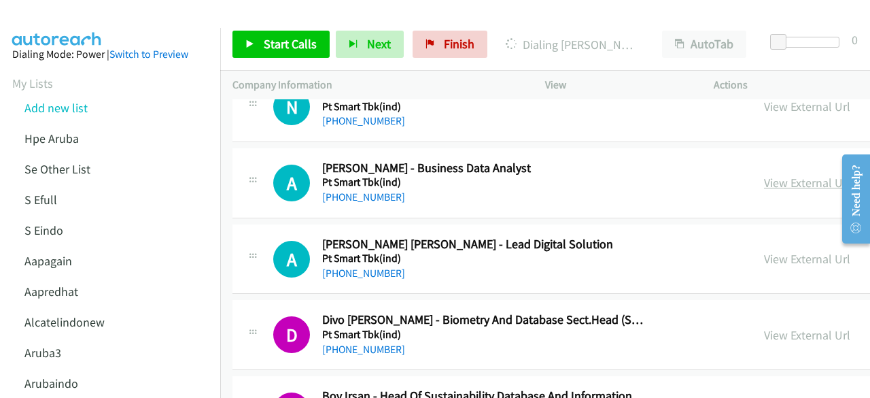
click at [764, 175] on link "View External Url" at bounding box center [807, 183] width 86 height 16
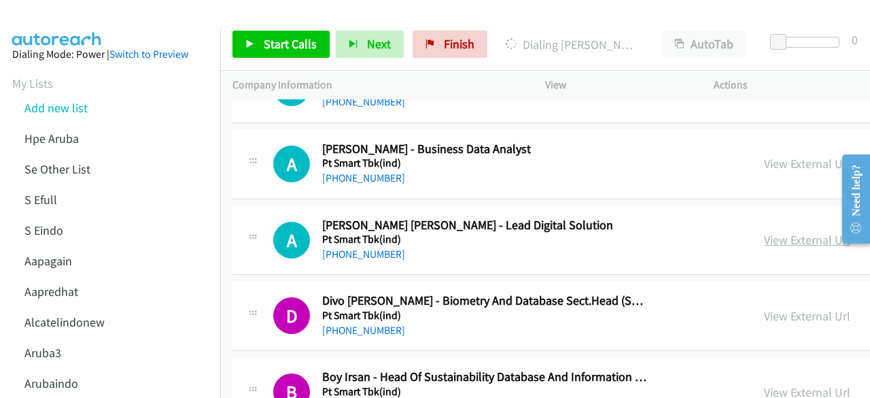
click at [764, 232] on link "View External Url" at bounding box center [807, 240] width 86 height 16
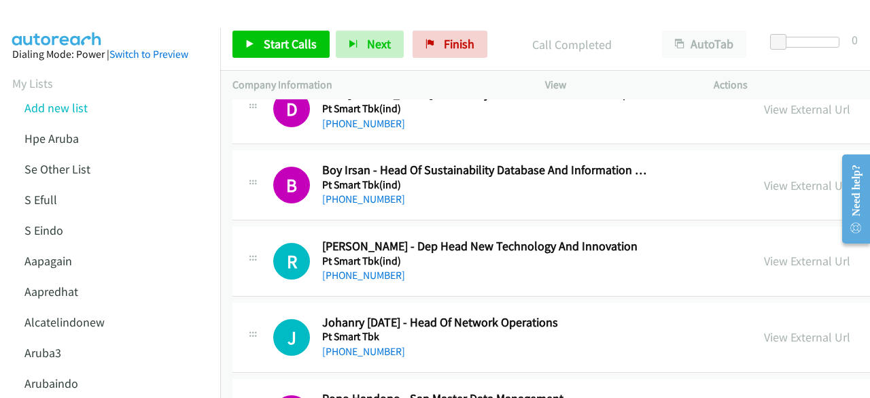
scroll to position [4623, 0]
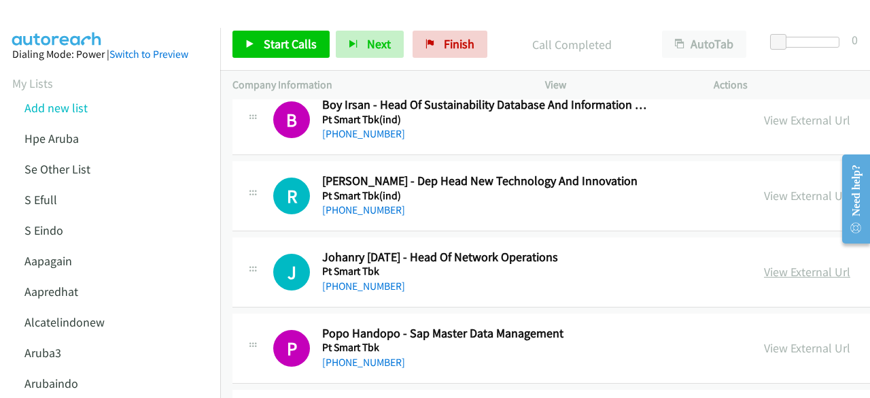
click at [764, 264] on link "View External Url" at bounding box center [807, 272] width 86 height 16
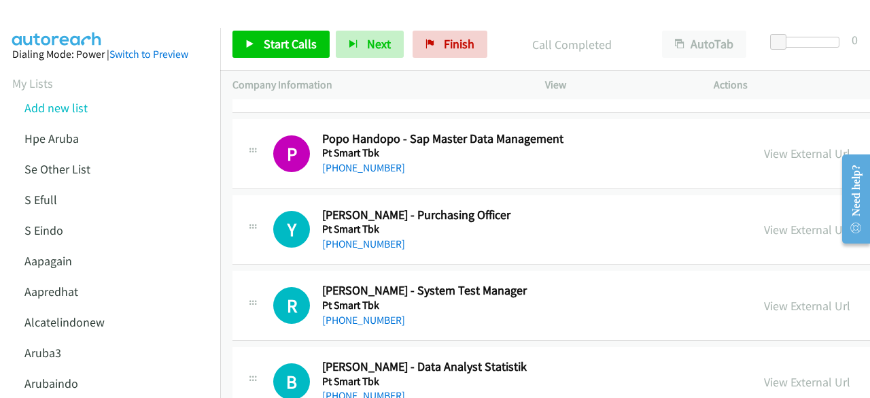
scroll to position [4895, 0]
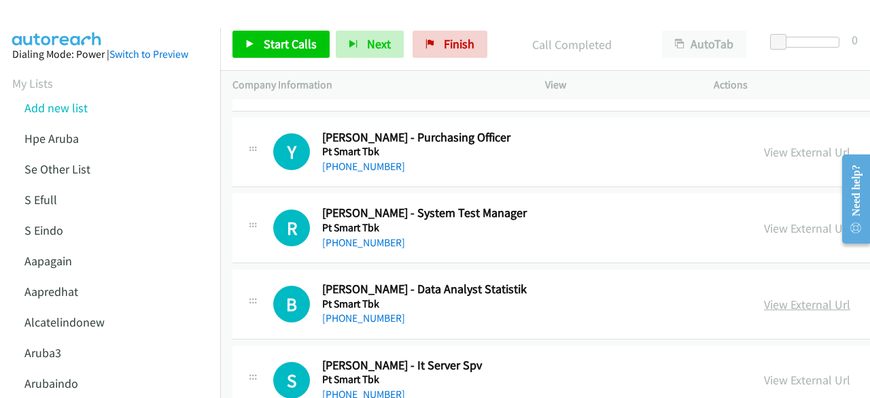
click at [764, 297] on link "View External Url" at bounding box center [807, 305] width 86 height 16
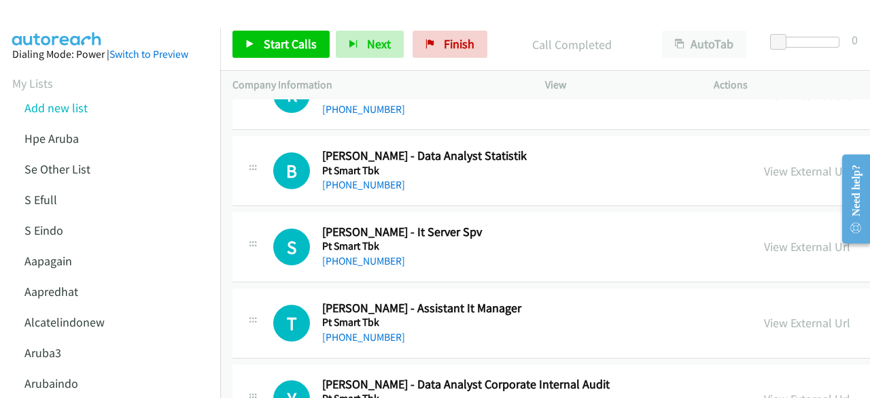
scroll to position [5031, 0]
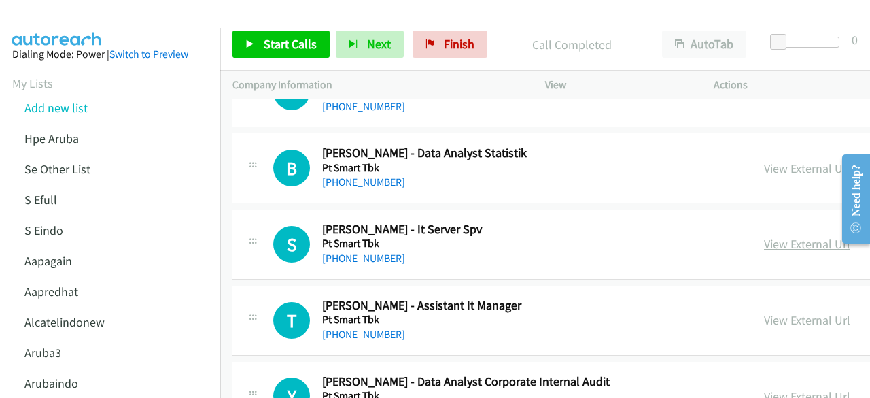
click at [764, 236] on link "View External Url" at bounding box center [807, 244] width 86 height 16
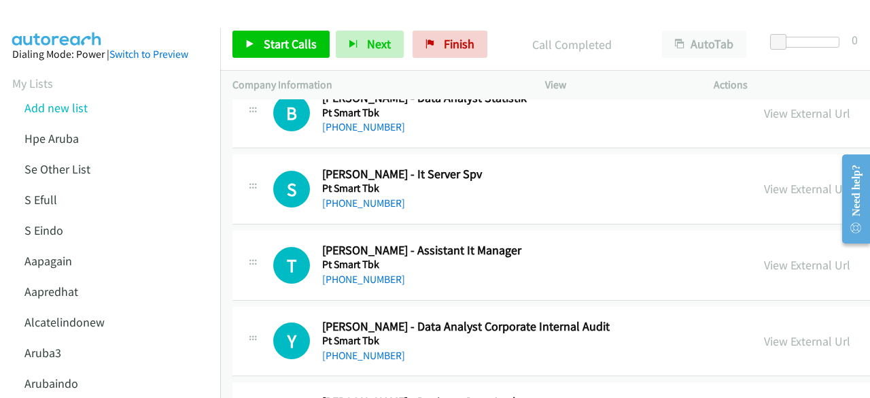
scroll to position [5099, 0]
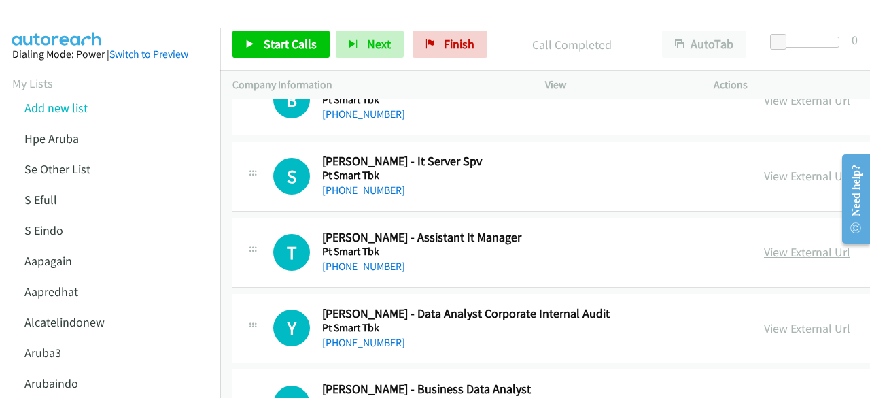
click at [766, 244] on link "View External Url" at bounding box center [807, 252] width 86 height 16
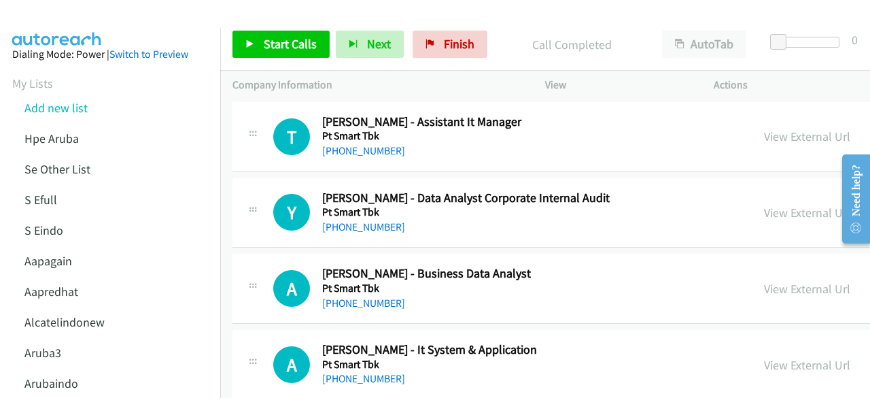
scroll to position [5235, 0]
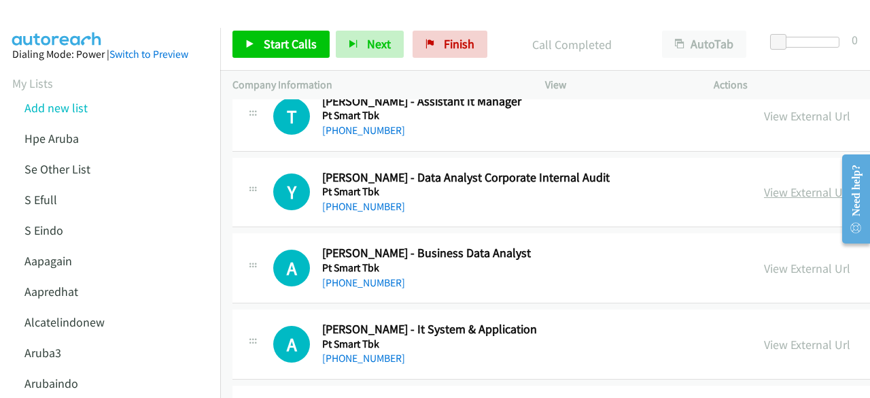
click at [764, 184] on link "View External Url" at bounding box center [807, 192] width 86 height 16
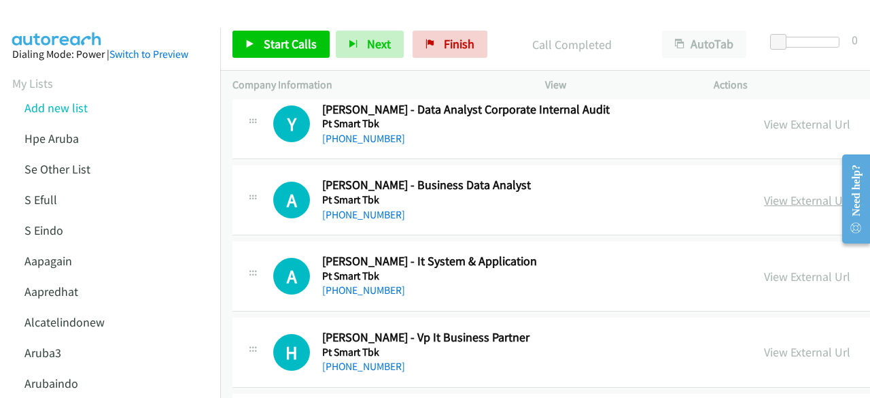
click at [777, 192] on link "View External Url" at bounding box center [807, 200] width 86 height 16
click at [252, 163] on td "A Callback Scheduled [PERSON_NAME] - Business Data Analyst Pt Smart Tbk [GEOGRA…" at bounding box center [727, 201] width 1015 height 76
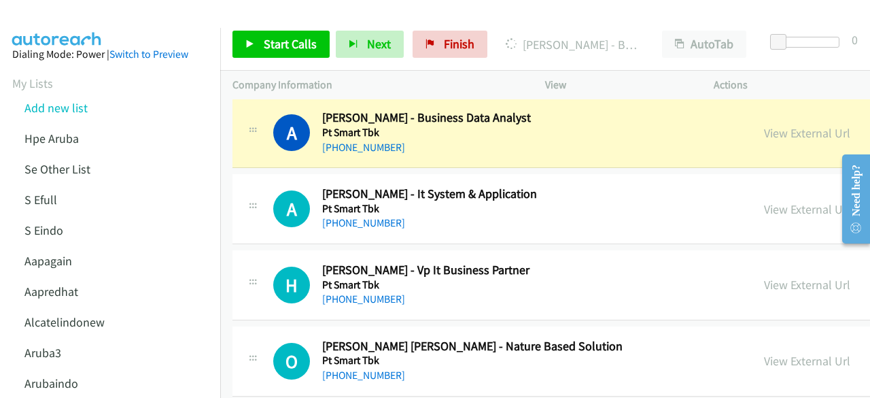
scroll to position [5371, 0]
click at [764, 201] on link "View External Url" at bounding box center [807, 209] width 86 height 16
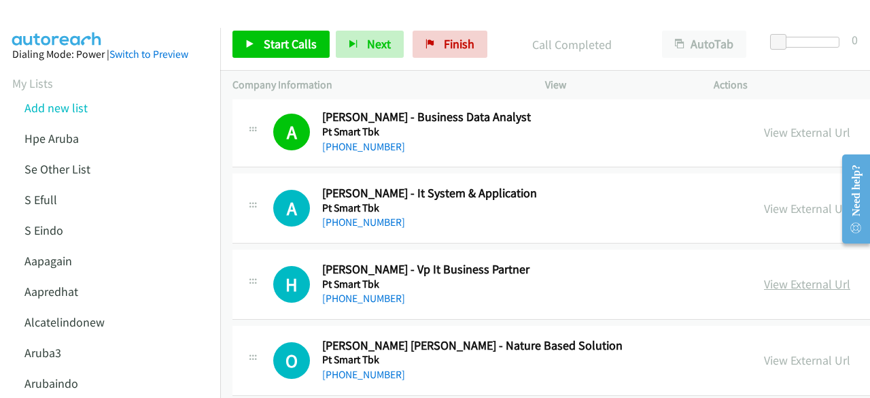
click at [797, 276] on link "View External Url" at bounding box center [807, 284] width 86 height 16
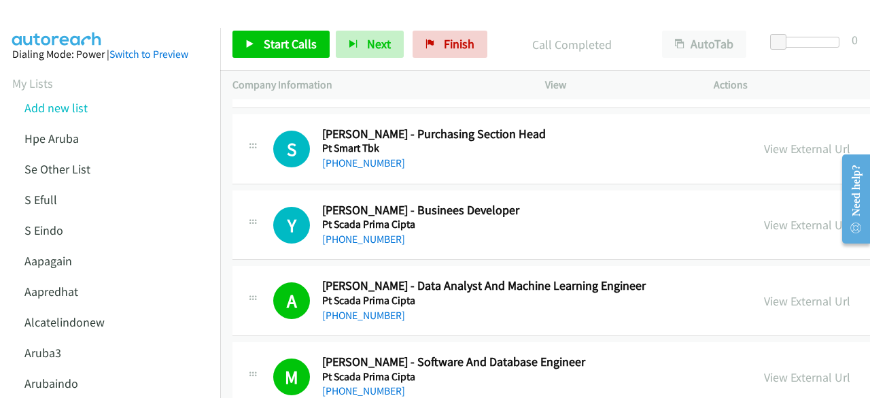
scroll to position [6731, 0]
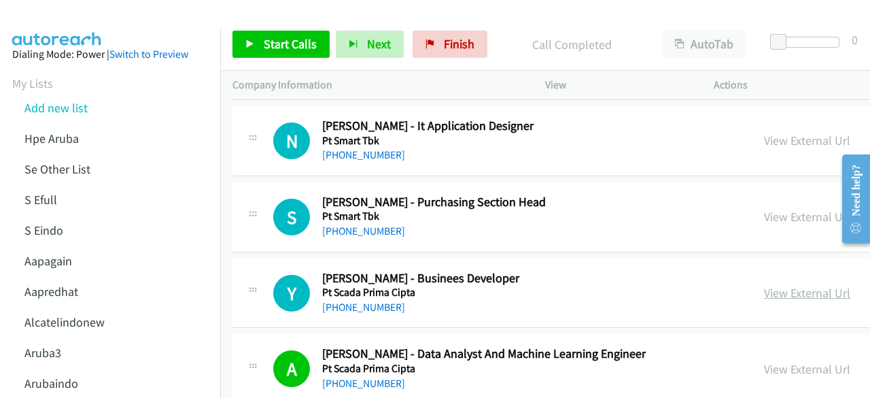
click at [783, 285] on link "View External Url" at bounding box center [807, 293] width 86 height 16
click at [764, 209] on link "View External Url" at bounding box center [807, 217] width 86 height 16
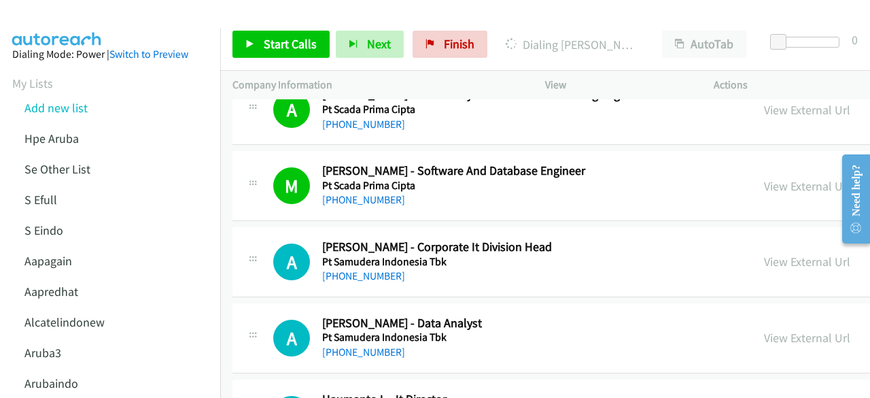
scroll to position [7003, 0]
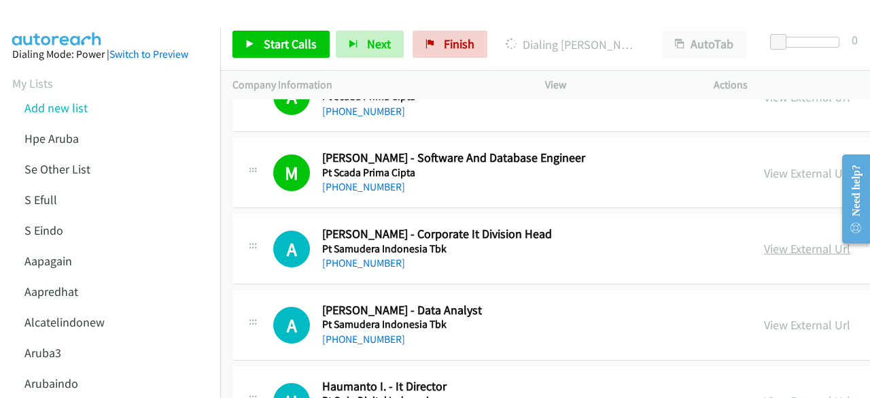
click at [764, 241] on link "View External Url" at bounding box center [807, 249] width 86 height 16
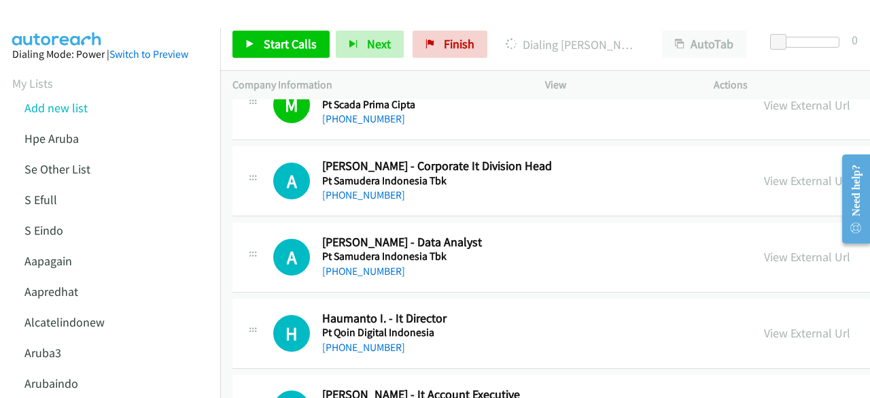
scroll to position [7139, 0]
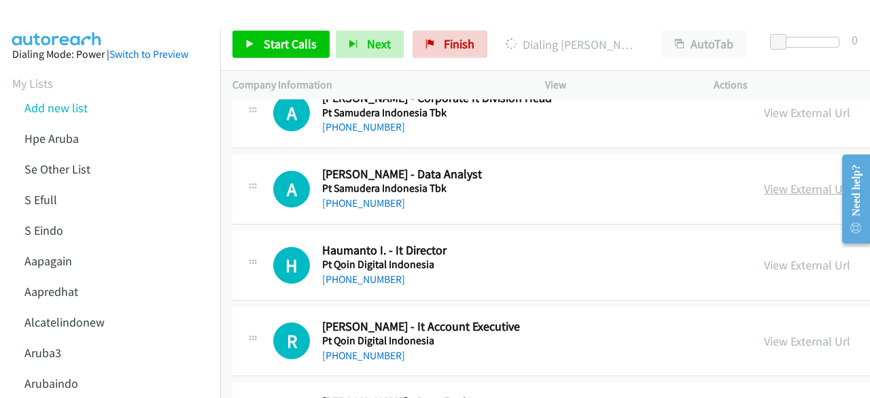
click at [770, 181] on link "View External Url" at bounding box center [807, 189] width 86 height 16
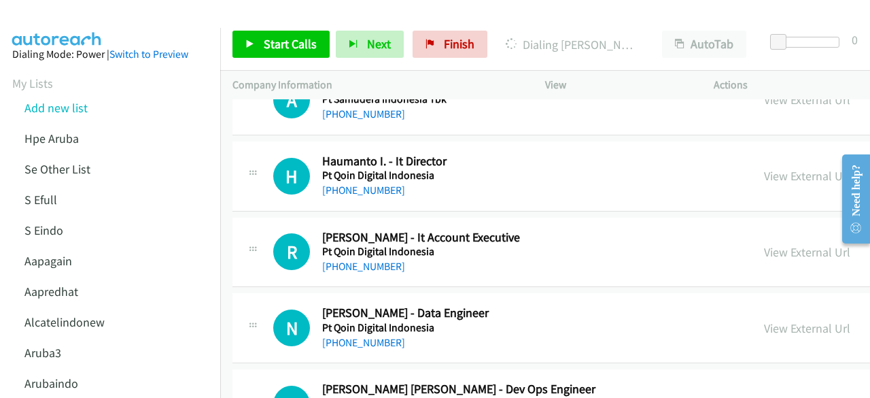
scroll to position [7207, 0]
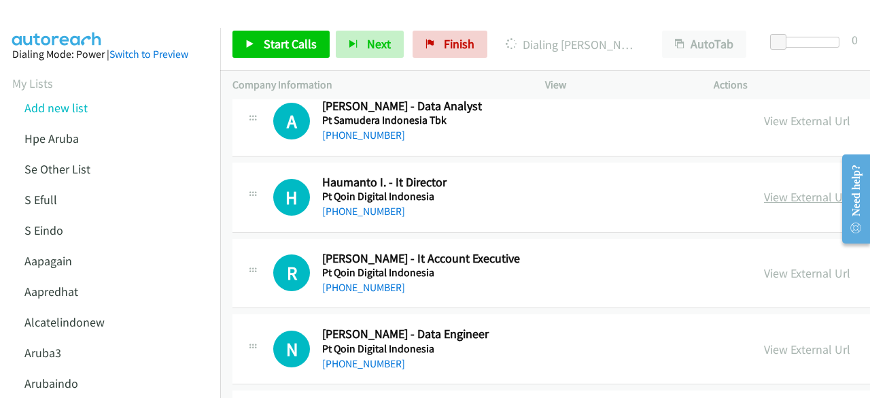
click at [769, 189] on link "View External Url" at bounding box center [807, 197] width 86 height 16
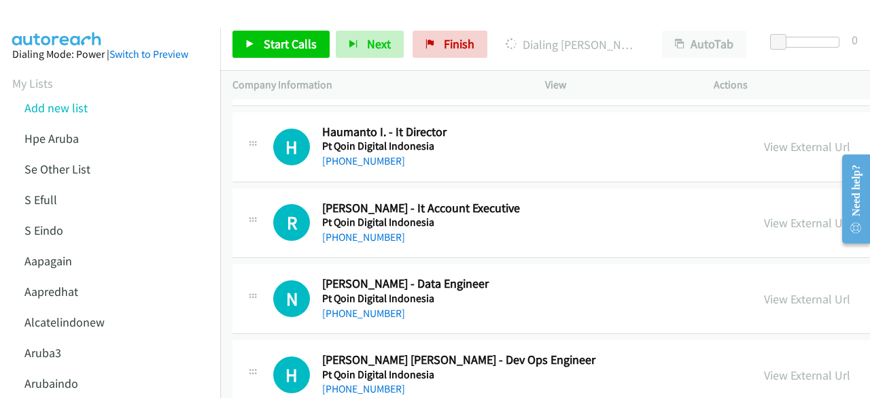
scroll to position [7275, 0]
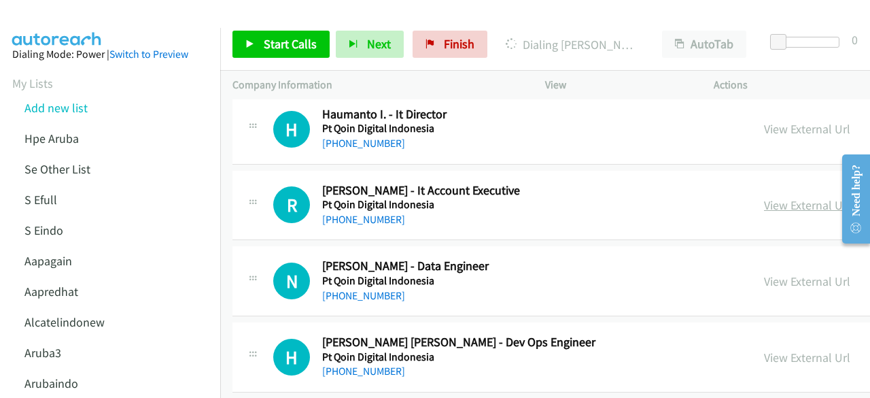
click at [764, 197] on link "View External Url" at bounding box center [807, 205] width 86 height 16
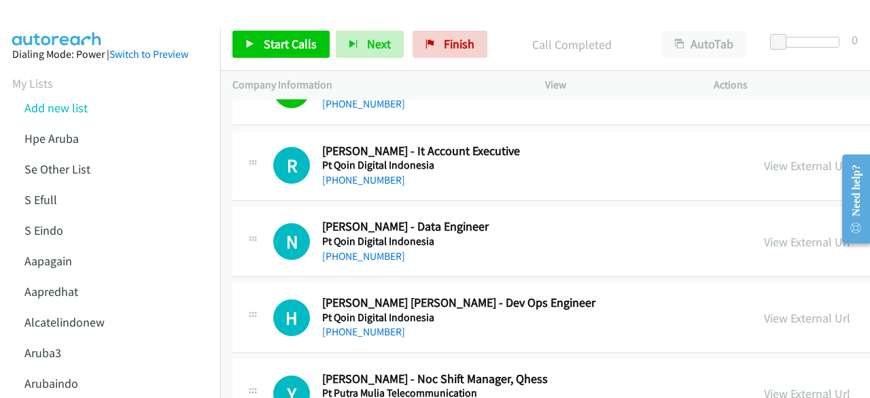
scroll to position [7343, 0]
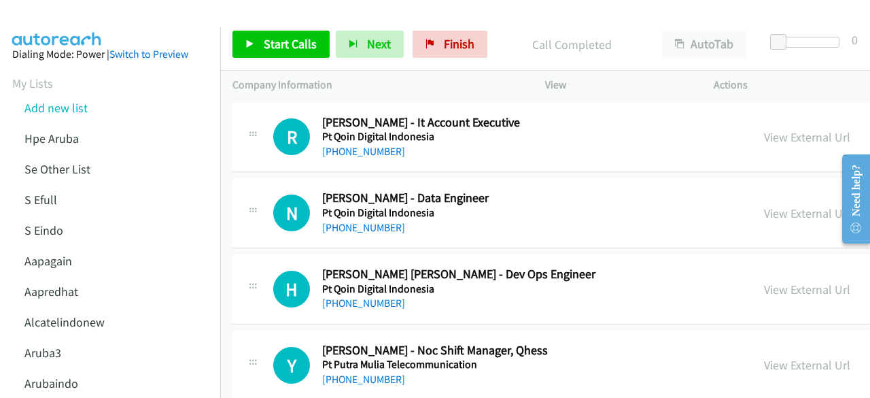
click at [370, 217] on div "N Callback Scheduled [PERSON_NAME] - Data Engineer Pt Qoin Digital [GEOGRAPHIC_…" at bounding box center [728, 213] width 990 height 70
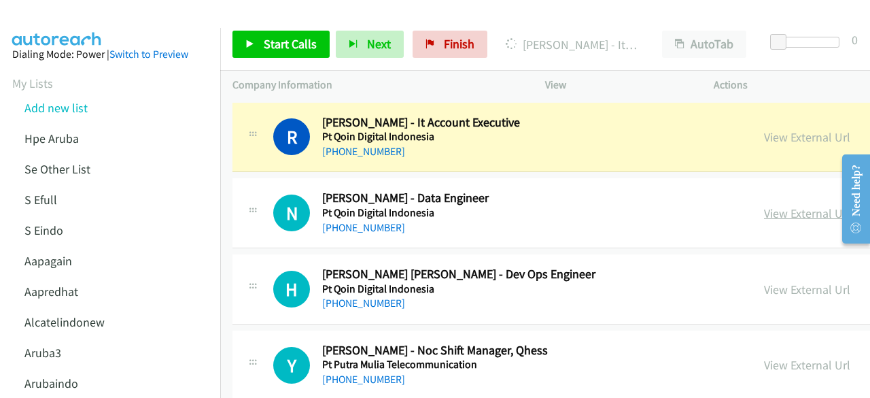
click at [764, 205] on link "View External Url" at bounding box center [807, 213] width 86 height 16
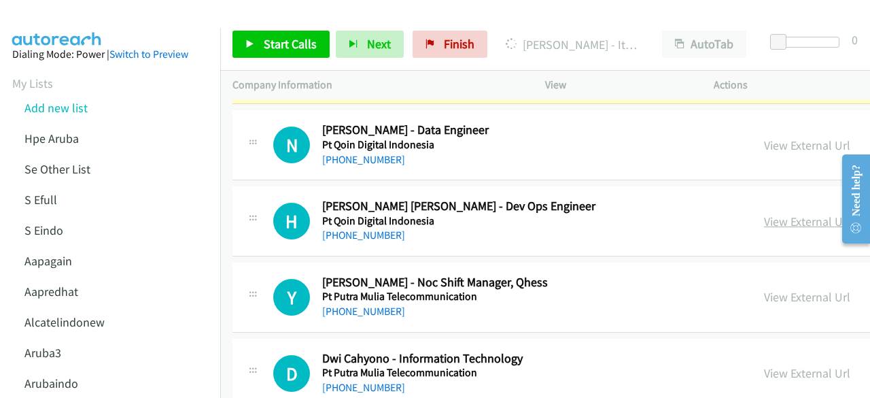
click at [764, 214] on link "View External Url" at bounding box center [807, 222] width 86 height 16
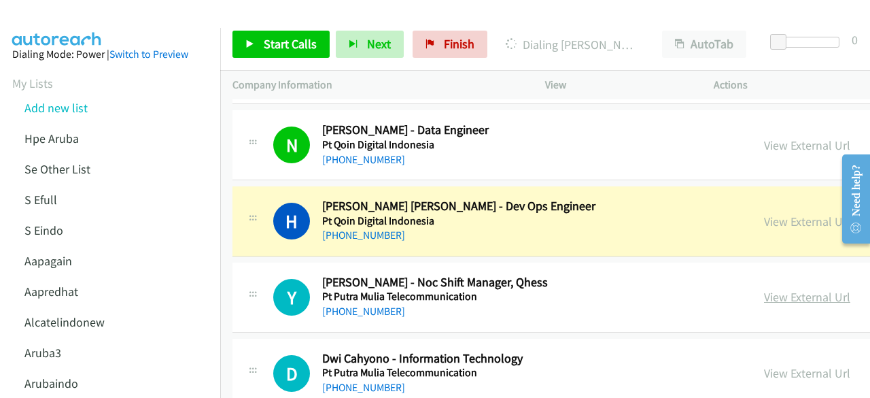
scroll to position [7479, 0]
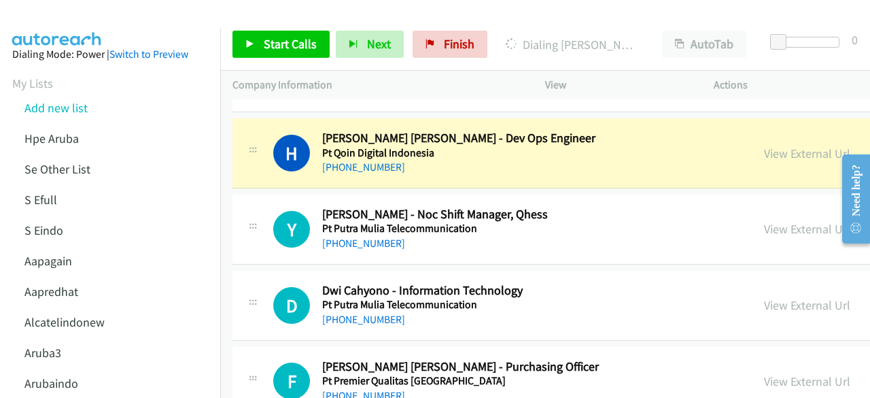
click at [767, 297] on link "View External Url" at bounding box center [807, 305] width 86 height 16
click at [768, 221] on link "View External Url" at bounding box center [807, 229] width 86 height 16
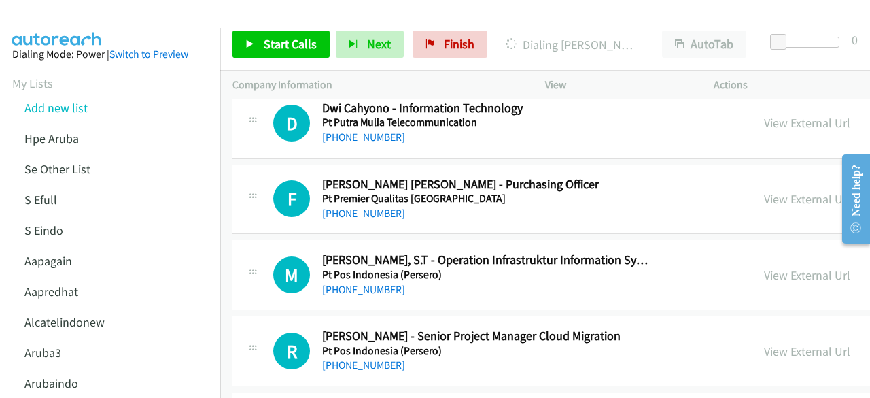
scroll to position [7684, 0]
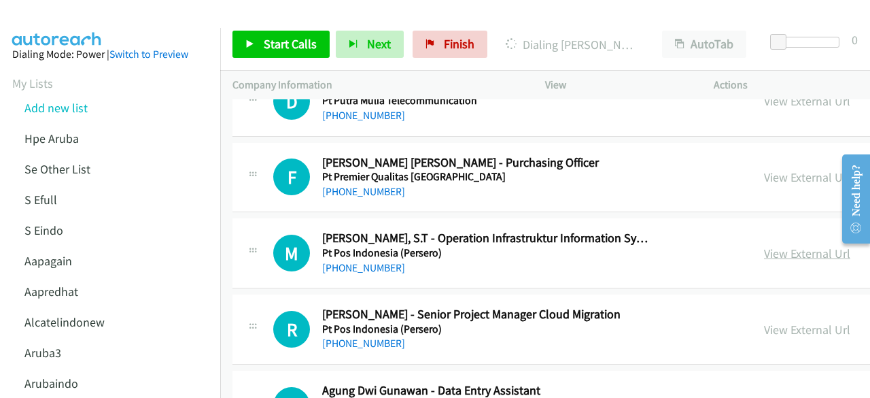
click at [764, 246] on link "View External Url" at bounding box center [807, 254] width 86 height 16
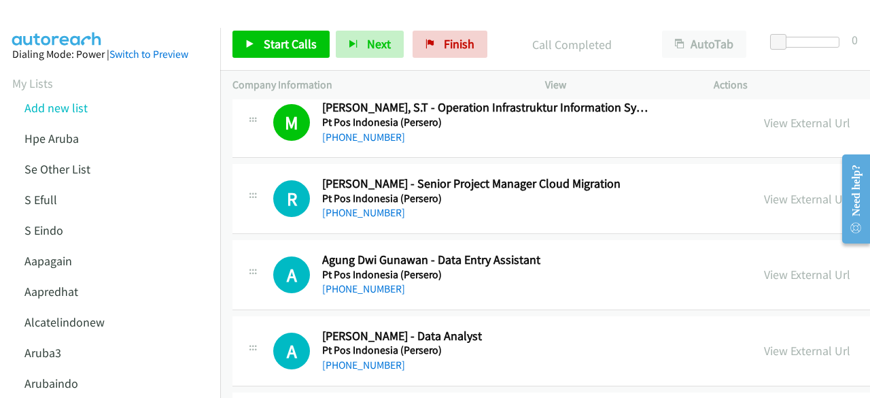
scroll to position [7820, 0]
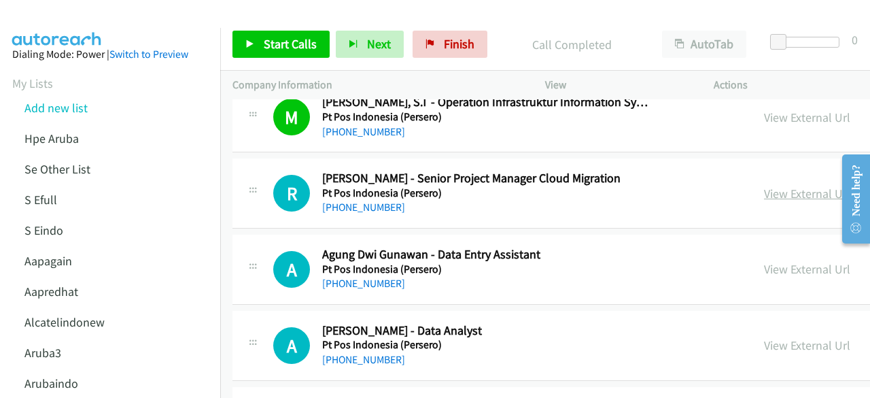
click at [764, 186] on link "View External Url" at bounding box center [807, 194] width 86 height 16
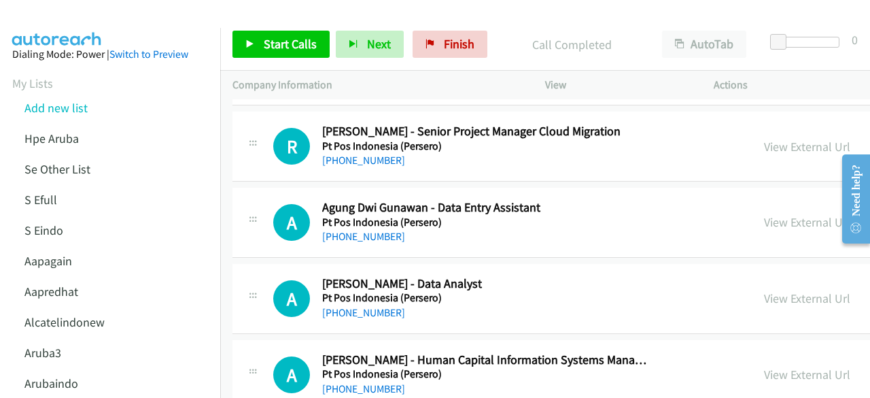
scroll to position [7888, 0]
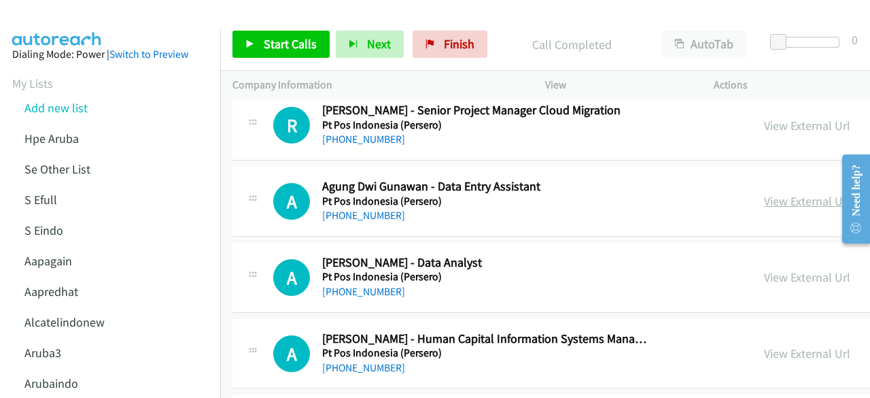
click at [764, 193] on link "View External Url" at bounding box center [807, 201] width 86 height 16
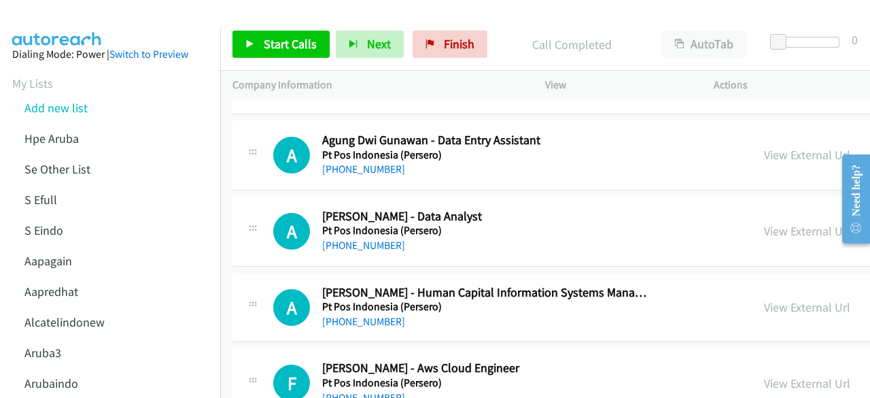
scroll to position [7956, 0]
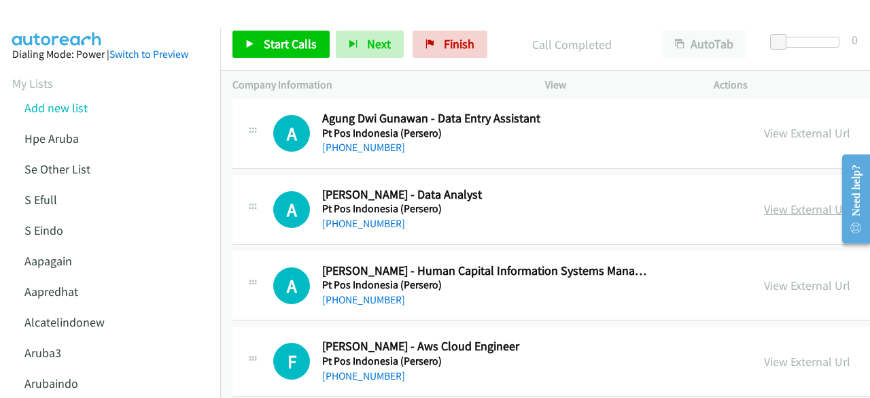
click at [764, 201] on link "View External Url" at bounding box center [807, 209] width 86 height 16
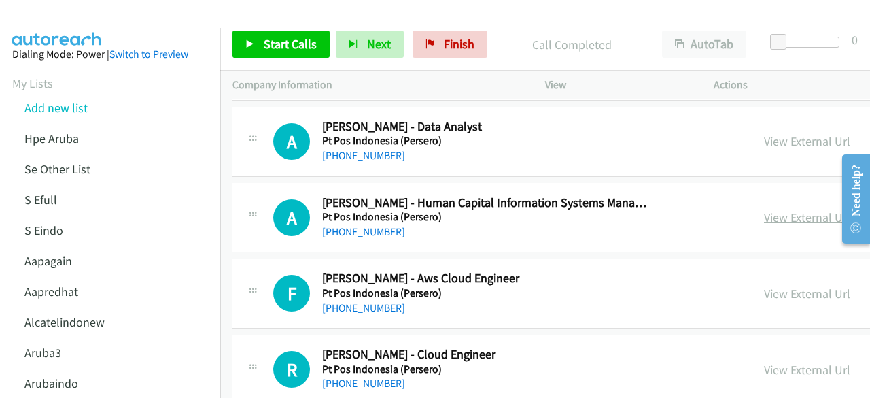
click at [764, 209] on link "View External Url" at bounding box center [807, 217] width 86 height 16
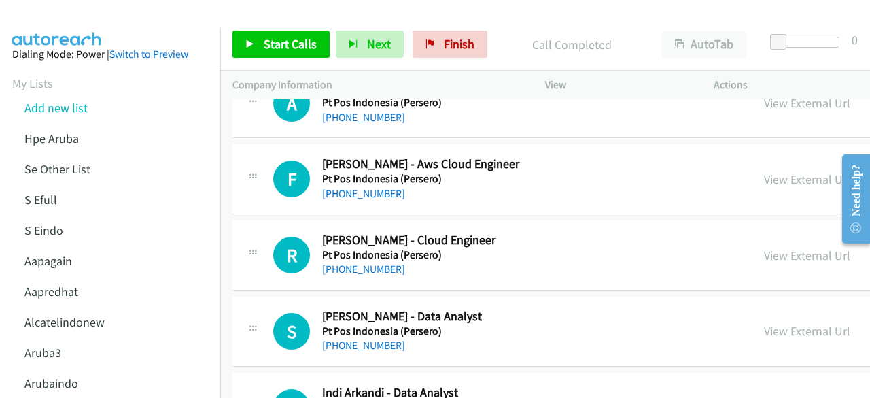
scroll to position [8160, 0]
